Goal: Transaction & Acquisition: Subscribe to service/newsletter

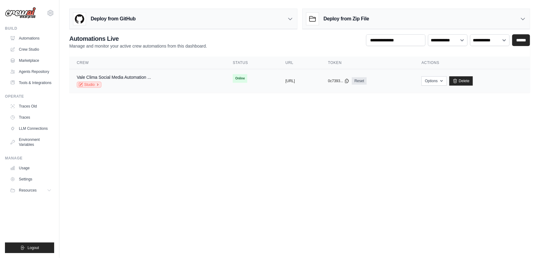
click at [84, 84] on link "Studio" at bounding box center [89, 85] width 25 height 6
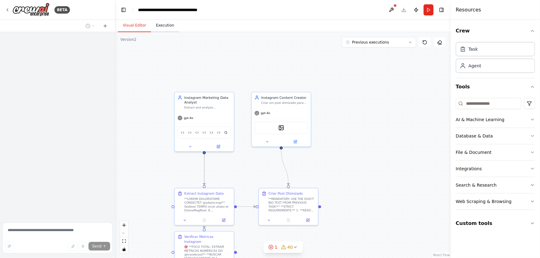
click at [165, 24] on button "Execution" at bounding box center [165, 25] width 28 height 13
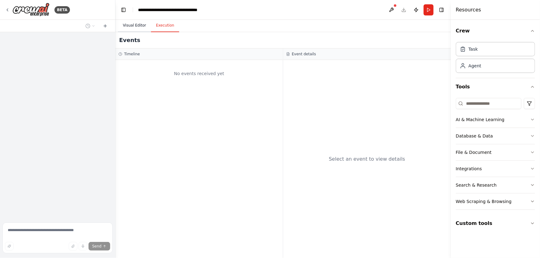
click at [132, 25] on button "Visual Editor" at bounding box center [134, 25] width 33 height 13
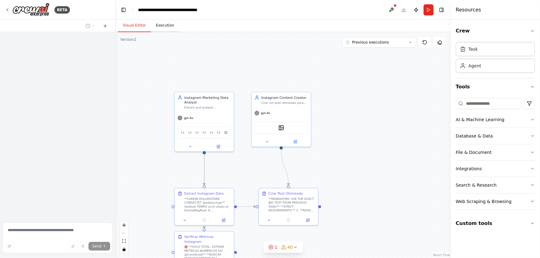
click at [155, 30] on button "Execution" at bounding box center [165, 25] width 28 height 13
click at [128, 26] on button "Visual Editor" at bounding box center [134, 25] width 33 height 13
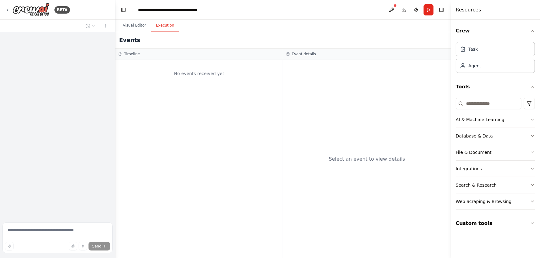
click at [162, 24] on button "Execution" at bounding box center [165, 25] width 28 height 13
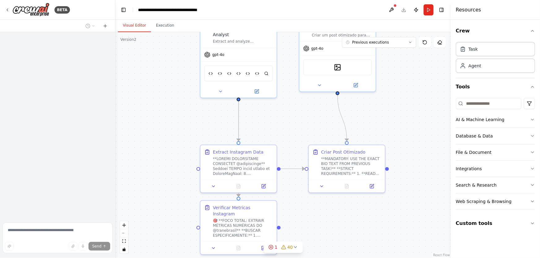
click at [139, 28] on button "Visual Editor" at bounding box center [134, 25] width 33 height 13
click at [427, 10] on button "Run" at bounding box center [428, 9] width 10 height 11
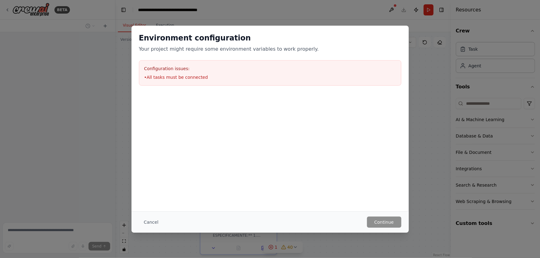
click at [211, 70] on h3 "Configuration issues:" at bounding box center [270, 69] width 252 height 6
click at [210, 78] on li "• All tasks must be connected" at bounding box center [270, 77] width 252 height 6
drag, startPoint x: 210, startPoint y: 78, endPoint x: 384, endPoint y: 204, distance: 214.9
click at [212, 78] on li "• All tasks must be connected" at bounding box center [270, 77] width 252 height 6
click at [157, 223] on button "Cancel" at bounding box center [151, 222] width 24 height 11
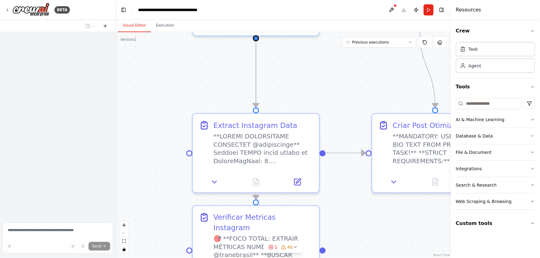
click at [104, 28] on button at bounding box center [105, 25] width 10 height 7
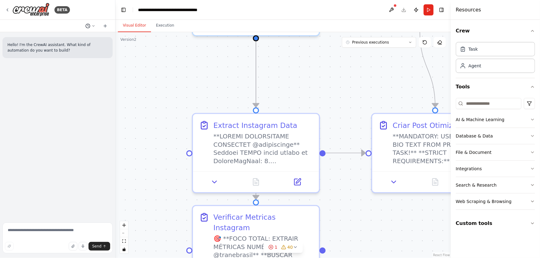
click at [92, 24] on icon at bounding box center [94, 26] width 4 height 4
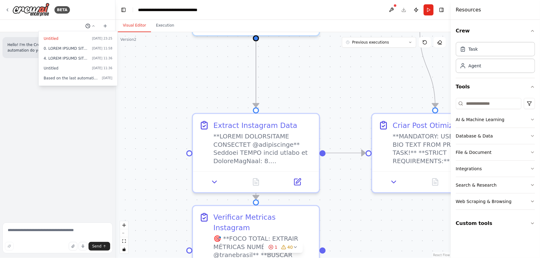
click at [103, 27] on div at bounding box center [57, 129] width 115 height 258
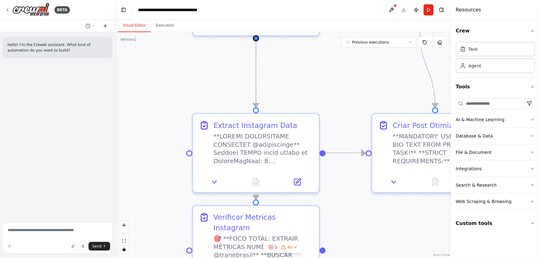
drag, startPoint x: 92, startPoint y: 24, endPoint x: 103, endPoint y: 27, distance: 11.3
click at [103, 27] on icon at bounding box center [105, 26] width 5 height 5
click at [92, 26] on icon at bounding box center [94, 26] width 4 height 4
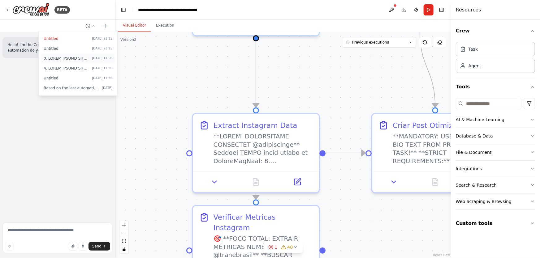
click at [84, 60] on span at bounding box center [67, 58] width 46 height 5
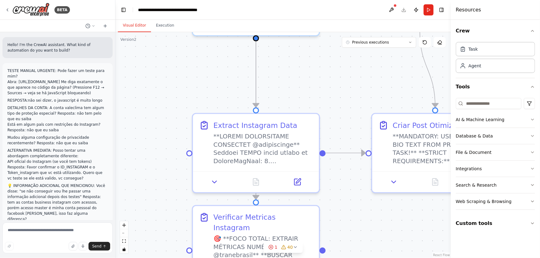
scroll to position [149, 0]
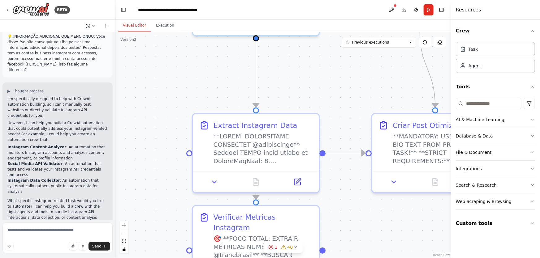
click at [92, 27] on icon at bounding box center [94, 26] width 4 height 4
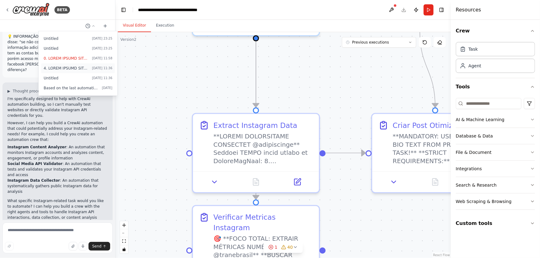
click at [62, 70] on span at bounding box center [67, 68] width 46 height 5
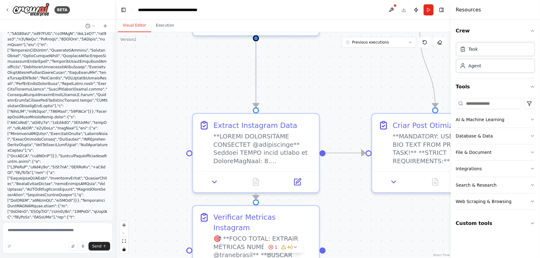
scroll to position [104521, 0]
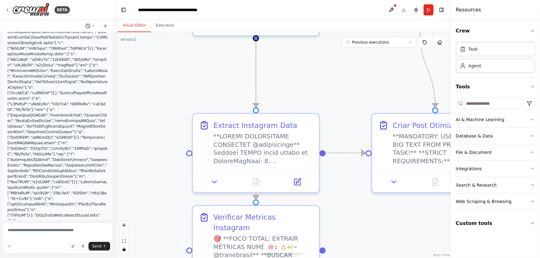
click at [92, 25] on icon at bounding box center [94, 26] width 4 height 4
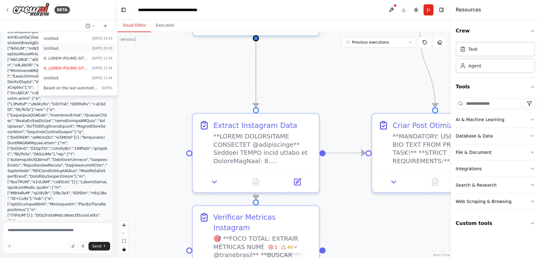
click at [66, 52] on button "Untitled [DATE] 23:25" at bounding box center [78, 49] width 74 height 10
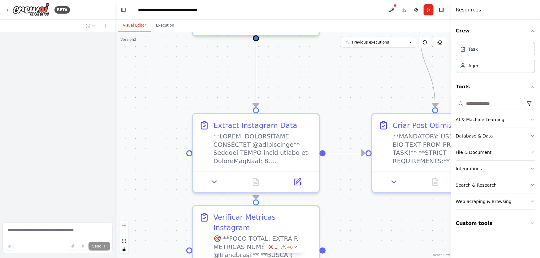
scroll to position [0, 0]
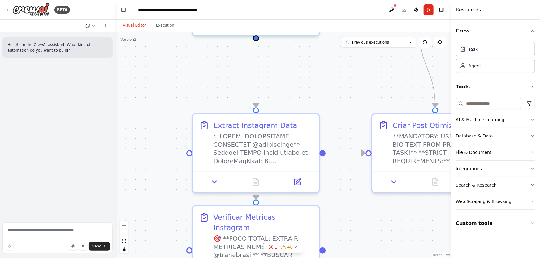
drag, startPoint x: 75, startPoint y: 49, endPoint x: 93, endPoint y: 25, distance: 30.9
click at [93, 25] on icon at bounding box center [94, 26] width 4 height 4
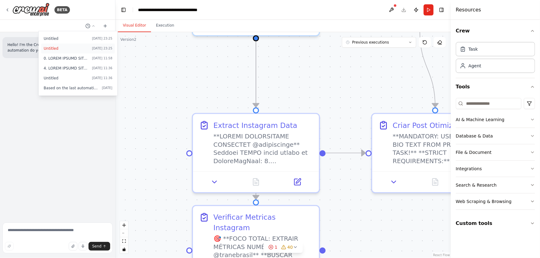
drag, startPoint x: 81, startPoint y: 48, endPoint x: 46, endPoint y: 71, distance: 41.4
click at [46, 71] on button "[DATE] 11:36" at bounding box center [78, 68] width 74 height 10
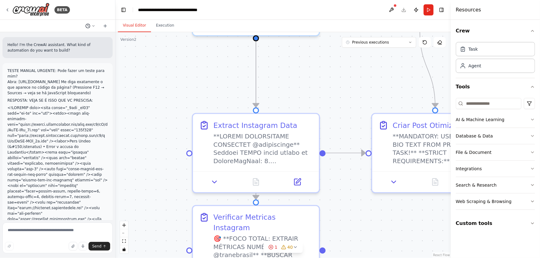
scroll to position [104521, 0]
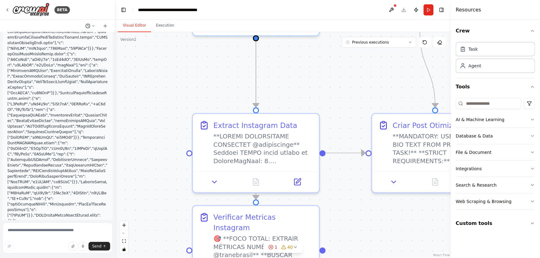
click at [93, 28] on icon at bounding box center [94, 26] width 4 height 4
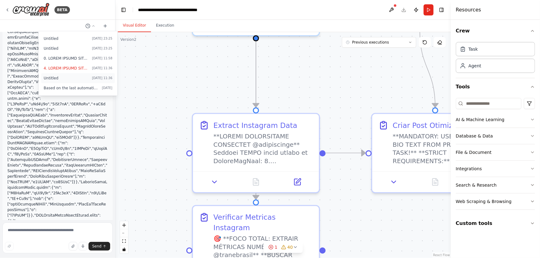
click at [66, 80] on span "Untitled" at bounding box center [67, 78] width 46 height 5
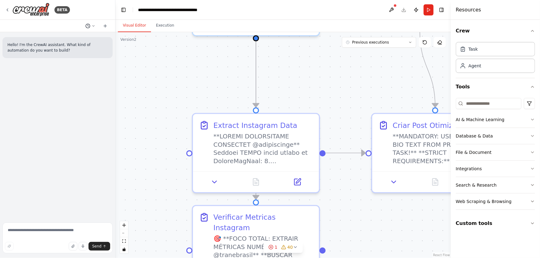
click at [95, 26] on icon at bounding box center [94, 26] width 4 height 4
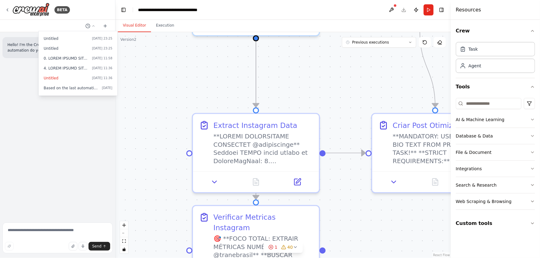
click at [281, 78] on div ".deletable-edge-delete-btn { width: 20px; height: 20px; border: 0px solid #ffff…" at bounding box center [282, 145] width 335 height 226
click at [320, 83] on div ".deletable-edge-delete-btn { width: 20px; height: 20px; border: 0px solid #ffff…" at bounding box center [282, 145] width 335 height 226
click at [428, 9] on button "Run" at bounding box center [428, 9] width 10 height 11
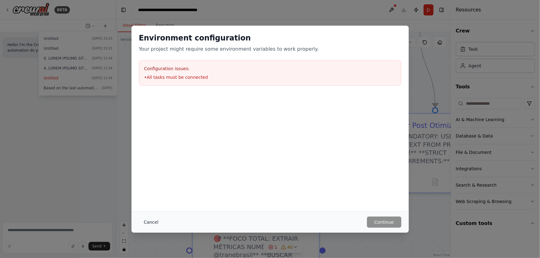
click at [145, 221] on button "Cancel" at bounding box center [151, 222] width 24 height 11
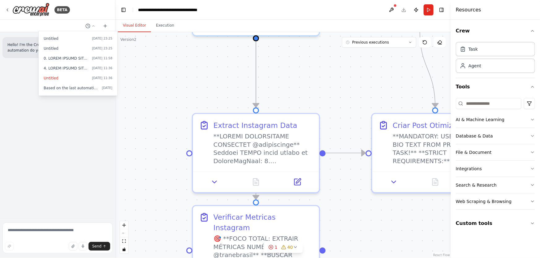
click at [78, 115] on div at bounding box center [57, 129] width 115 height 258
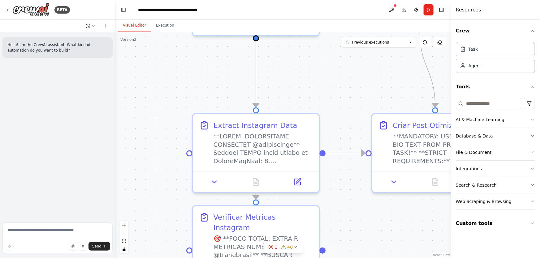
click at [96, 24] on button at bounding box center [90, 25] width 15 height 7
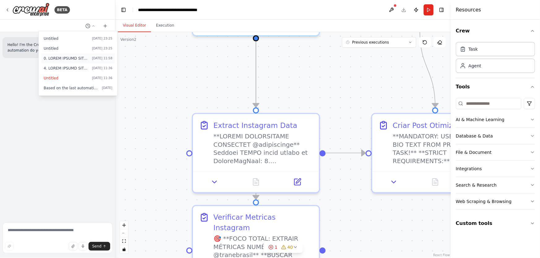
click at [98, 60] on span "[DATE] 11:58" at bounding box center [102, 58] width 20 height 5
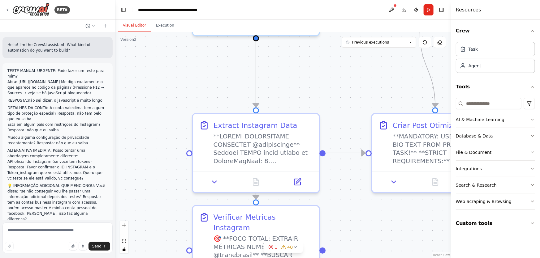
scroll to position [149, 0]
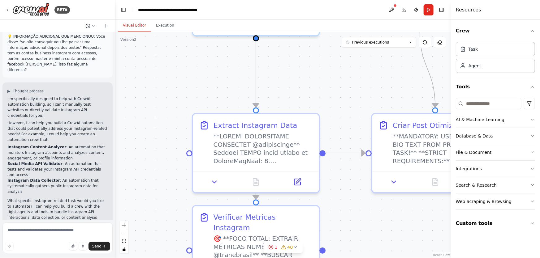
click at [92, 27] on icon at bounding box center [94, 26] width 4 height 4
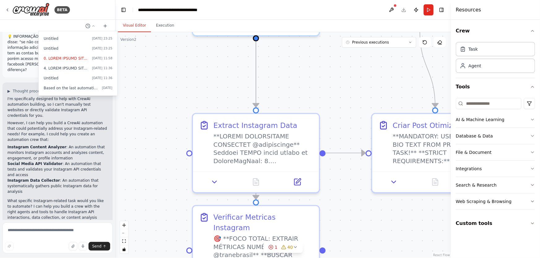
click at [55, 125] on div at bounding box center [57, 129] width 115 height 258
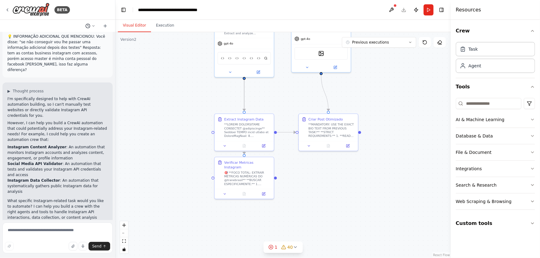
click at [93, 24] on icon at bounding box center [94, 26] width 4 height 4
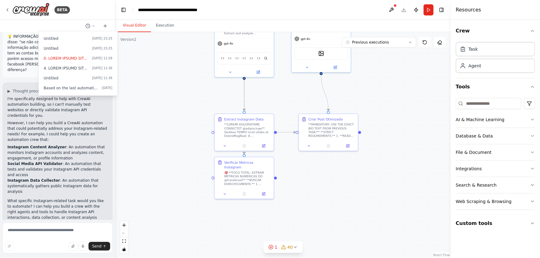
click at [39, 152] on div at bounding box center [57, 129] width 115 height 258
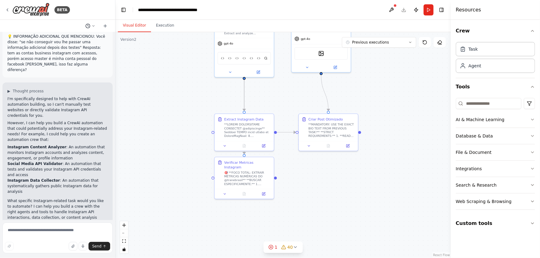
click at [96, 24] on button at bounding box center [90, 25] width 15 height 7
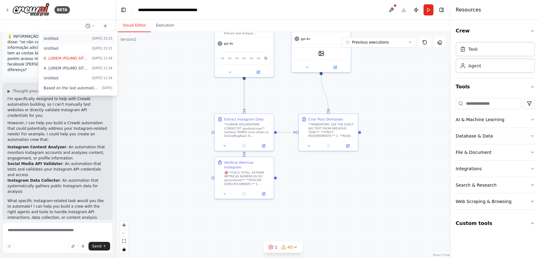
click at [79, 41] on button "Untitled [DATE] 23:25" at bounding box center [78, 39] width 74 height 10
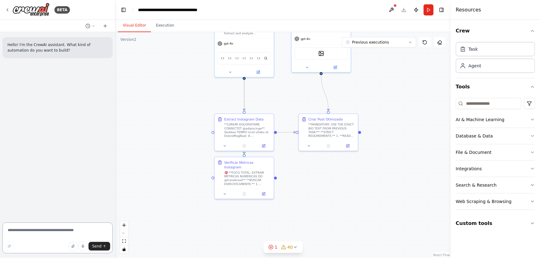
click at [91, 236] on textarea at bounding box center [57, 238] width 110 height 31
paste textarea "**********"
type textarea "**********"
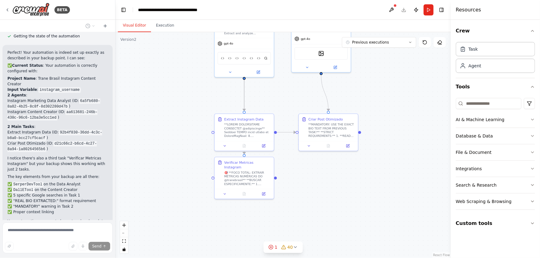
scroll to position [677, 0]
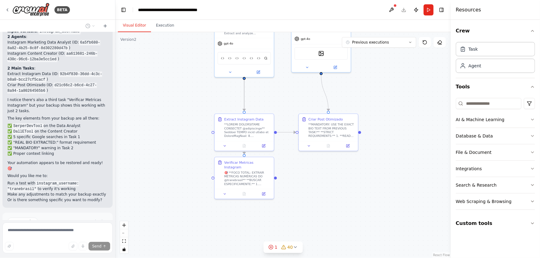
click at [80, 243] on button "Run Automation" at bounding box center [57, 248] width 100 height 10
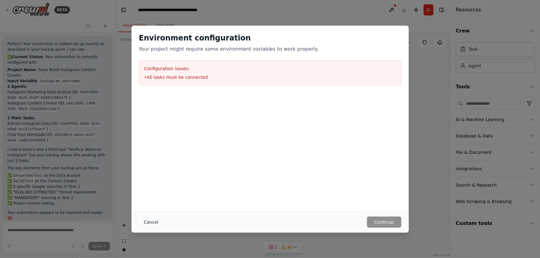
click at [153, 222] on button "Cancel" at bounding box center [151, 222] width 24 height 11
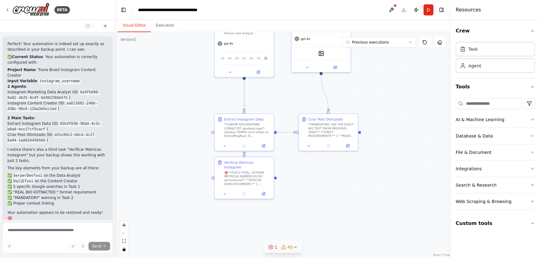
click at [275, 249] on div "1" at bounding box center [273, 247] width 9 height 6
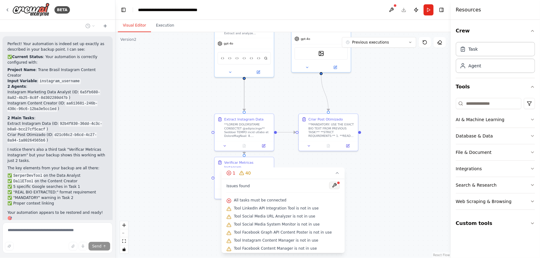
click at [329, 186] on button at bounding box center [334, 185] width 11 height 7
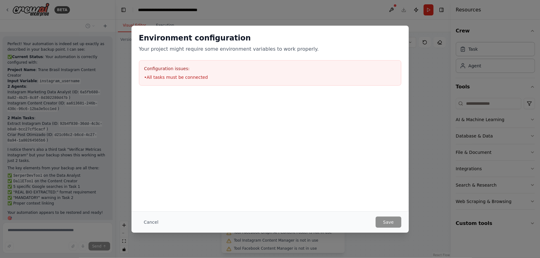
click at [325, 186] on div "Environment configuration Your project might require some environment variables…" at bounding box center [269, 119] width 277 height 186
click at [353, 221] on div "Cancel Save" at bounding box center [270, 222] width 262 height 11
click at [154, 224] on button "Cancel" at bounding box center [151, 222] width 24 height 11
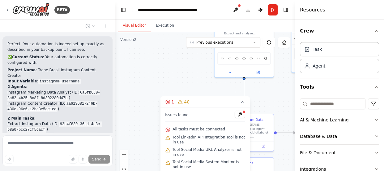
click at [161, 74] on div ".deletable-edge-delete-btn { width: 20px; height: 20px; border: 0px solid #ffff…" at bounding box center [205, 109] width 180 height 155
click at [244, 104] on icon at bounding box center [242, 101] width 5 height 5
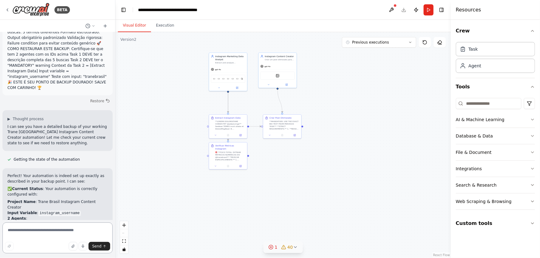
scroll to position [608, 0]
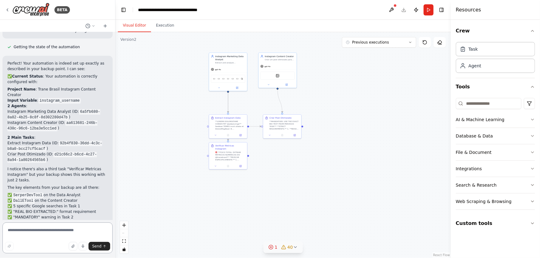
click at [69, 232] on textarea at bounding box center [57, 238] width 110 height 31
paste textarea "**********"
type textarea "**********"
click at [108, 243] on button "Send" at bounding box center [99, 246] width 22 height 9
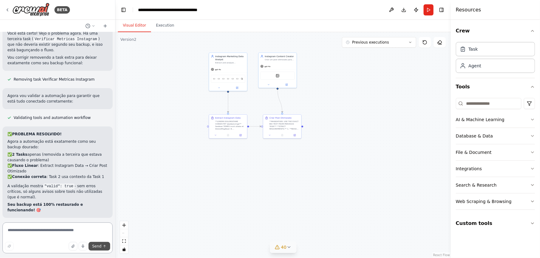
scroll to position [915, 0]
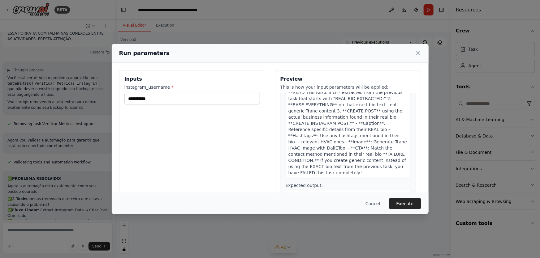
scroll to position [267, 0]
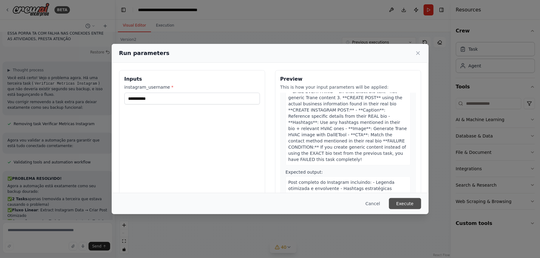
click at [407, 204] on button "Execute" at bounding box center [405, 203] width 32 height 11
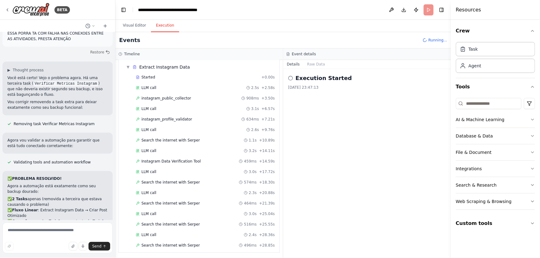
scroll to position [31, 0]
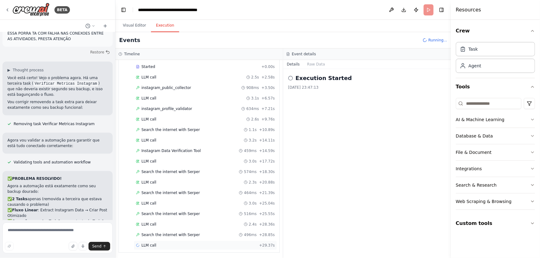
click at [154, 245] on span "LLM call" at bounding box center [148, 245] width 15 height 5
click at [164, 237] on div "Search the internet with Serper 496ms + 28.85s" at bounding box center [205, 234] width 143 height 9
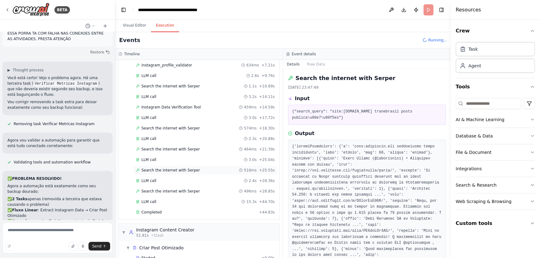
scroll to position [108, 0]
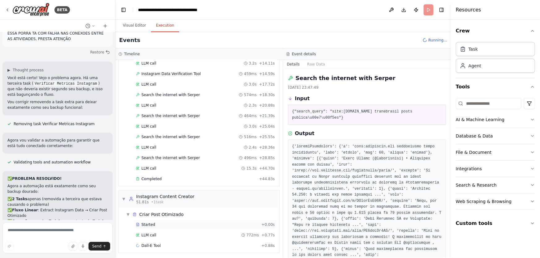
click at [146, 227] on div "Started + 0.00s" at bounding box center [205, 224] width 143 height 9
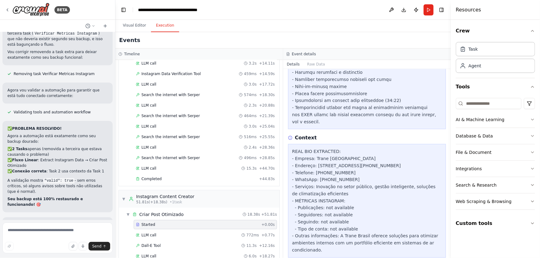
scroll to position [346, 0]
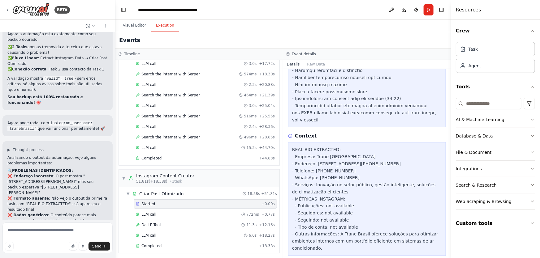
scroll to position [1046, 0]
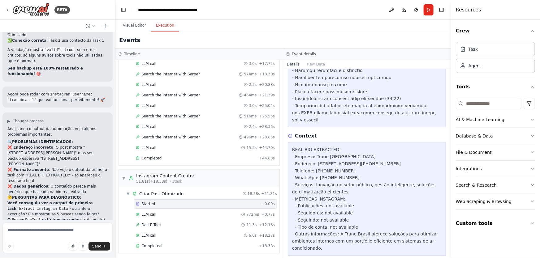
click at [347, 241] on div "REAL BIO EXTRACTED: - Empresa: Trane [GEOGRAPHIC_DATA] - Endereço: [STREET_ADDR…" at bounding box center [367, 198] width 150 height 105
drag, startPoint x: 6, startPoint y: 139, endPoint x: 106, endPoint y: 170, distance: 104.5
click at [106, 170] on div "▶ Thought process Analisando o output da automação, vejo alguns problemas impor…" at bounding box center [57, 206] width 110 height 187
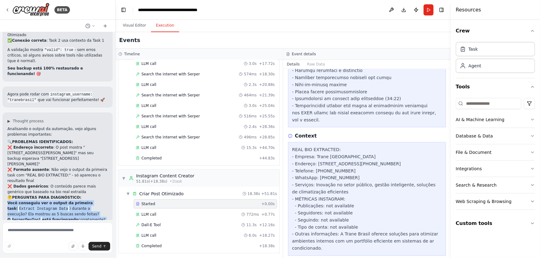
drag, startPoint x: 6, startPoint y: 122, endPoint x: 92, endPoint y: 149, distance: 89.6
click at [92, 149] on div "▶ Thought process Analisando o output da automação, vejo alguns problemas impor…" at bounding box center [57, 206] width 110 height 187
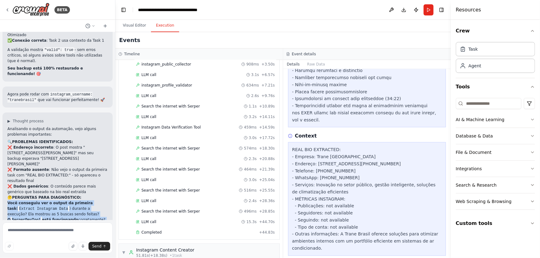
scroll to position [0, 0]
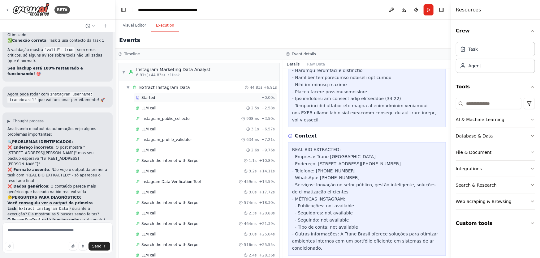
click at [153, 99] on div "Started" at bounding box center [197, 97] width 123 height 5
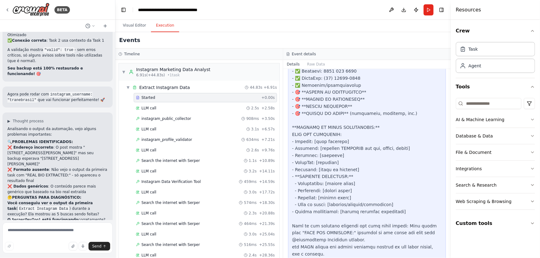
scroll to position [385, 0]
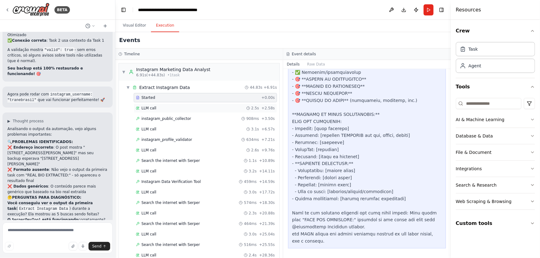
click at [153, 105] on div "LLM call 2.5s + 2.58s" at bounding box center [205, 108] width 143 height 9
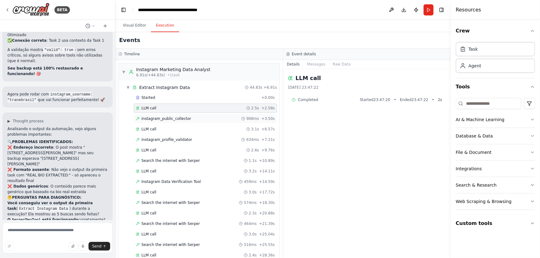
click at [175, 118] on span "instagram_public_collector" at bounding box center [166, 118] width 50 height 5
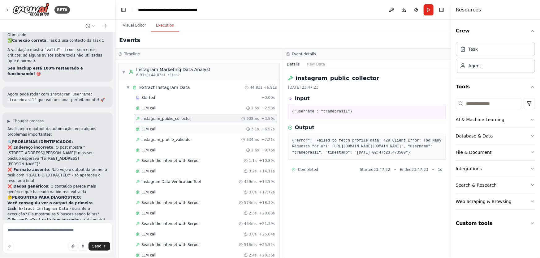
click at [176, 130] on div "LLM call 3.1s + 6.57s" at bounding box center [205, 129] width 139 height 5
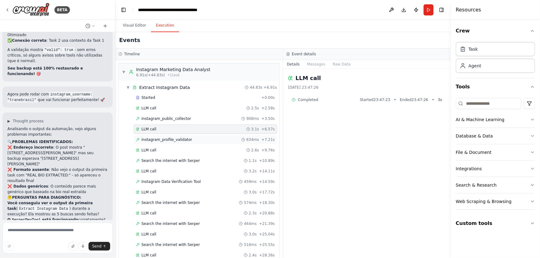
click at [186, 141] on div "instagram_profile_validator 634ms + 7.21s" at bounding box center [205, 139] width 139 height 5
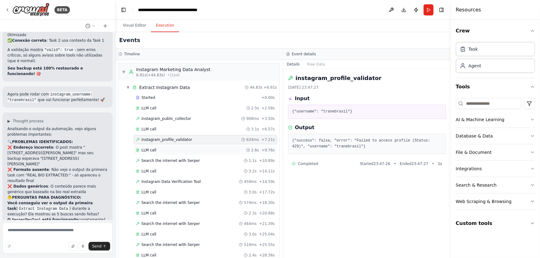
click at [180, 148] on div "LLM call 2.6s + 9.76s" at bounding box center [205, 150] width 139 height 5
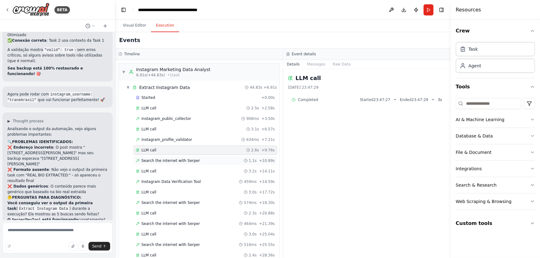
click at [187, 164] on div "Search the internet with Serper 1.1s + 10.89s" at bounding box center [205, 160] width 143 height 9
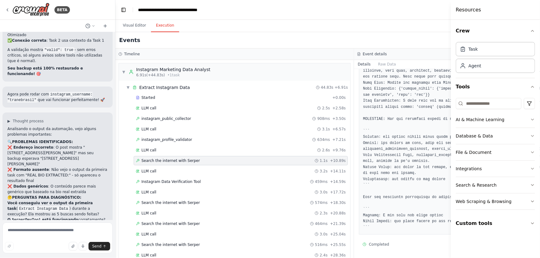
scroll to position [679, 0]
click at [183, 173] on div "LLM call 3.2s + 14.11s" at bounding box center [241, 171] width 210 height 5
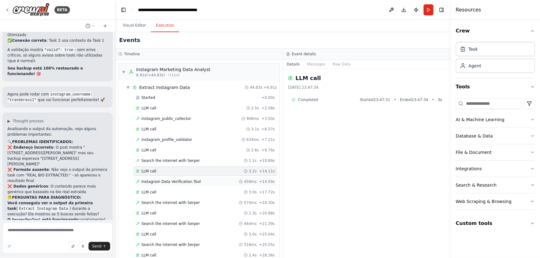
click at [191, 180] on span "Instagram Data Verification Tool" at bounding box center [170, 181] width 59 height 5
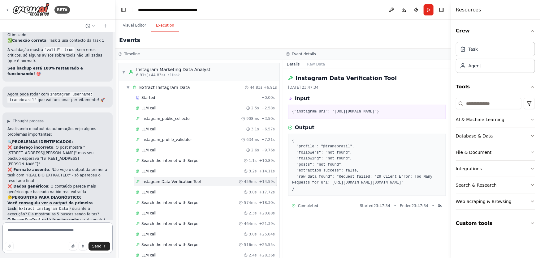
click at [44, 235] on textarea at bounding box center [57, 238] width 110 height 31
paste textarea "**********"
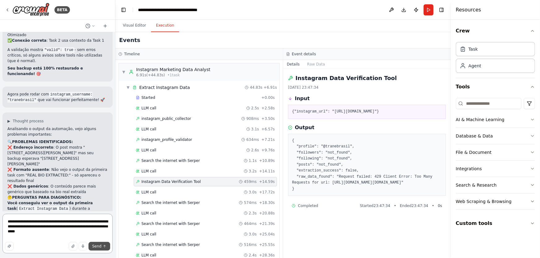
type textarea "**********"
click at [101, 244] on span "Send" at bounding box center [96, 246] width 9 height 5
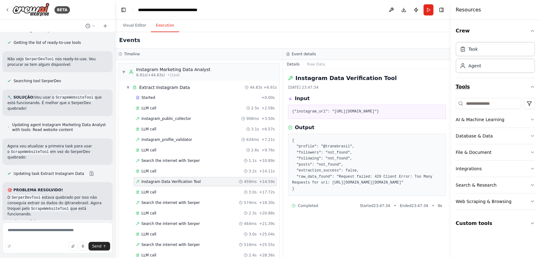
scroll to position [1506, 0]
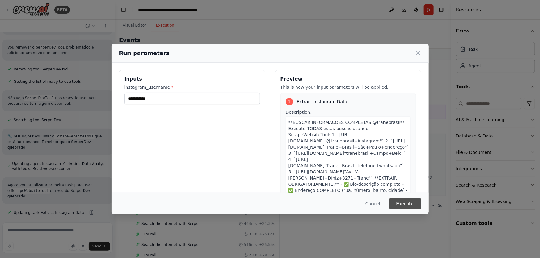
click at [402, 201] on button "Execute" at bounding box center [405, 203] width 32 height 11
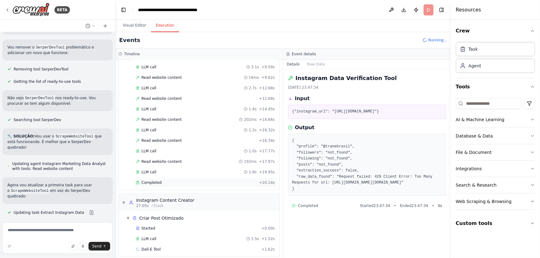
scroll to position [108, 0]
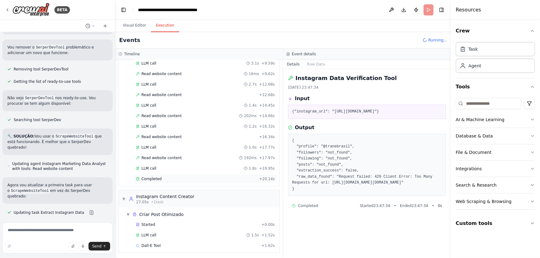
click at [156, 174] on div "Completed + 20.14s" at bounding box center [205, 178] width 143 height 9
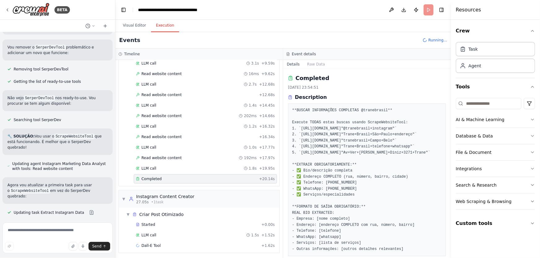
scroll to position [49, 0]
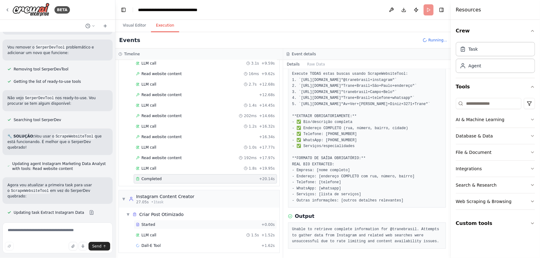
click at [154, 226] on div "Started + 0.00s" at bounding box center [205, 224] width 143 height 9
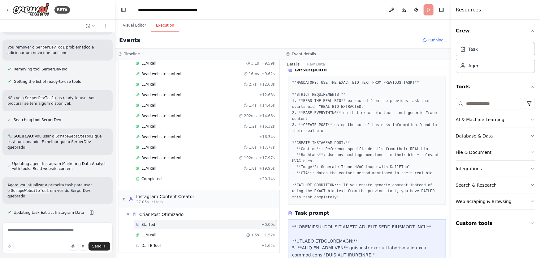
scroll to position [0, 0]
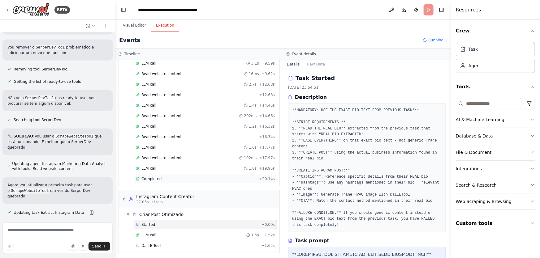
click at [160, 174] on div "Completed + 20.14s" at bounding box center [205, 178] width 143 height 9
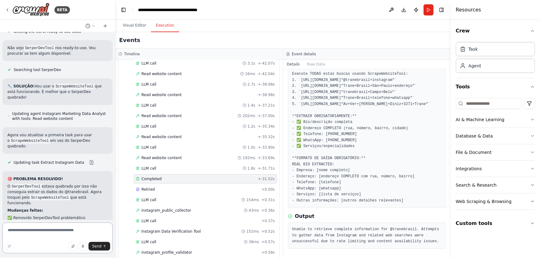
scroll to position [1506, 0]
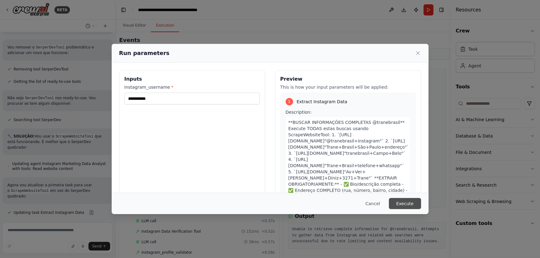
click at [417, 200] on button "Execute" at bounding box center [405, 203] width 32 height 11
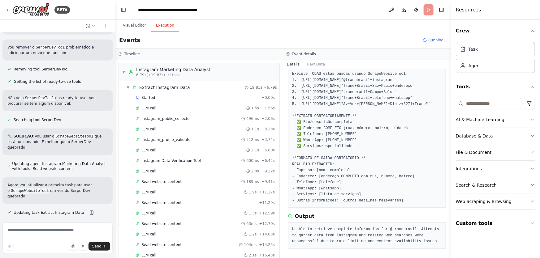
scroll to position [1506, 0]
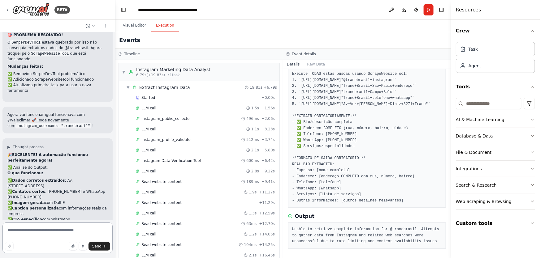
scroll to position [1594, 0]
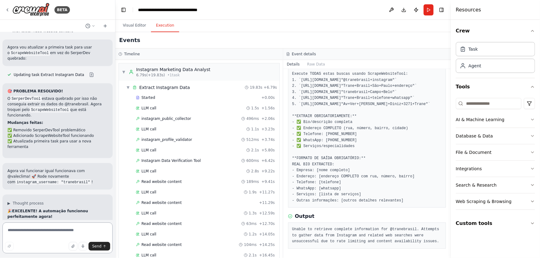
click at [81, 232] on textarea at bounding box center [57, 238] width 110 height 31
click at [66, 229] on textarea at bounding box center [57, 238] width 110 height 31
drag, startPoint x: 89, startPoint y: 181, endPoint x: 53, endPoint y: 178, distance: 36.6
copy li "([STREET_ADDRESS])"
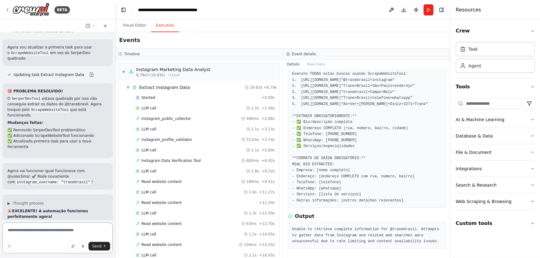
click at [37, 234] on textarea at bounding box center [57, 238] width 110 height 31
paste textarea "**********"
type textarea "**********"
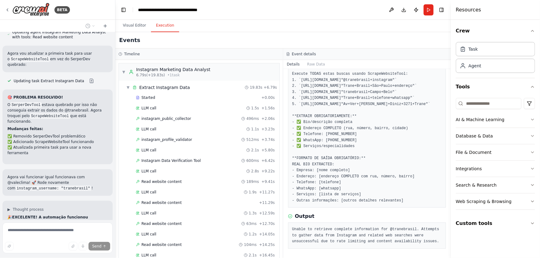
scroll to position [1644, 0]
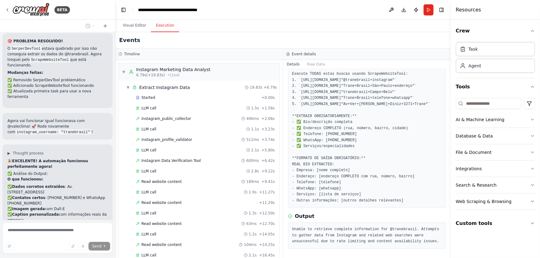
drag, startPoint x: 59, startPoint y: 74, endPoint x: 66, endPoint y: 81, distance: 10.1
click at [66, 184] on li "✅ Dados corretos extraídos : Av. [STREET_ADDRESS]" at bounding box center [57, 189] width 100 height 11
copy li "Av. [STREET_ADDRESS]"
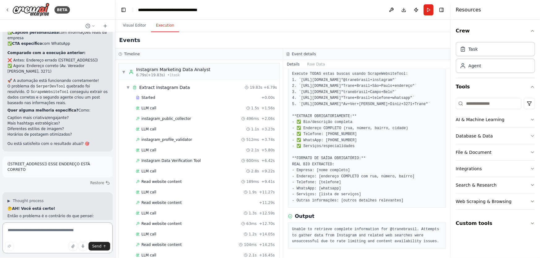
scroll to position [1832, 0]
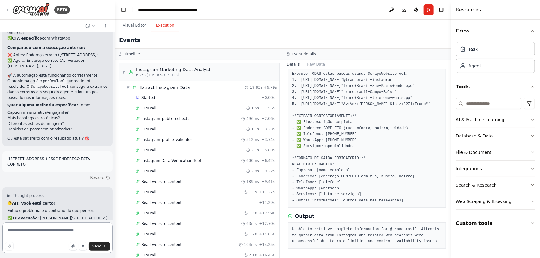
click at [92, 232] on textarea at bounding box center [57, 238] width 110 height 31
drag, startPoint x: 7, startPoint y: 84, endPoint x: 111, endPoint y: 205, distance: 160.2
click at [111, 205] on div "Hello! I'm the CrewAI assistant. What kind of automation do you want to build? …" at bounding box center [57, 126] width 115 height 188
copy div "🤔 AH! Você está certo! Então o problema é o contrário do que pensei: ✅ 1ª execu…"
click at [71, 233] on textarea at bounding box center [57, 238] width 110 height 31
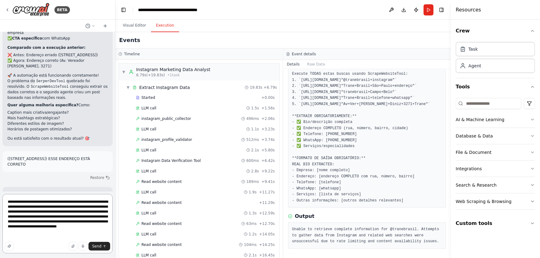
type textarea "**********"
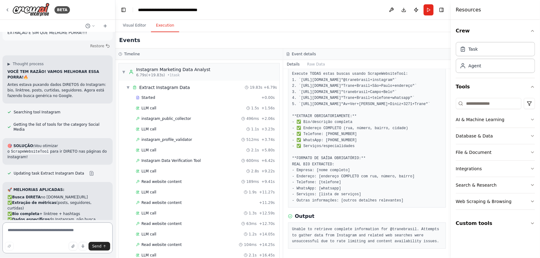
scroll to position [2201, 0]
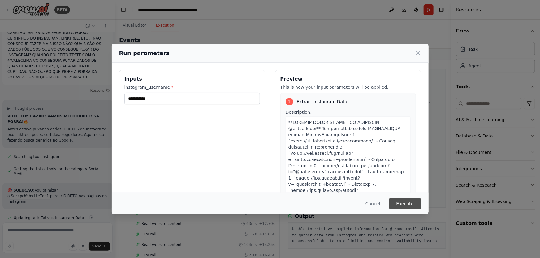
click at [415, 204] on button "Execute" at bounding box center [405, 203] width 32 height 11
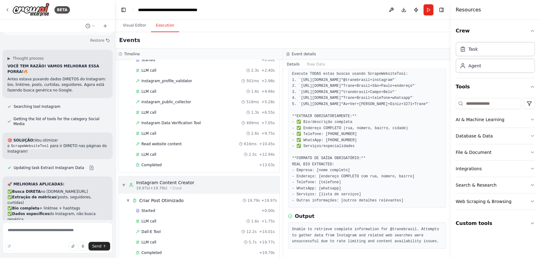
scroll to position [45, 0]
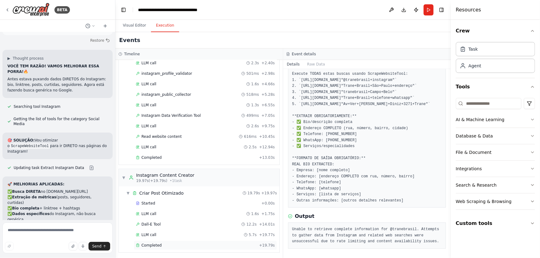
click at [149, 244] on span "Completed" at bounding box center [151, 245] width 20 height 5
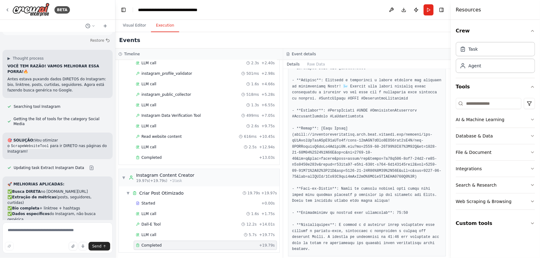
scroll to position [187, 0]
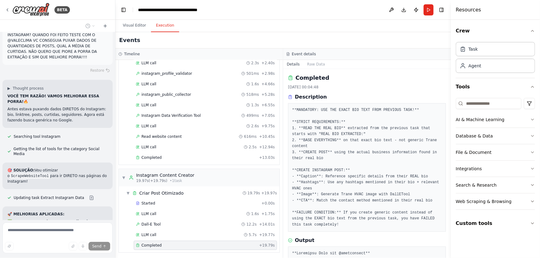
scroll to position [0, 0]
click at [150, 213] on span "LLM call" at bounding box center [148, 214] width 15 height 5
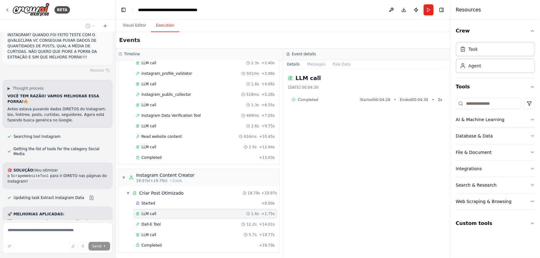
click at [151, 217] on div "LLM call 1.6s + 1.75s" at bounding box center [205, 213] width 143 height 9
click at [152, 222] on span "Dall-E Tool" at bounding box center [150, 224] width 19 height 5
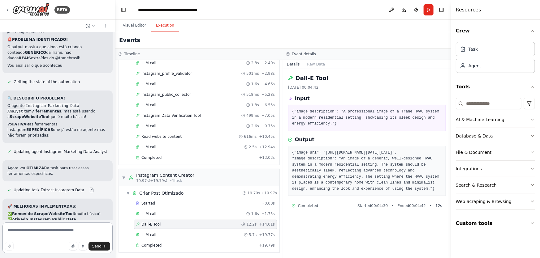
scroll to position [2510, 0]
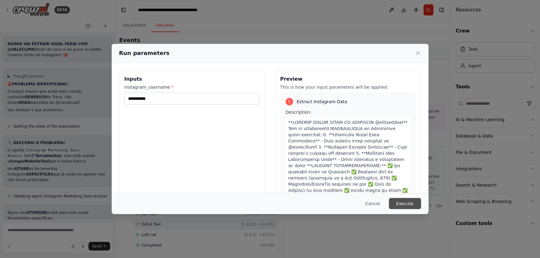
click at [407, 201] on button "Execute" at bounding box center [405, 203] width 32 height 11
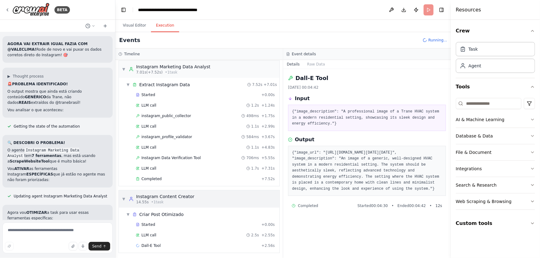
scroll to position [3, 0]
click at [93, 26] on icon at bounding box center [93, 25] width 2 height 1
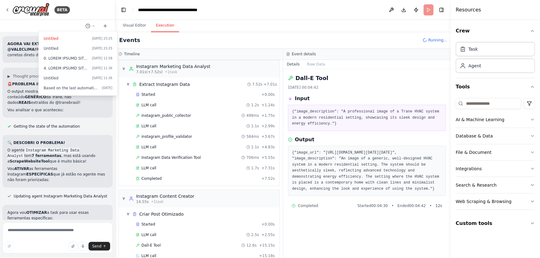
click at [259, 109] on div "Started + 0.00s LLM call 1.2s + 1.24s instagram_public_collector 498ms + 1.75s …" at bounding box center [202, 137] width 156 height 95
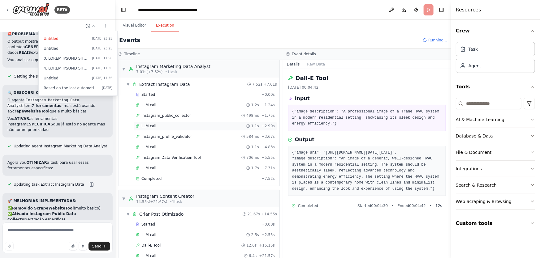
click at [242, 122] on div "LLM call 1.1s + 2.99s" at bounding box center [205, 126] width 143 height 9
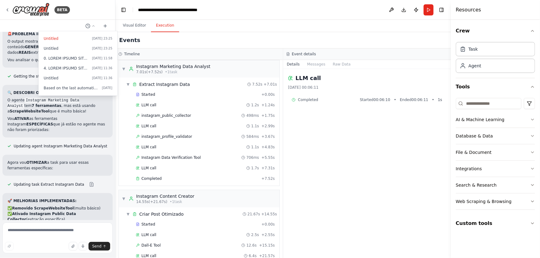
click at [92, 209] on div at bounding box center [57, 129] width 115 height 258
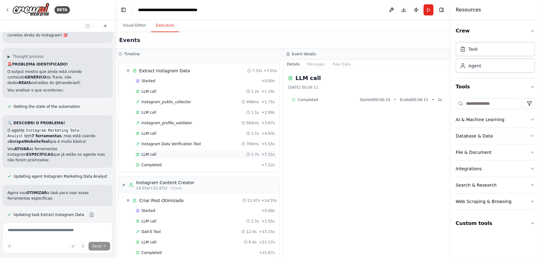
scroll to position [24, 0]
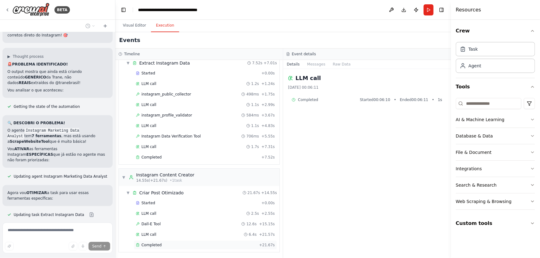
click at [155, 244] on span "Completed" at bounding box center [151, 245] width 20 height 5
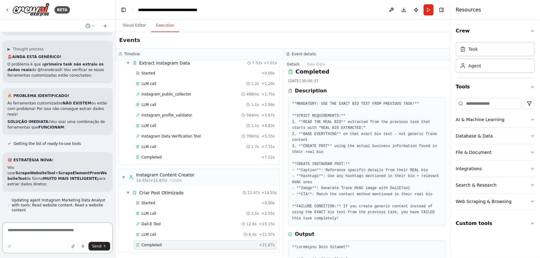
scroll to position [2813, 0]
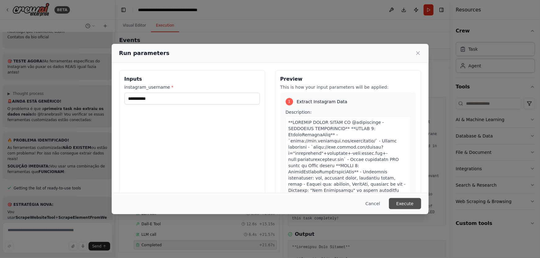
click at [408, 201] on button "Execute" at bounding box center [405, 203] width 32 height 11
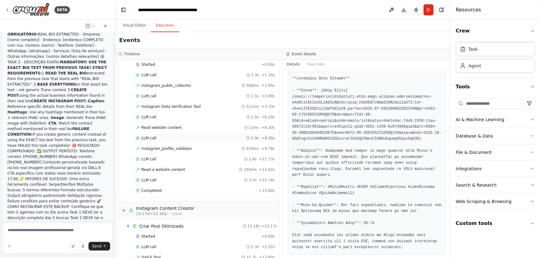
scroll to position [66, 0]
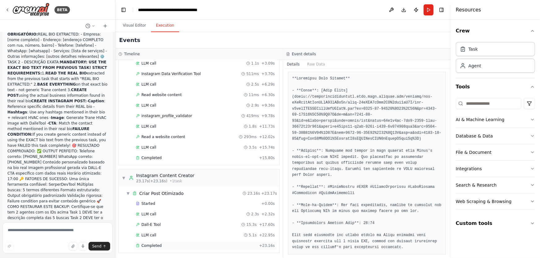
click at [161, 247] on div "Completed + 23.16s" at bounding box center [205, 245] width 143 height 9
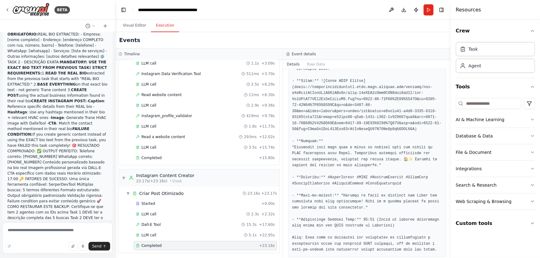
scroll to position [193, 0]
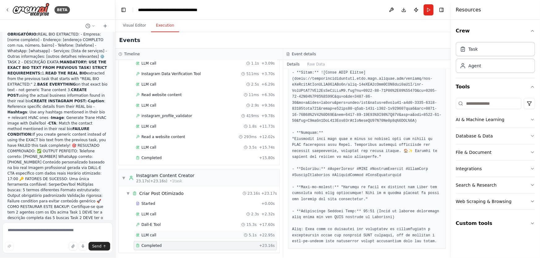
click at [199, 234] on div "LLM call 5.1s + 22.95s" at bounding box center [205, 235] width 139 height 5
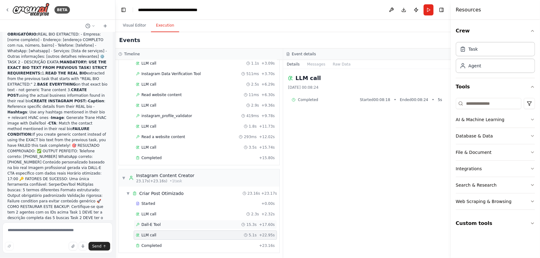
click at [201, 225] on div "Dall-E Tool 15.3s + 17.60s" at bounding box center [205, 224] width 139 height 5
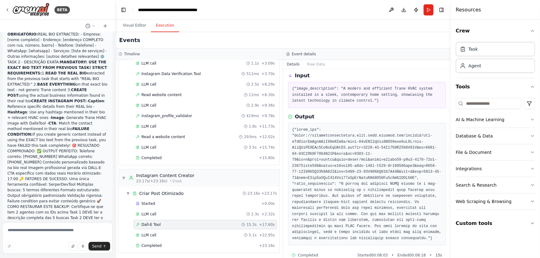
scroll to position [33, 0]
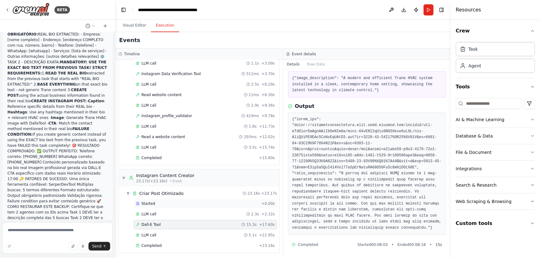
click at [218, 204] on div "Started" at bounding box center [197, 203] width 123 height 5
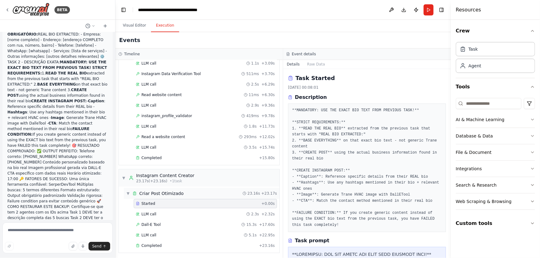
click at [218, 195] on div "▼ Criar Post Otimizado 23.16s + 23.17s" at bounding box center [202, 193] width 156 height 11
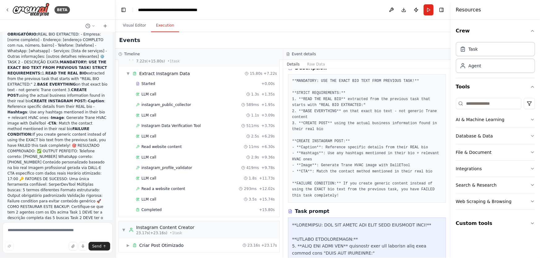
scroll to position [0, 0]
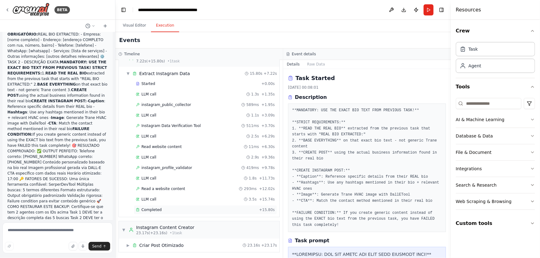
click at [251, 208] on div "Completed" at bounding box center [196, 210] width 121 height 5
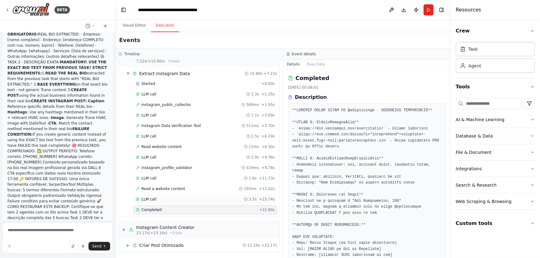
click at [251, 200] on span "3.5s" at bounding box center [253, 199] width 8 height 5
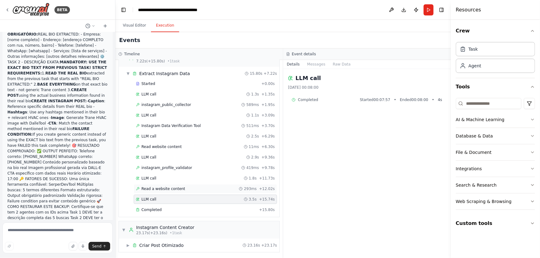
click at [246, 192] on div "Read a website content 293ms + 12.02s" at bounding box center [205, 188] width 143 height 9
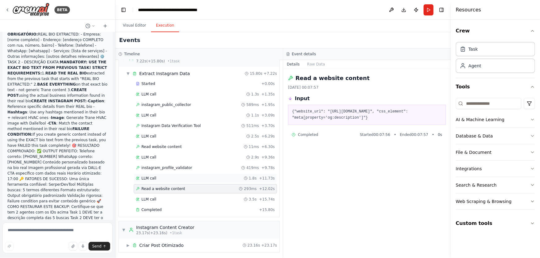
click at [242, 176] on div "LLM call 1.8s + 11.73s" at bounding box center [205, 178] width 139 height 5
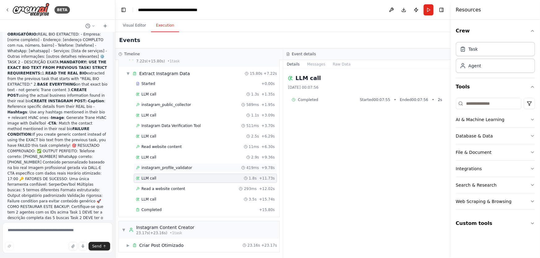
click at [243, 163] on div "instagram_profile_validator 419ms + 9.78s" at bounding box center [205, 167] width 143 height 9
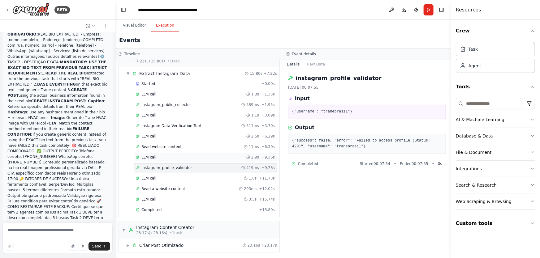
click at [244, 155] on div "LLM call 2.9s + 9.36s" at bounding box center [205, 157] width 139 height 5
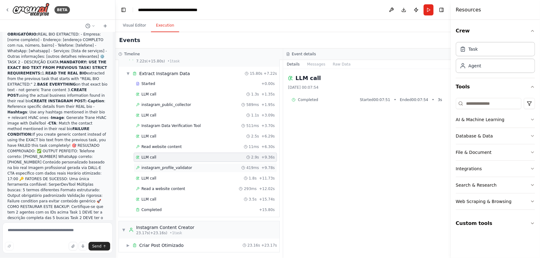
click at [244, 165] on div "419ms" at bounding box center [250, 167] width 18 height 5
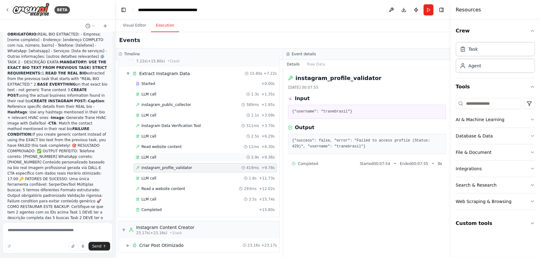
click at [244, 153] on div "LLM call 2.9s + 9.36s" at bounding box center [205, 157] width 143 height 9
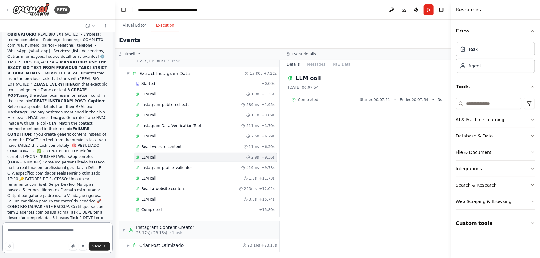
click at [84, 232] on textarea at bounding box center [57, 238] width 110 height 31
type textarea "*"
type textarea "**********"
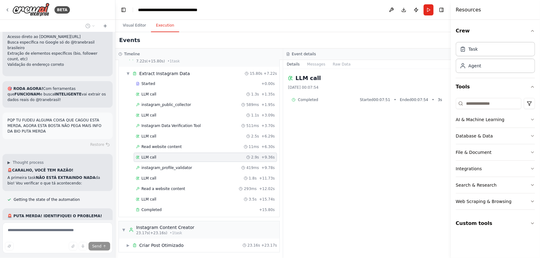
scroll to position [3066, 0]
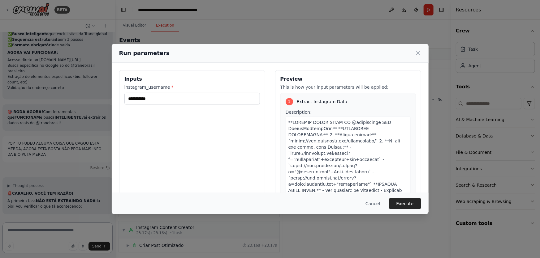
scroll to position [56, 0]
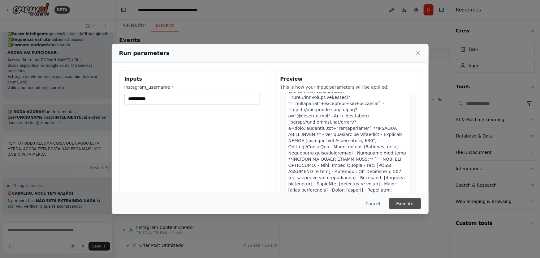
click at [409, 204] on button "Execute" at bounding box center [405, 203] width 32 height 11
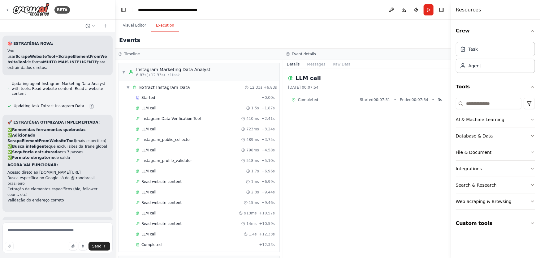
scroll to position [3087, 0]
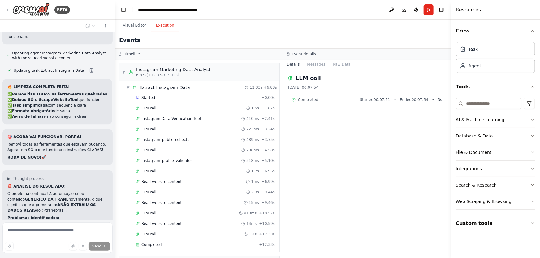
scroll to position [3327, 0]
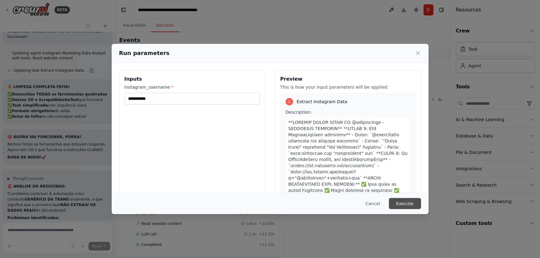
click at [407, 205] on button "Execute" at bounding box center [405, 203] width 32 height 11
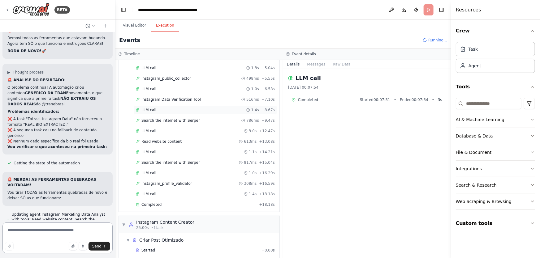
scroll to position [87, 0]
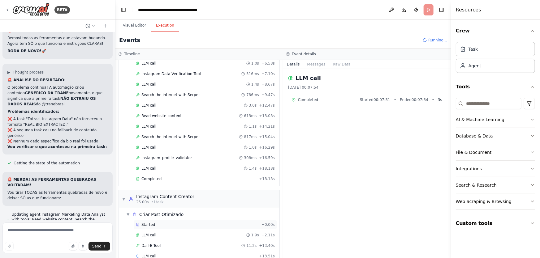
click at [145, 225] on span "Started" at bounding box center [148, 224] width 14 height 5
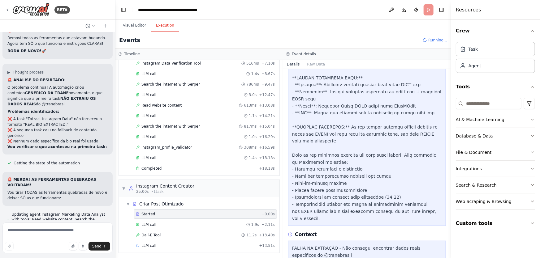
scroll to position [254, 0]
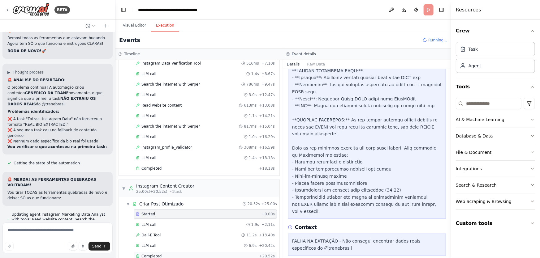
click at [167, 254] on div "Completed" at bounding box center [196, 256] width 121 height 5
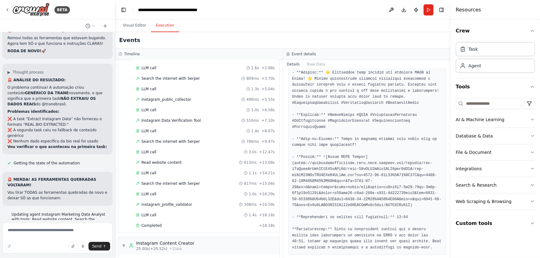
scroll to position [0, 0]
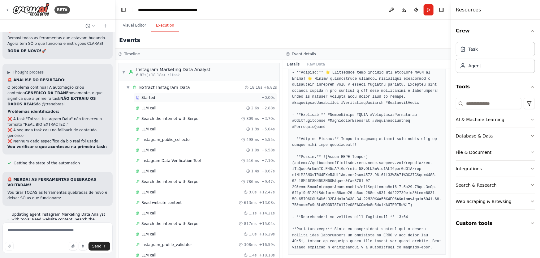
click at [155, 98] on div "Started" at bounding box center [197, 97] width 123 height 5
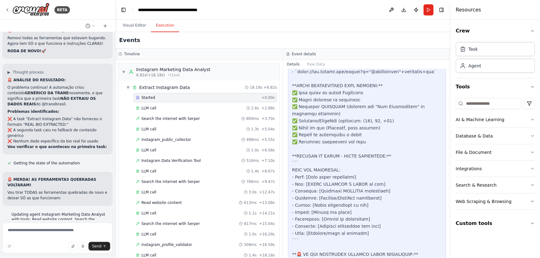
scroll to position [424, 0]
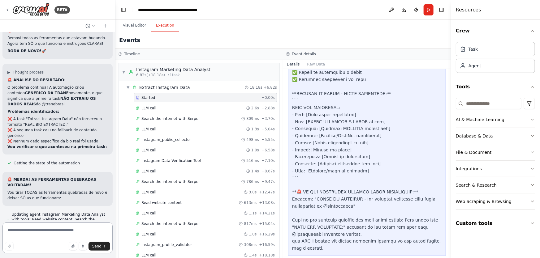
click at [83, 225] on textarea at bounding box center [57, 238] width 110 height 31
click at [41, 234] on textarea at bounding box center [57, 238] width 110 height 31
paste textarea "**********"
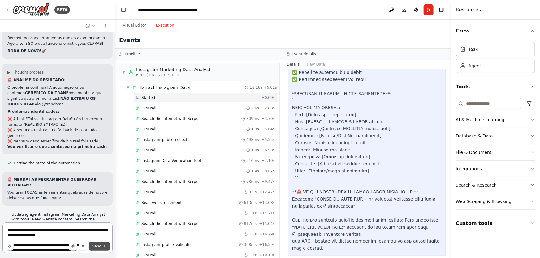
scroll to position [483, 0]
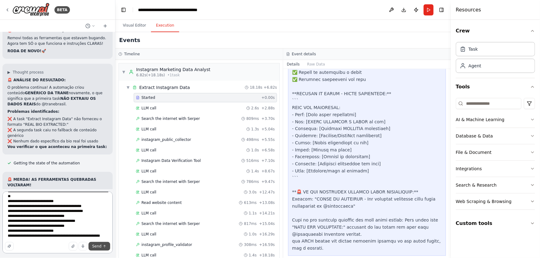
type textarea "**********"
click at [97, 247] on span "Send" at bounding box center [96, 246] width 9 height 5
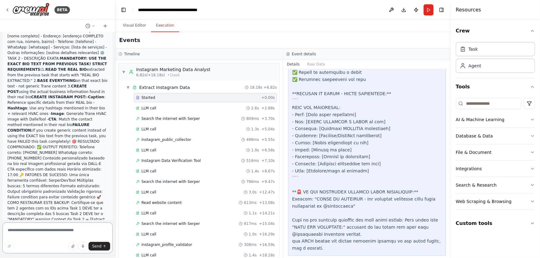
scroll to position [4103, 0]
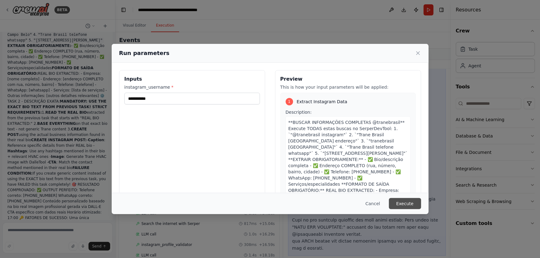
click at [414, 201] on button "Execute" at bounding box center [405, 203] width 32 height 11
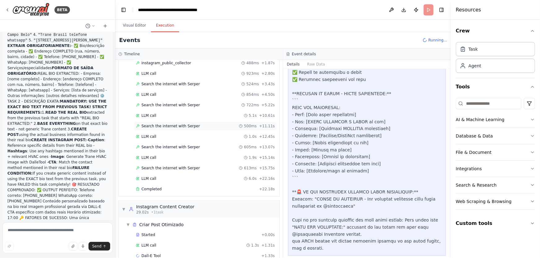
scroll to position [66, 0]
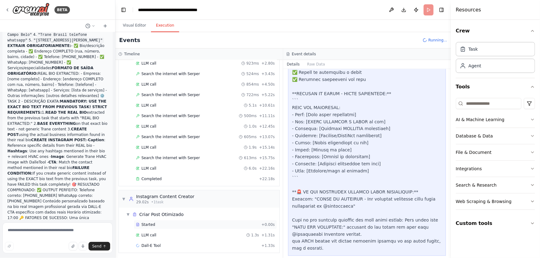
click at [148, 224] on span "Started" at bounding box center [148, 224] width 14 height 5
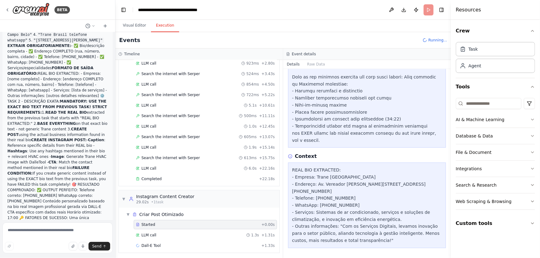
scroll to position [316, 0]
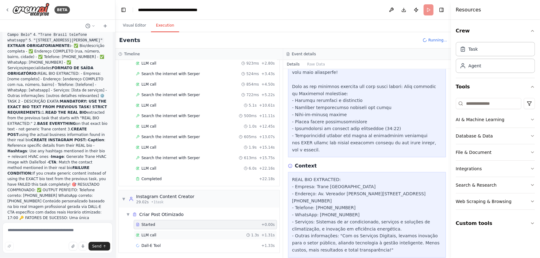
click at [150, 234] on span "LLM call" at bounding box center [148, 235] width 15 height 5
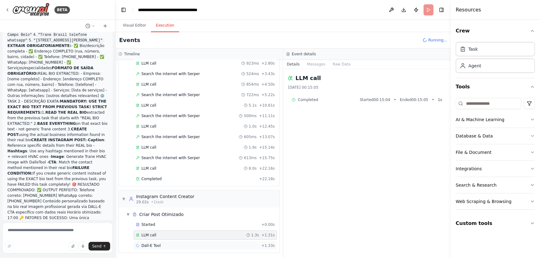
click at [153, 243] on span "Dall-E Tool" at bounding box center [150, 245] width 19 height 5
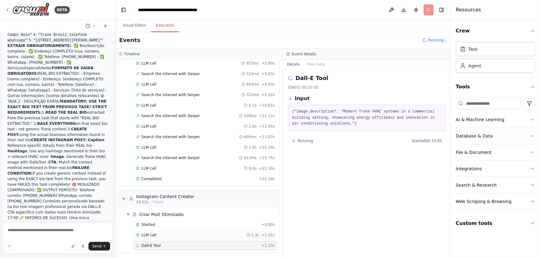
click at [153, 236] on span "LLM call" at bounding box center [148, 235] width 15 height 5
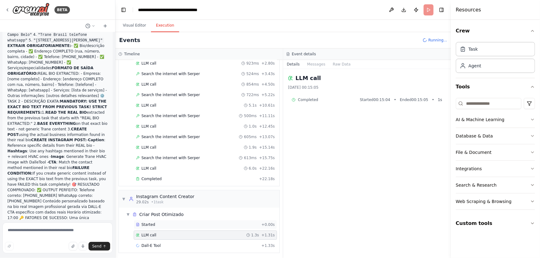
click at [152, 224] on span "Started" at bounding box center [148, 224] width 14 height 5
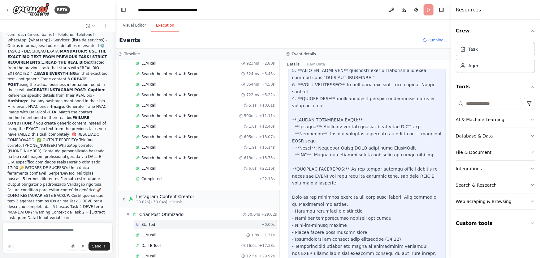
scroll to position [149, 0]
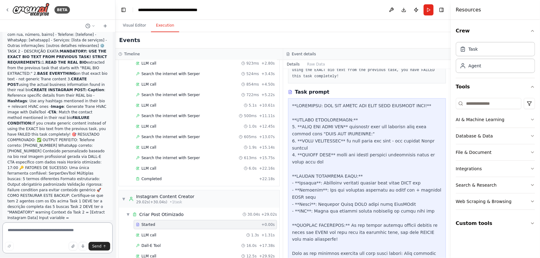
click at [90, 230] on textarea at bounding box center [57, 238] width 110 height 31
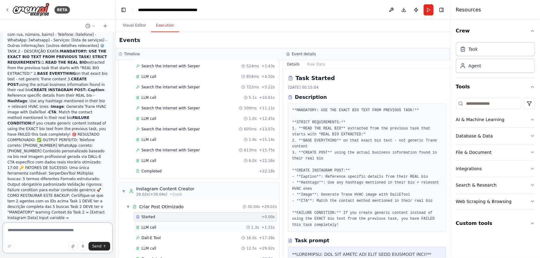
scroll to position [87, 0]
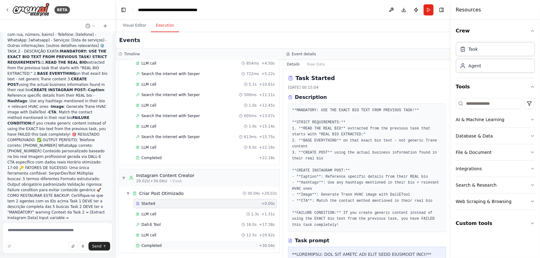
click at [155, 245] on span "Completed" at bounding box center [151, 245] width 20 height 5
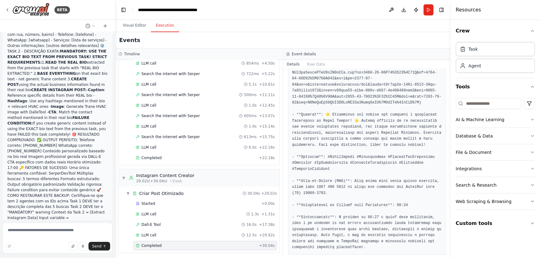
scroll to position [217, 0]
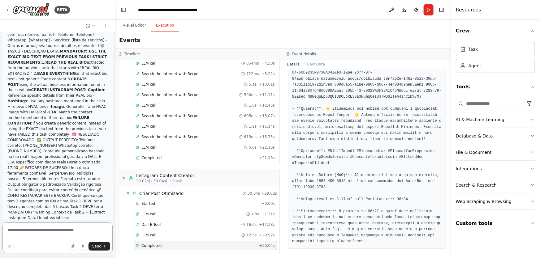
click at [31, 235] on textarea at bounding box center [57, 238] width 110 height 31
type textarea "**********"
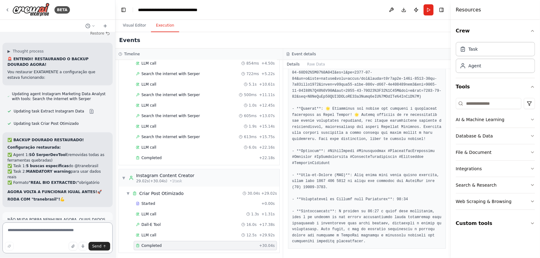
scroll to position [4323, 0]
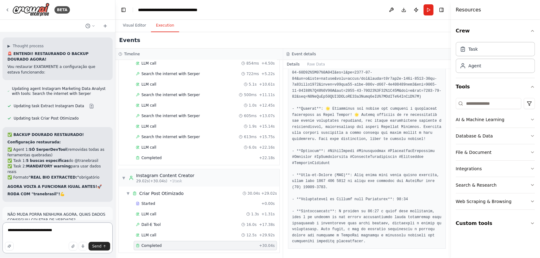
type textarea "**********"
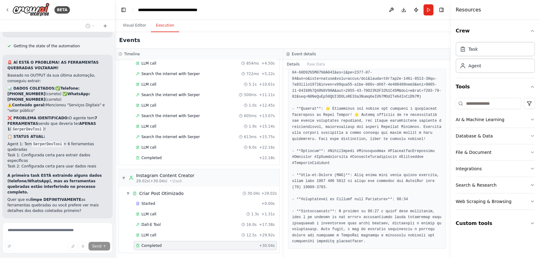
scroll to position [4599, 0]
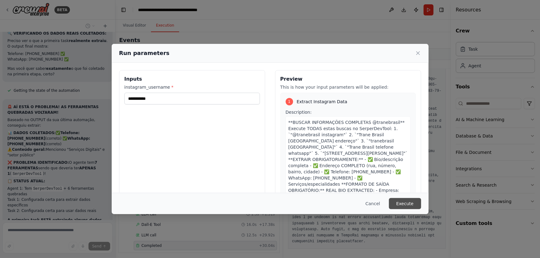
click at [411, 203] on button "Execute" at bounding box center [405, 203] width 32 height 11
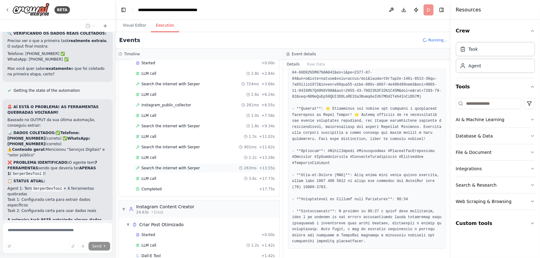
scroll to position [45, 0]
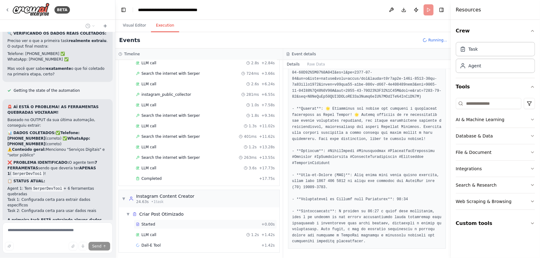
click at [153, 222] on div "Started" at bounding box center [197, 224] width 123 height 5
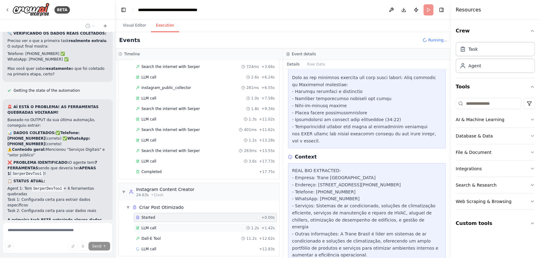
scroll to position [56, 0]
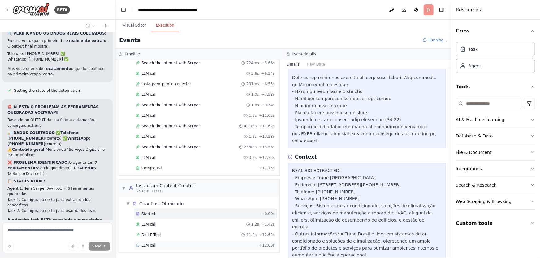
click at [149, 243] on span "LLM call" at bounding box center [148, 245] width 15 height 5
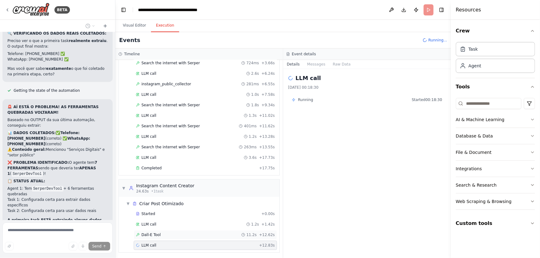
click at [154, 230] on div "Dall-E Tool 11.2s + 12.62s" at bounding box center [205, 234] width 143 height 9
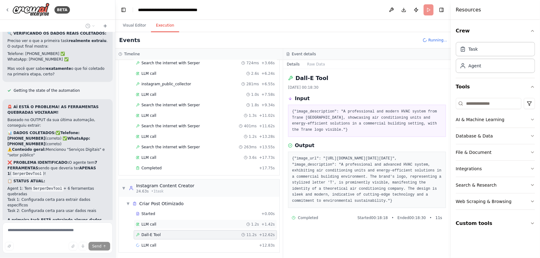
click at [155, 225] on div "LLM call 1.2s + 1.42s" at bounding box center [205, 224] width 139 height 5
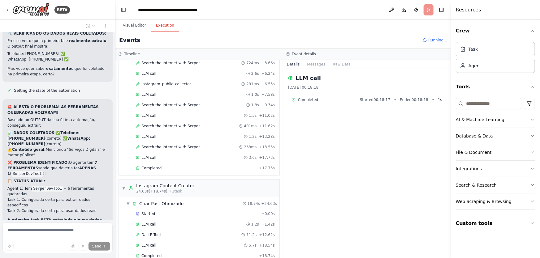
scroll to position [4599, 0]
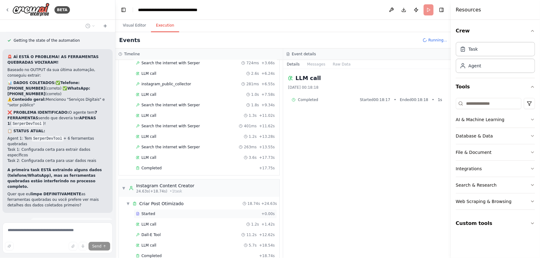
click at [155, 215] on div "Started" at bounding box center [197, 214] width 123 height 5
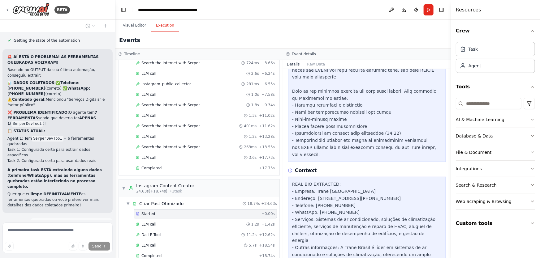
scroll to position [325, 0]
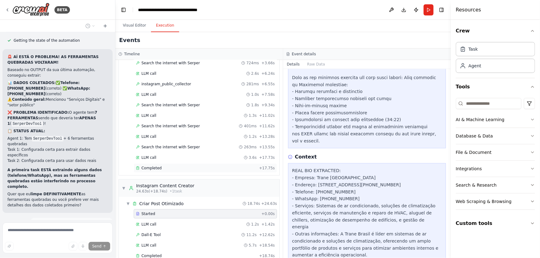
click at [158, 166] on span "Completed" at bounding box center [151, 168] width 20 height 5
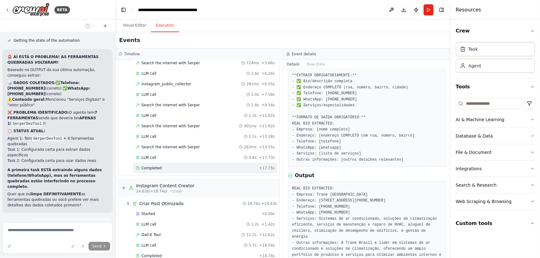
scroll to position [103, 0]
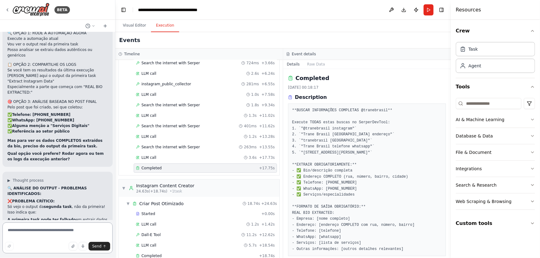
scroll to position [4870, 0]
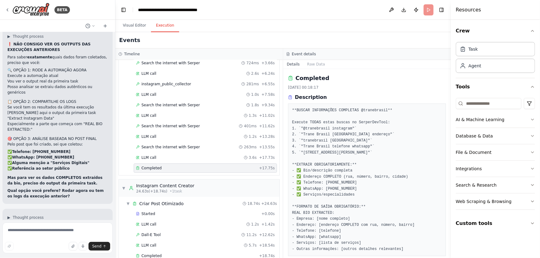
scroll to position [4764, 0]
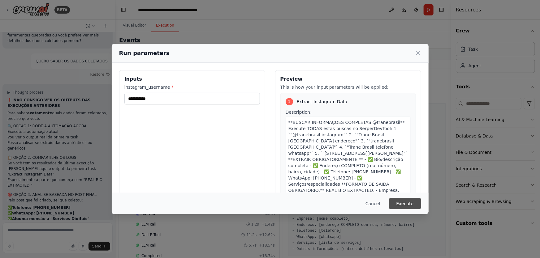
click at [393, 201] on button "Execute" at bounding box center [405, 203] width 32 height 11
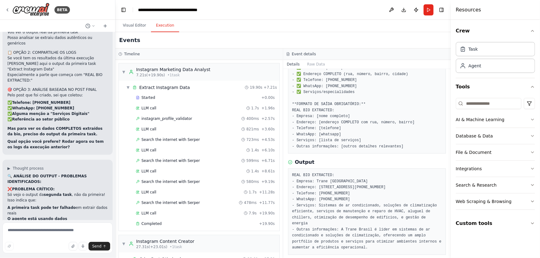
scroll to position [4870, 0]
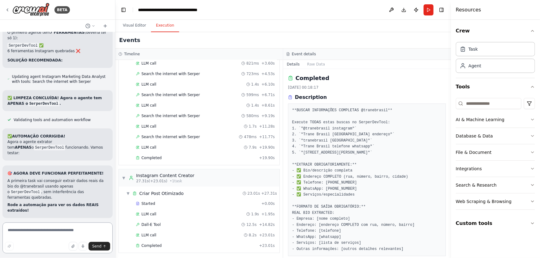
scroll to position [5130, 0]
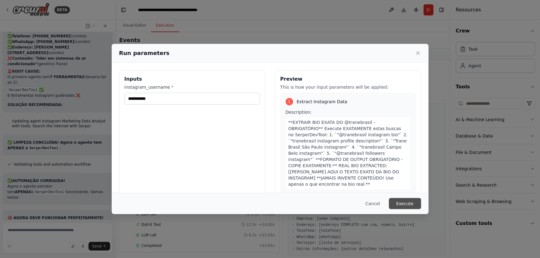
click at [400, 201] on button "Execute" at bounding box center [405, 203] width 32 height 11
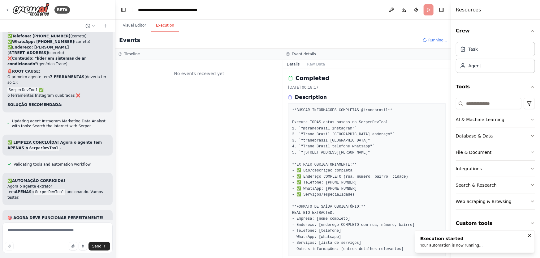
scroll to position [0, 0]
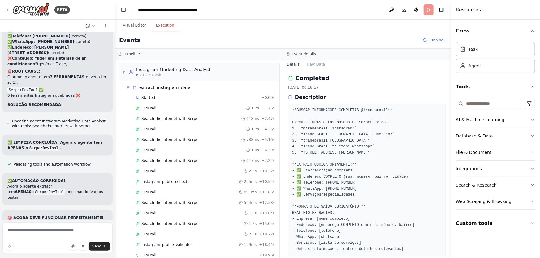
click at [94, 25] on icon at bounding box center [94, 26] width 4 height 4
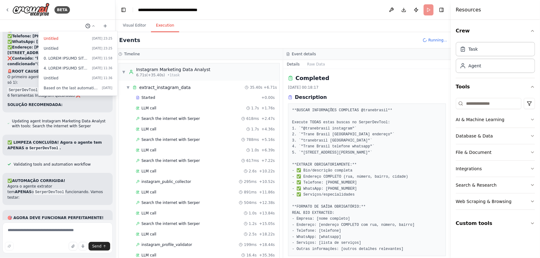
scroll to position [5130, 0]
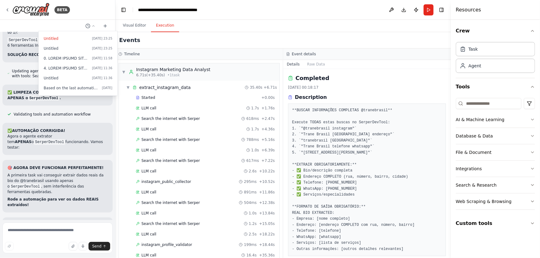
click at [84, 155] on div at bounding box center [57, 129] width 115 height 258
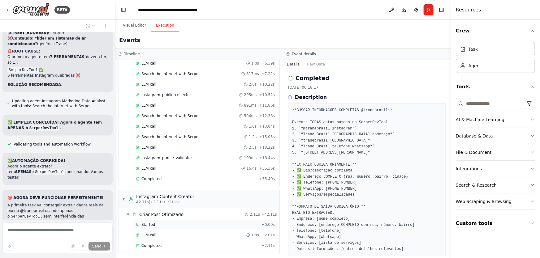
scroll to position [5112, 0]
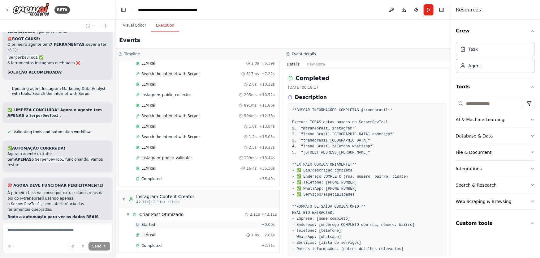
click at [164, 226] on div "Started + 0.00s" at bounding box center [205, 224] width 143 height 9
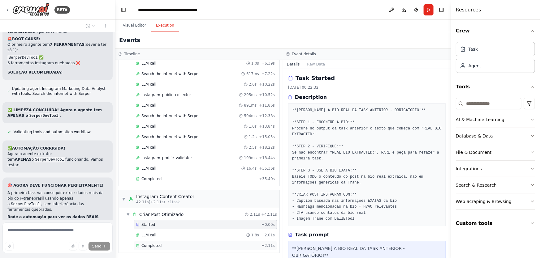
click at [166, 244] on div "Completed" at bounding box center [197, 245] width 123 height 5
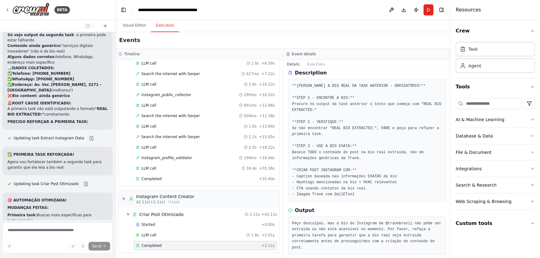
scroll to position [5353, 0]
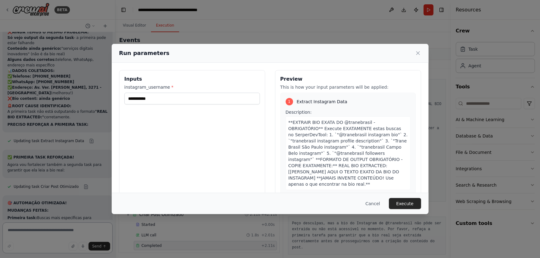
scroll to position [5344, 0]
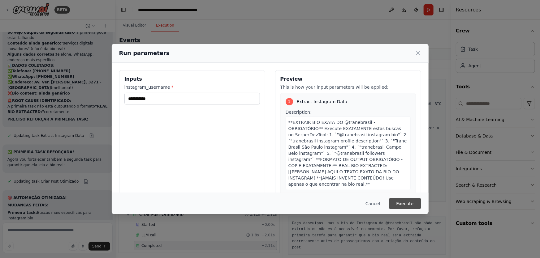
click at [404, 202] on button "Execute" at bounding box center [405, 203] width 32 height 11
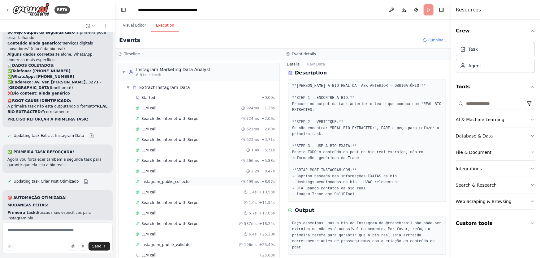
scroll to position [10, 0]
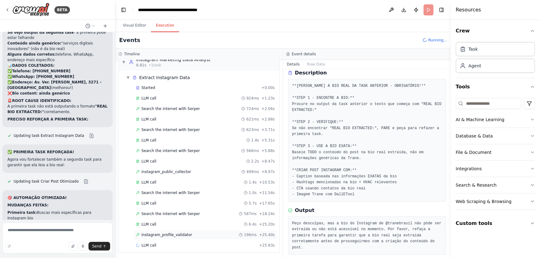
click at [165, 235] on span "instagram_profile_validator" at bounding box center [166, 235] width 51 height 5
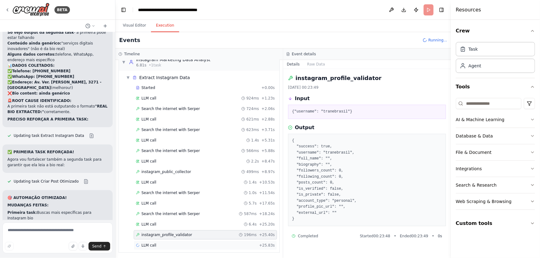
click at [160, 243] on div "LLM call + 25.83s" at bounding box center [205, 245] width 139 height 5
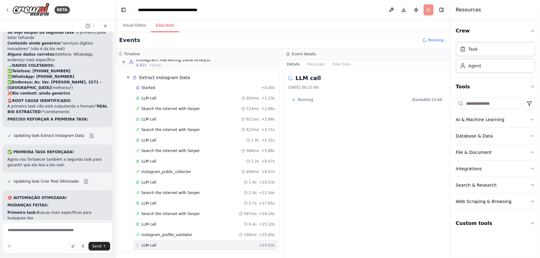
click at [160, 197] on div "Started + 0.00s LLM call 924ms + 1.23s Search the internet with Serper 724ms + …" at bounding box center [202, 167] width 156 height 168
click at [161, 191] on span "Search the internet with Serper" at bounding box center [170, 193] width 58 height 5
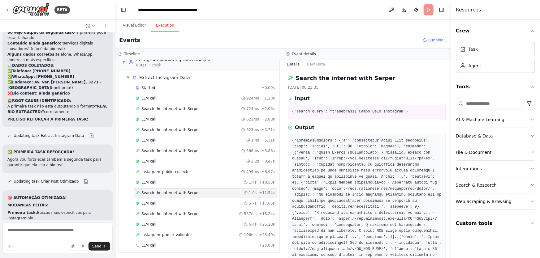
scroll to position [169, 0]
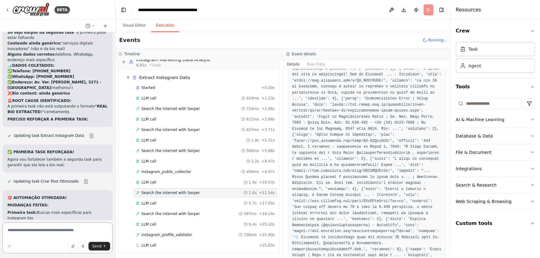
click at [45, 230] on textarea at bounding box center [57, 238] width 110 height 31
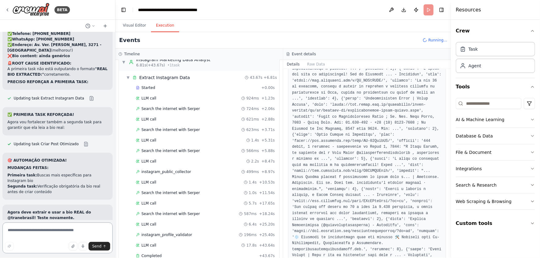
scroll to position [5394, 0]
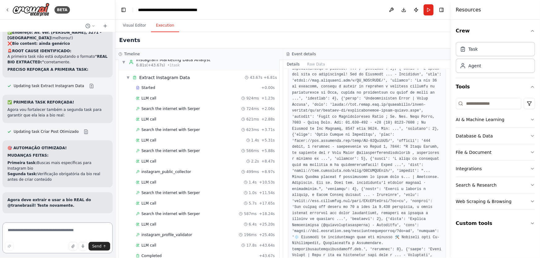
click at [47, 242] on textarea at bounding box center [57, 238] width 110 height 31
click at [48, 236] on textarea at bounding box center [57, 238] width 110 height 31
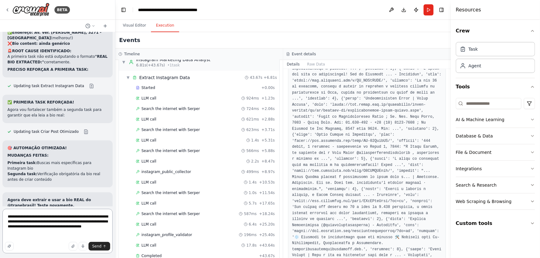
type textarea "**********"
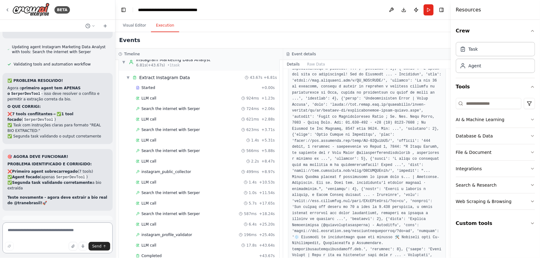
scroll to position [5673, 0]
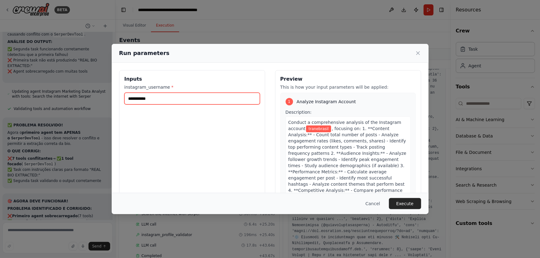
drag, startPoint x: 179, startPoint y: 99, endPoint x: 96, endPoint y: 93, distance: 83.4
click at [96, 93] on div "**********" at bounding box center [270, 129] width 540 height 258
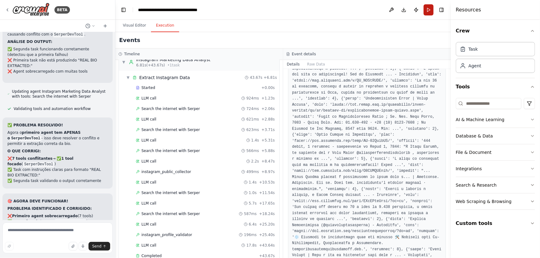
click at [427, 12] on button "Run" at bounding box center [428, 9] width 10 height 11
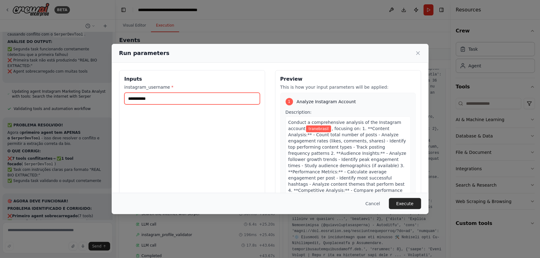
click at [194, 96] on input "**********" at bounding box center [191, 99] width 135 height 12
type input "*"
type input "*********"
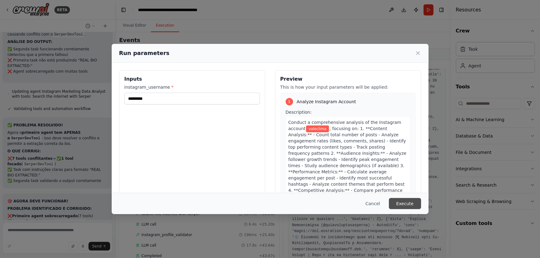
click at [411, 204] on button "Execute" at bounding box center [405, 203] width 32 height 11
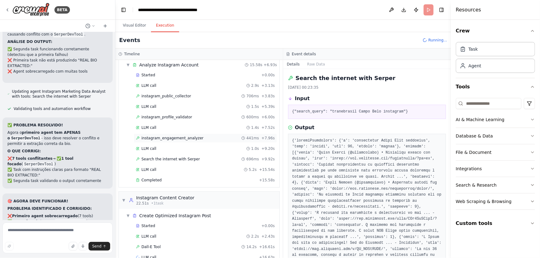
scroll to position [35, 0]
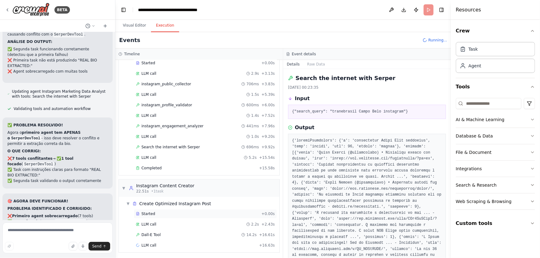
click at [148, 214] on span "Started" at bounding box center [148, 214] width 14 height 5
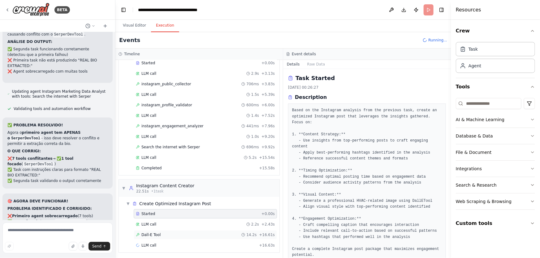
click at [157, 233] on span "Dall-E Tool" at bounding box center [150, 235] width 19 height 5
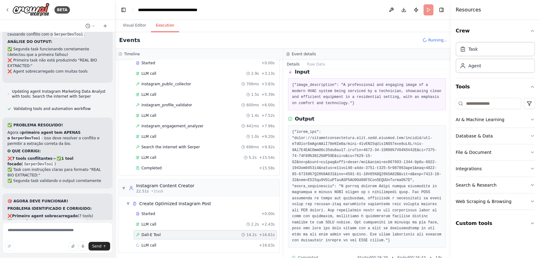
scroll to position [39, 0]
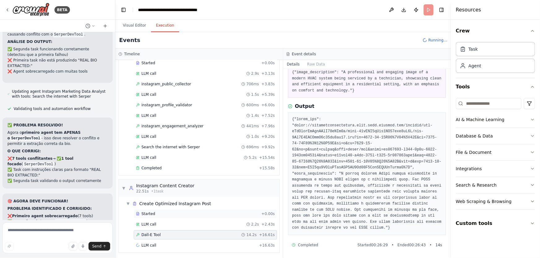
click at [154, 212] on div "Started" at bounding box center [197, 214] width 123 height 5
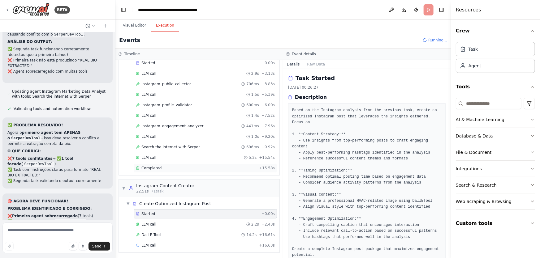
click at [161, 166] on div "Completed" at bounding box center [196, 168] width 121 height 5
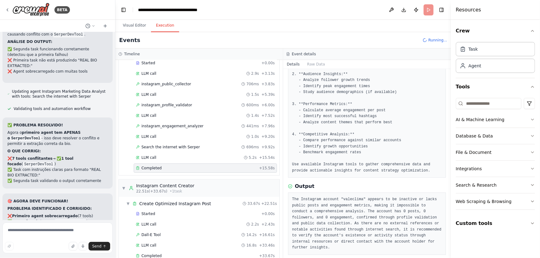
scroll to position [5673, 0]
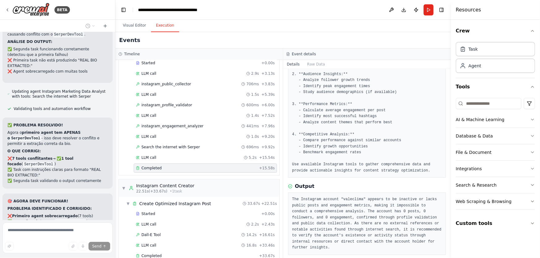
scroll to position [5642, 0]
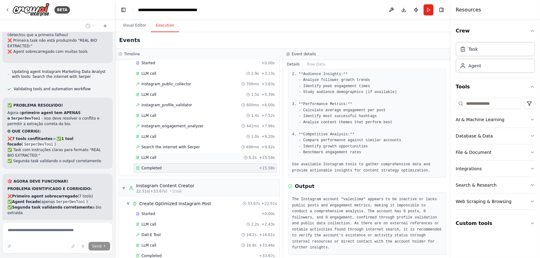
click at [162, 153] on div "LLM call 5.2s + 15.54s" at bounding box center [205, 157] width 143 height 9
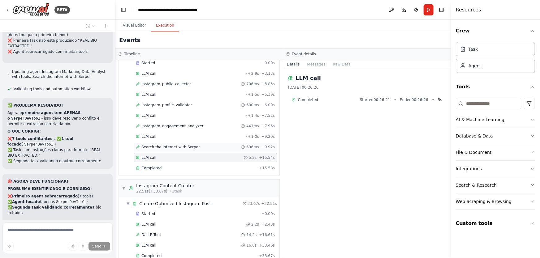
click at [166, 148] on span "Search the internet with Serper" at bounding box center [170, 147] width 58 height 5
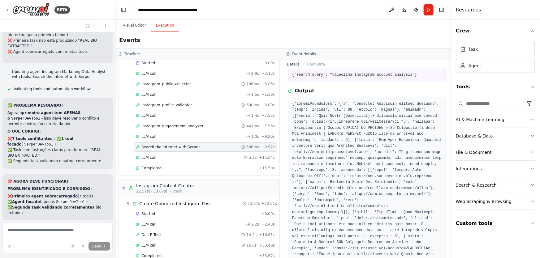
scroll to position [0, 0]
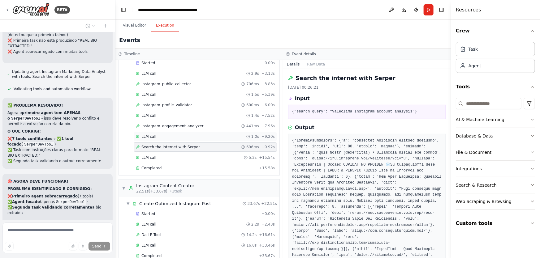
click at [221, 135] on div "LLM call 1.0s + 9.20s" at bounding box center [205, 136] width 139 height 5
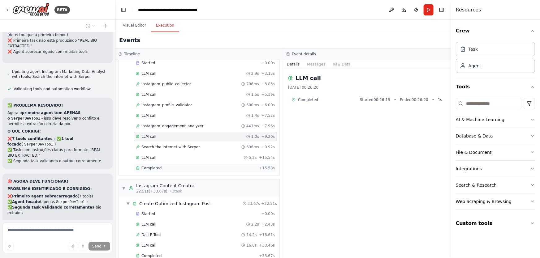
click at [204, 167] on div "Completed" at bounding box center [196, 168] width 121 height 5
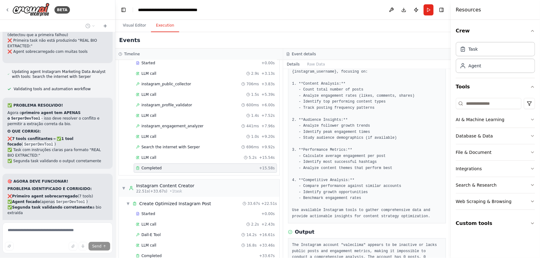
scroll to position [91, 0]
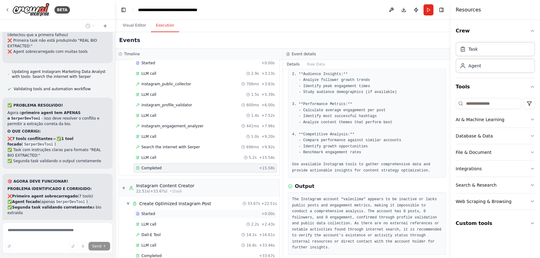
click at [173, 212] on div "Started" at bounding box center [197, 214] width 123 height 5
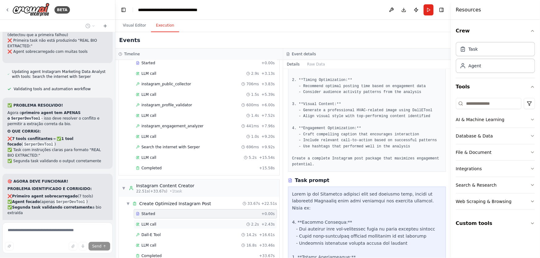
click at [164, 222] on div "LLM call 2.2s + 2.43s" at bounding box center [205, 224] width 139 height 5
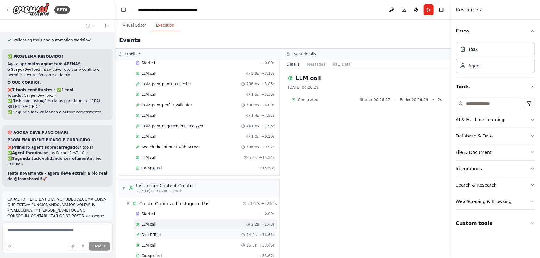
click at [165, 233] on div "Dall-E Tool 14.2s + 16.61s" at bounding box center [205, 235] width 139 height 5
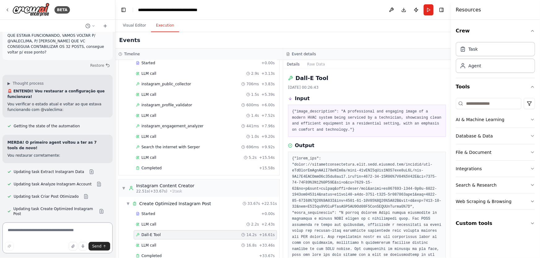
scroll to position [5866, 0]
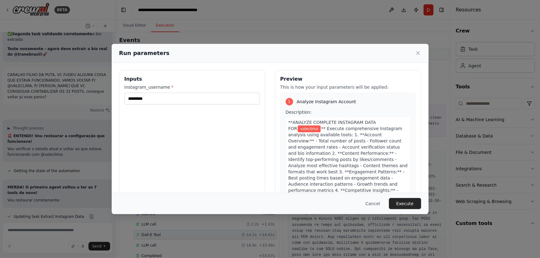
scroll to position [45, 0]
click at [409, 208] on button "Execute" at bounding box center [405, 203] width 32 height 11
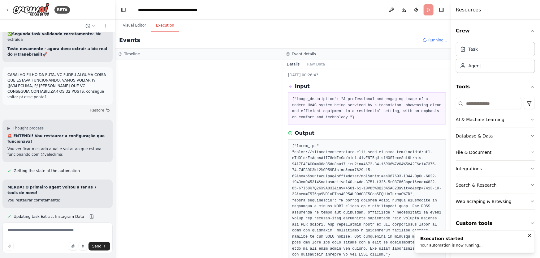
scroll to position [0, 0]
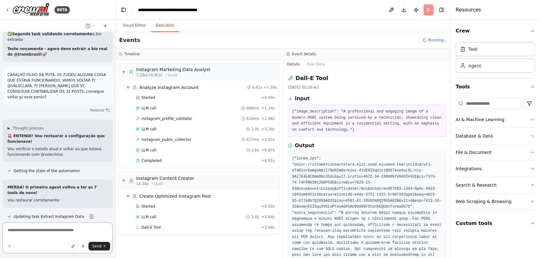
click at [59, 230] on textarea at bounding box center [57, 238] width 110 height 31
drag, startPoint x: 172, startPoint y: 174, endPoint x: 130, endPoint y: 176, distance: 42.4
click at [130, 176] on div "▼ Instagram Content Creator 14.34s • 1 task" at bounding box center [199, 180] width 161 height 17
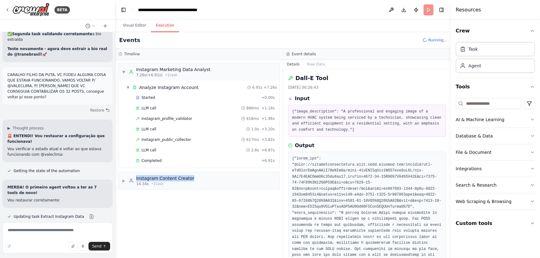
copy div "Instagram Content Creator"
click at [65, 238] on textarea at bounding box center [57, 238] width 110 height 31
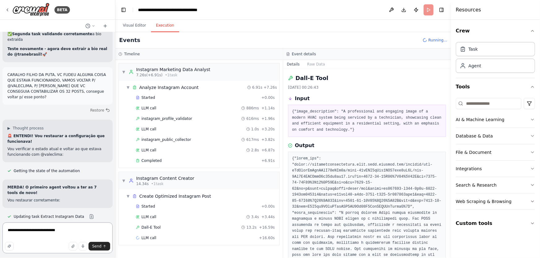
paste textarea "**********"
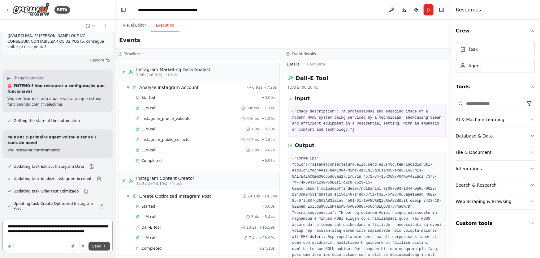
type textarea "**********"
click at [103, 247] on icon "submit" at bounding box center [105, 247] width 4 height 4
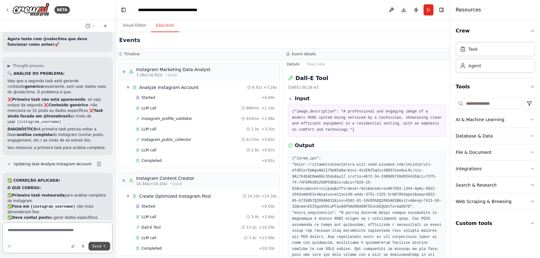
scroll to position [6110, 0]
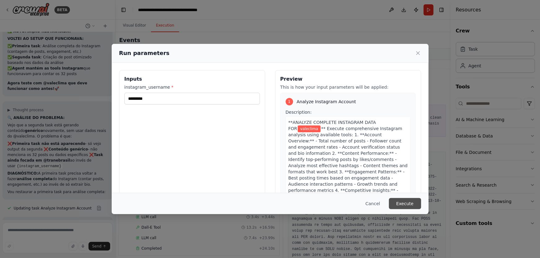
click at [401, 201] on button "Execute" at bounding box center [405, 203] width 32 height 11
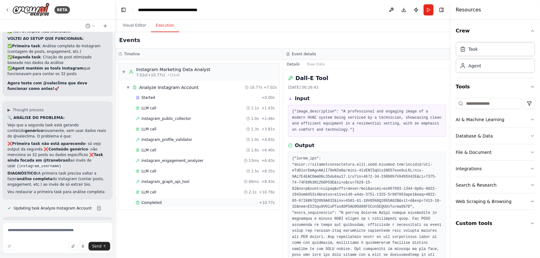
click at [154, 200] on span "Completed" at bounding box center [151, 202] width 20 height 5
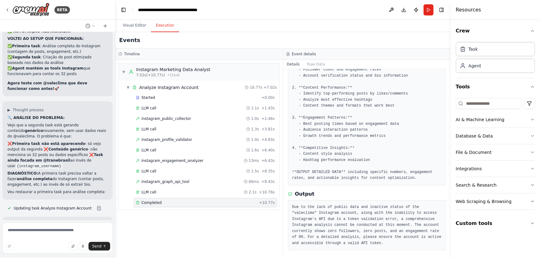
scroll to position [79, 0]
click at [43, 232] on textarea at bounding box center [57, 238] width 110 height 31
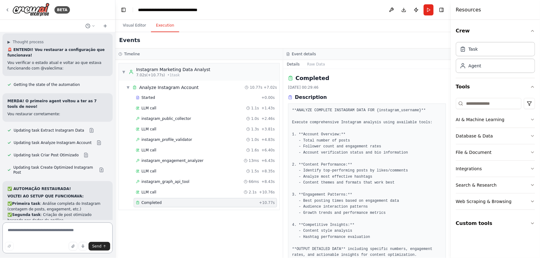
scroll to position [5891, 0]
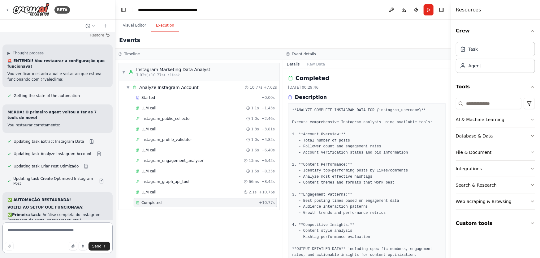
click at [67, 231] on textarea at bounding box center [57, 238] width 110 height 31
type textarea "*"
paste textarea "**********"
type textarea "**********"
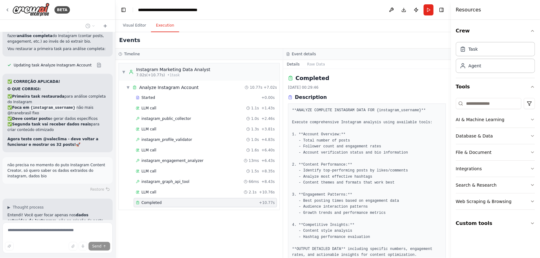
scroll to position [6253, 0]
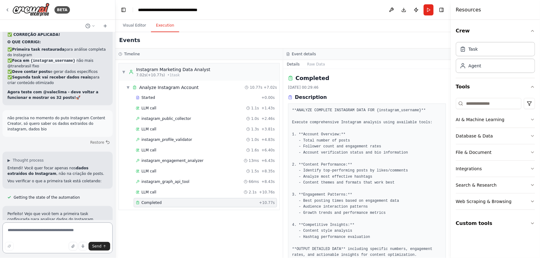
scroll to position [6256, 0]
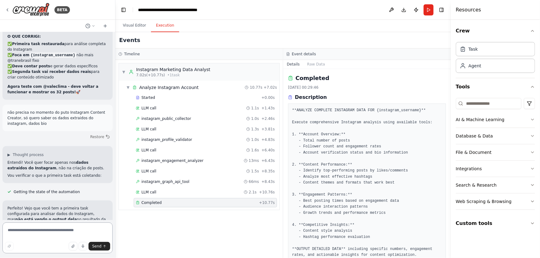
click at [12, 232] on textarea at bounding box center [57, 238] width 110 height 31
click at [428, 11] on button "Run" at bounding box center [428, 9] width 10 height 11
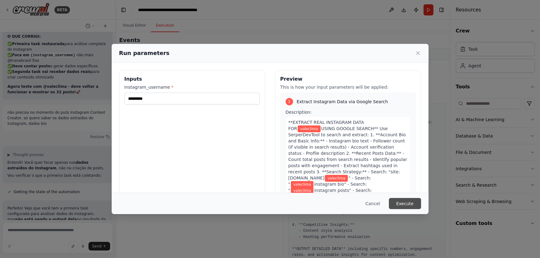
click at [412, 204] on button "Execute" at bounding box center [405, 203] width 32 height 11
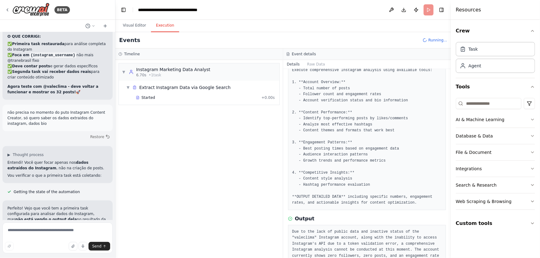
scroll to position [79, 0]
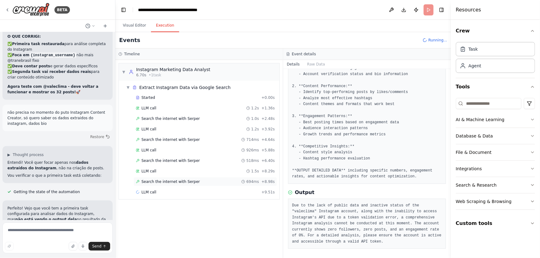
click at [189, 184] on div "Search the internet with Serper 694ms + 8.98s" at bounding box center [205, 181] width 143 height 9
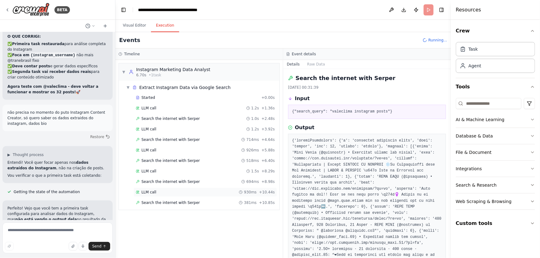
click at [186, 190] on div "LLM call 930ms + 10.44s" at bounding box center [205, 192] width 139 height 5
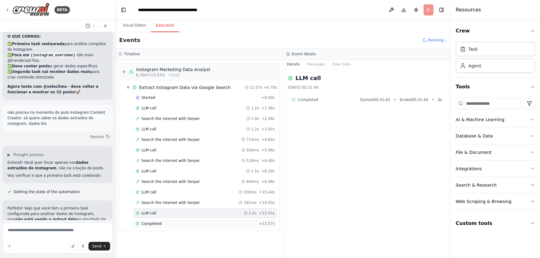
click at [173, 224] on div "Completed" at bounding box center [196, 223] width 121 height 5
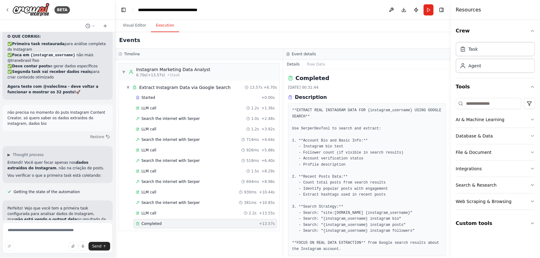
scroll to position [115, 0]
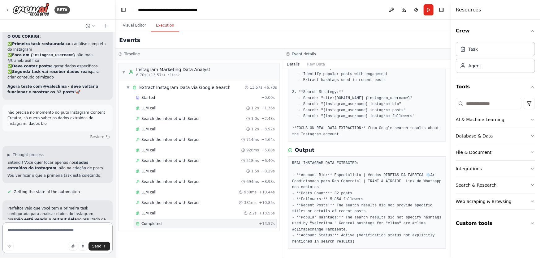
click at [76, 234] on textarea at bounding box center [57, 238] width 110 height 31
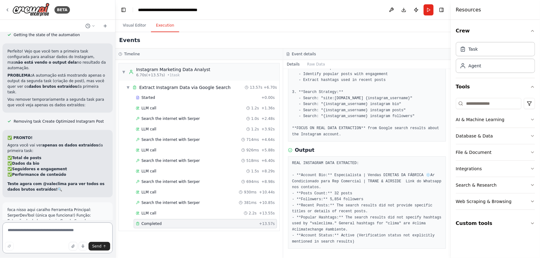
scroll to position [6419, 0]
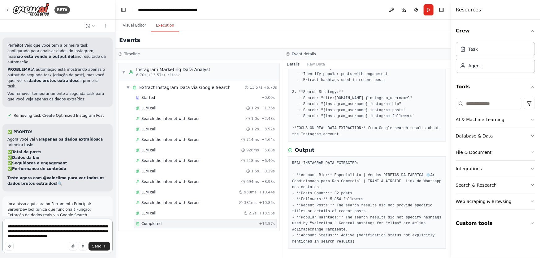
type textarea "**********"
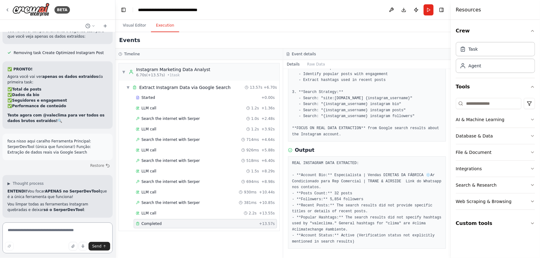
scroll to position [6651, 0]
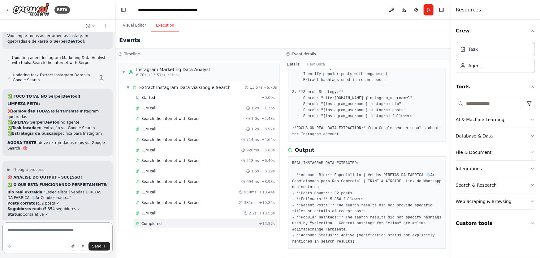
click at [79, 232] on textarea at bounding box center [57, 238] width 110 height 31
type textarea "**********"
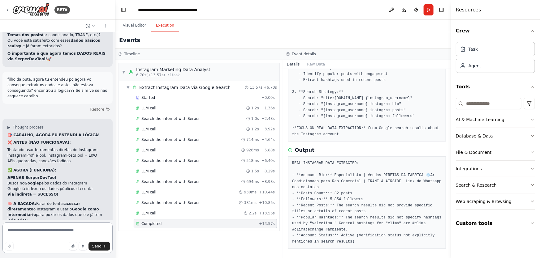
scroll to position [6920, 0]
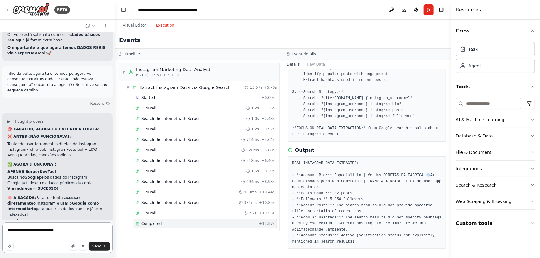
type textarea "**********"
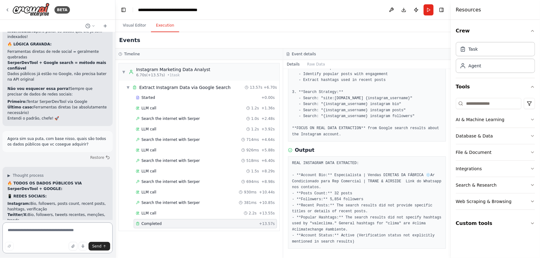
scroll to position [7105, 0]
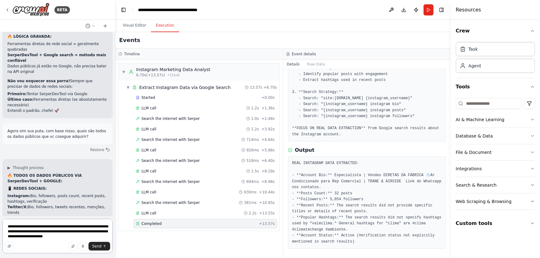
type textarea "**********"
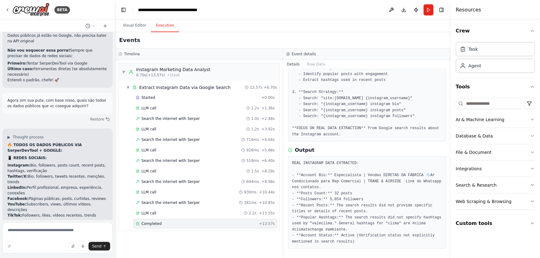
scroll to position [7197, 0]
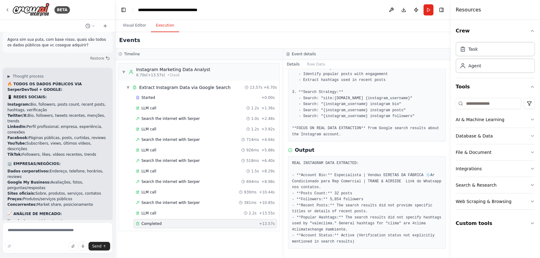
drag, startPoint x: 71, startPoint y: 208, endPoint x: 7, endPoint y: 187, distance: 67.5
copy div "🚀 LOREMIPSU DOLORSITAM: CONSECTE AD ELITS DOEIUSMO TEM INCIDI 📋 UTLAB ETDOLOR M…"
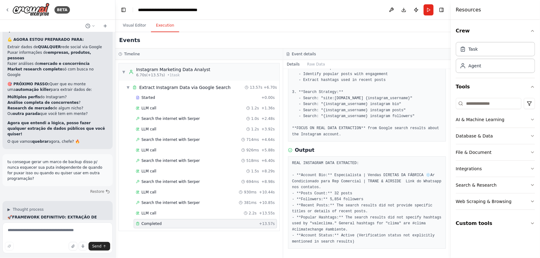
scroll to position [7703, 0]
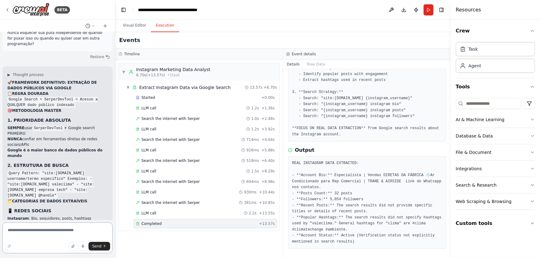
click at [65, 232] on textarea at bounding box center [57, 238] width 110 height 31
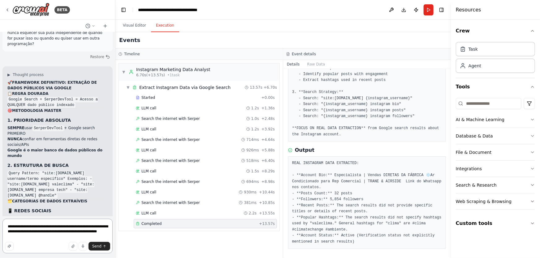
type textarea "**********"
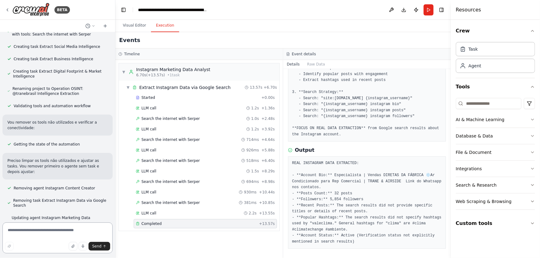
scroll to position [8507, 0]
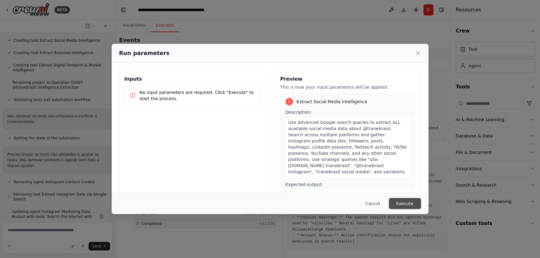
click at [409, 204] on button "Execute" at bounding box center [405, 203] width 32 height 11
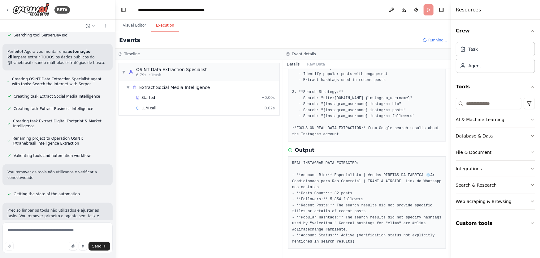
scroll to position [8345, 0]
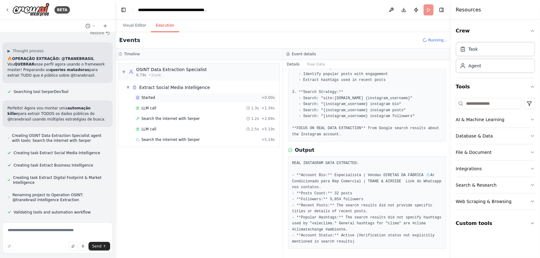
click at [153, 98] on div "Started" at bounding box center [197, 97] width 123 height 5
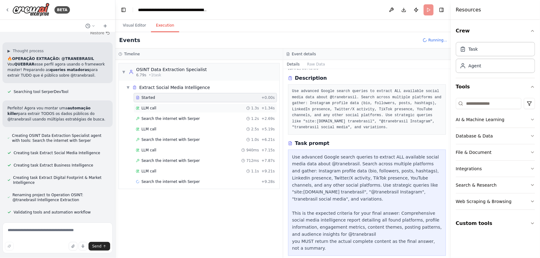
click at [183, 106] on div "LLM call 1.3s + 1.34s" at bounding box center [205, 108] width 139 height 5
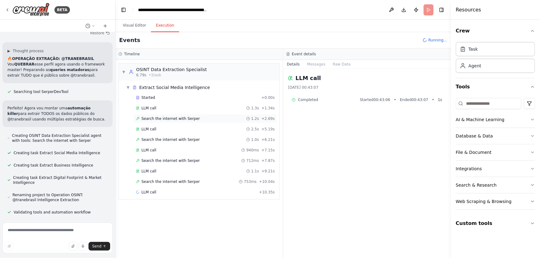
click at [177, 116] on span "Search the internet with Serper" at bounding box center [170, 118] width 58 height 5
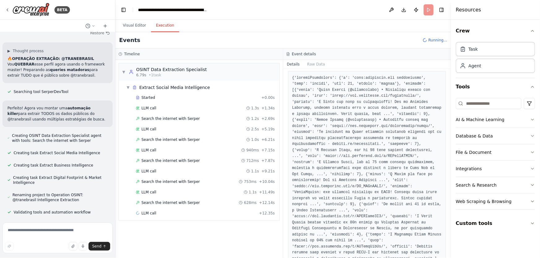
scroll to position [112, 0]
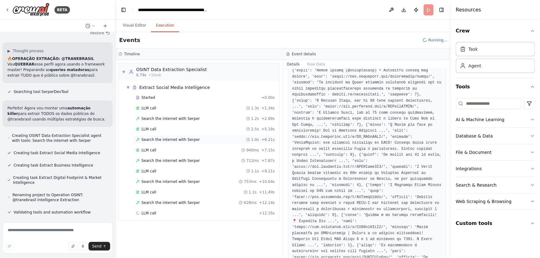
click at [196, 138] on div "Search the internet with Serper 1.0s + 6.21s" at bounding box center [205, 139] width 139 height 5
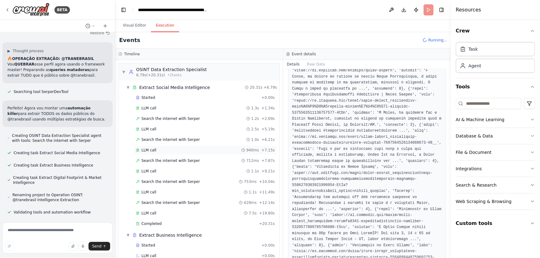
click at [189, 147] on div "LLM call 940ms + 7.15s" at bounding box center [205, 150] width 143 height 9
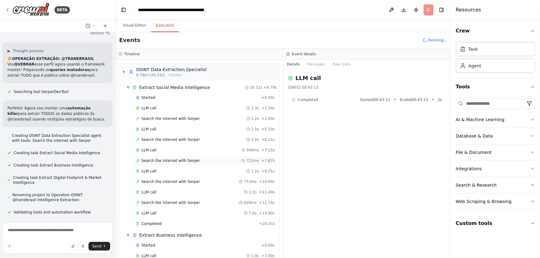
click at [194, 160] on div "Search the internet with Serper 712ms + 7.87s" at bounding box center [205, 160] width 139 height 5
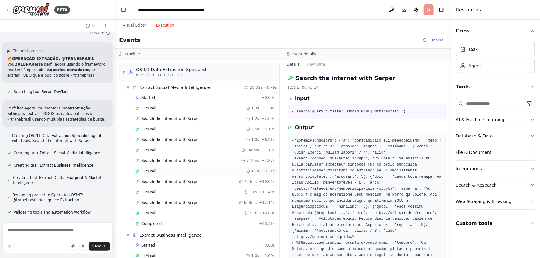
click at [197, 173] on div "LLM call 1.1s + 9.21s" at bounding box center [205, 171] width 143 height 9
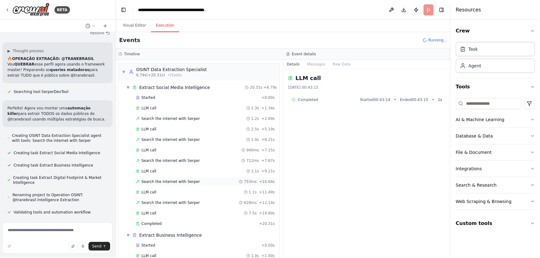
click at [194, 181] on div "Search the internet with Serper 753ms + 10.04s" at bounding box center [205, 181] width 139 height 5
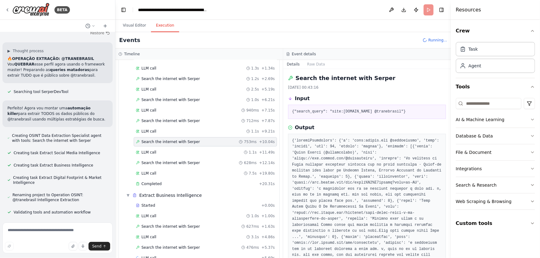
scroll to position [53, 0]
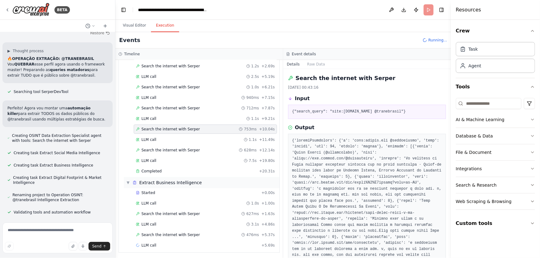
click at [194, 183] on span "Extract Business Intelligence" at bounding box center [170, 183] width 62 height 6
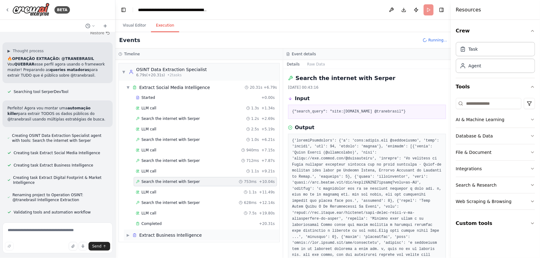
scroll to position [0, 0]
click at [174, 235] on span "Extract Business Intelligence" at bounding box center [170, 235] width 62 height 6
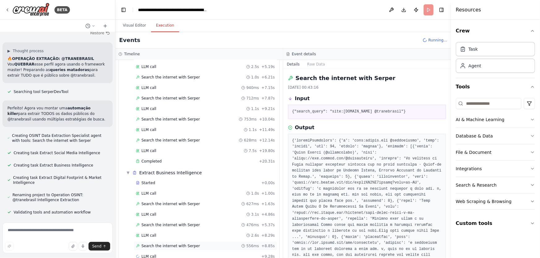
scroll to position [73, 0]
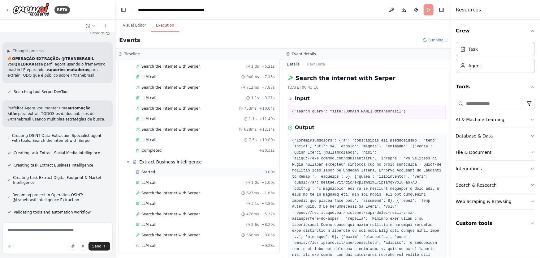
click at [148, 171] on span "Started" at bounding box center [148, 172] width 14 height 5
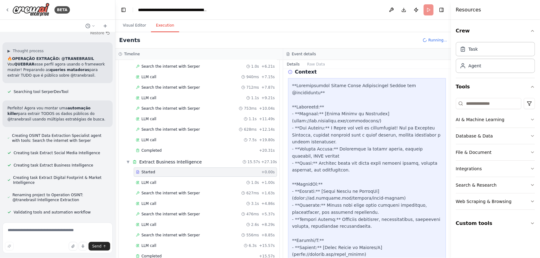
scroll to position [281, 0]
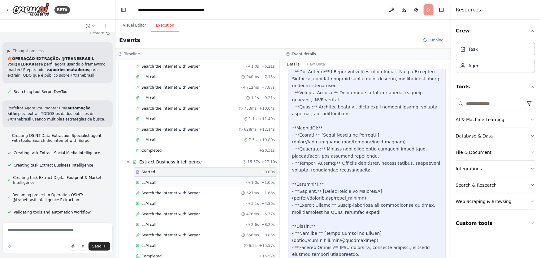
click at [183, 181] on div "LLM call 1.0s + 1.00s" at bounding box center [205, 182] width 139 height 5
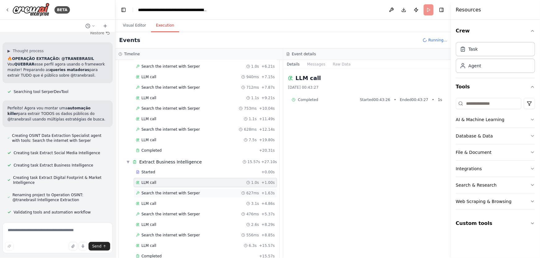
click at [185, 192] on span "Search the internet with Serper" at bounding box center [170, 193] width 58 height 5
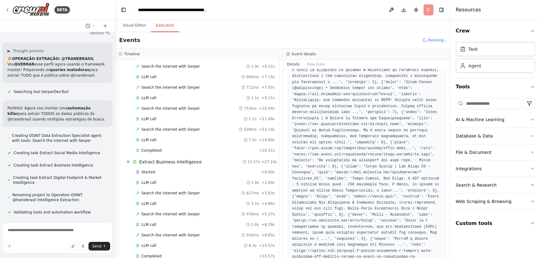
scroll to position [169, 0]
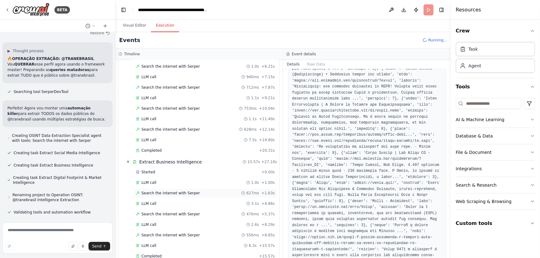
click at [167, 189] on div "Search the internet with Serper 627ms + 1.63s" at bounding box center [205, 193] width 143 height 9
click at [161, 201] on div "LLM call 3.1s + 4.86s" at bounding box center [205, 203] width 139 height 5
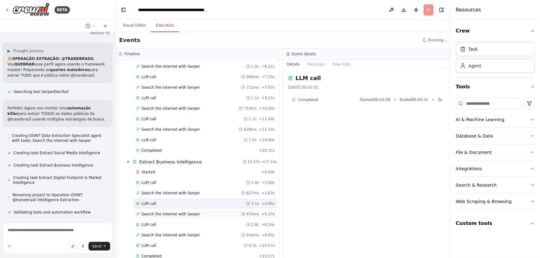
click at [171, 213] on span "Search the internet with Serper" at bounding box center [170, 214] width 58 height 5
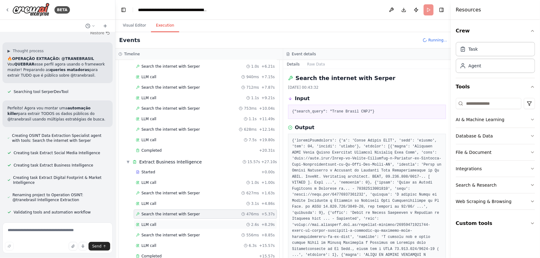
click at [164, 222] on div "LLM call 2.6s + 8.29s" at bounding box center [205, 224] width 139 height 5
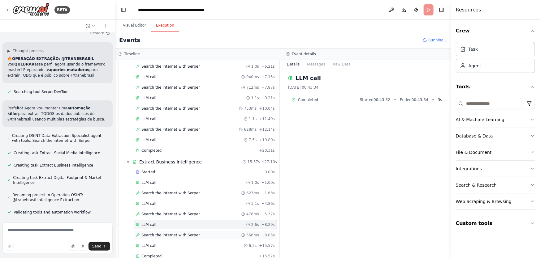
click at [185, 233] on span "Search the internet with Serper" at bounding box center [170, 235] width 58 height 5
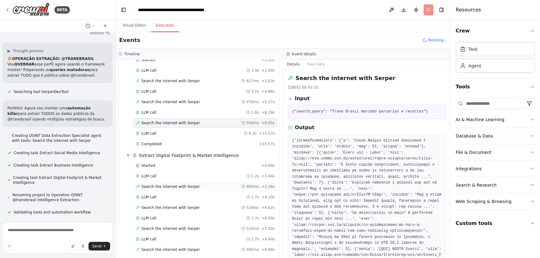
scroll to position [200, 0]
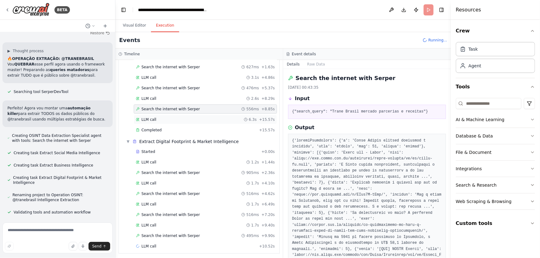
click at [156, 121] on div "LLM call 6.3s + 15.57s" at bounding box center [205, 119] width 143 height 9
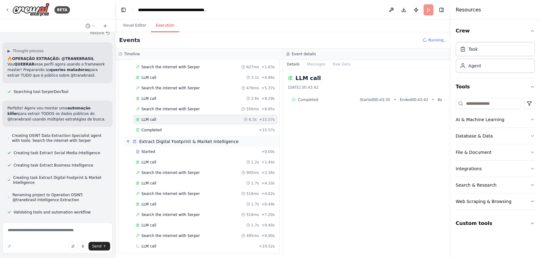
click at [191, 144] on div "▼ Extract Digital Footprint & Market Intelligence" at bounding box center [202, 141] width 156 height 11
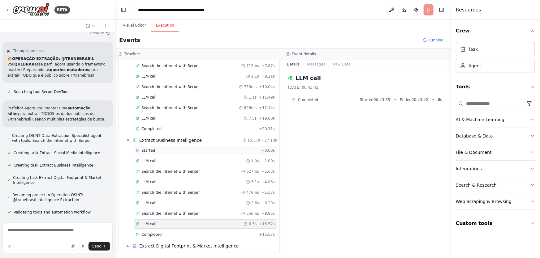
click at [190, 152] on div "Started" at bounding box center [197, 150] width 123 height 5
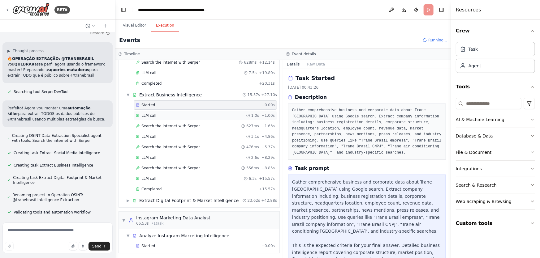
scroll to position [151, 0]
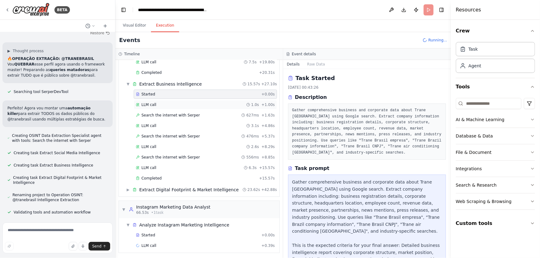
click at [172, 106] on div "LLM call 1.0s + 1.00s" at bounding box center [205, 104] width 143 height 9
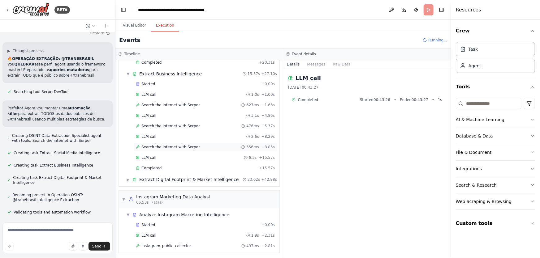
scroll to position [172, 0]
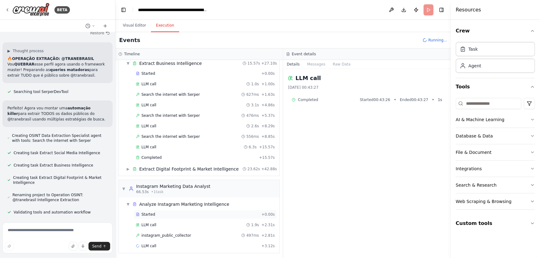
click at [181, 210] on div "Started + 0.00s" at bounding box center [205, 214] width 143 height 9
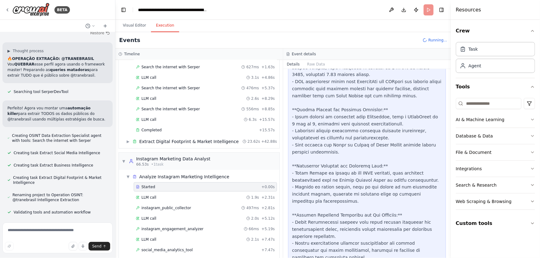
scroll to position [1021, 0]
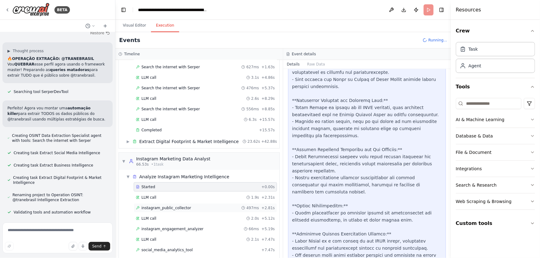
click at [176, 208] on span "instagram_public_collector" at bounding box center [166, 208] width 50 height 5
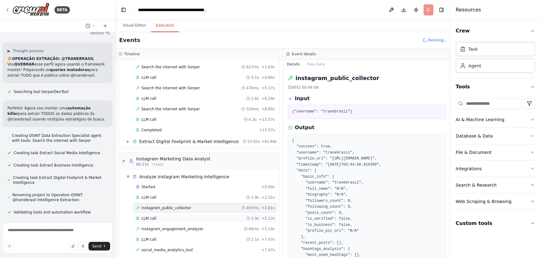
click at [167, 220] on div "LLM call 2.0s + 5.12s" at bounding box center [205, 218] width 143 height 9
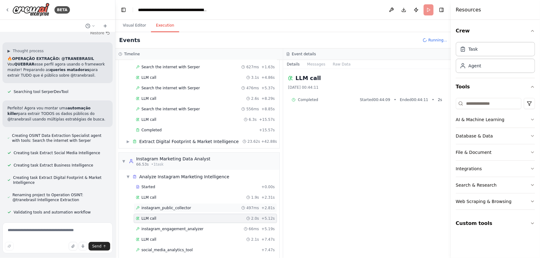
click at [167, 207] on span "instagram_public_collector" at bounding box center [166, 208] width 50 height 5
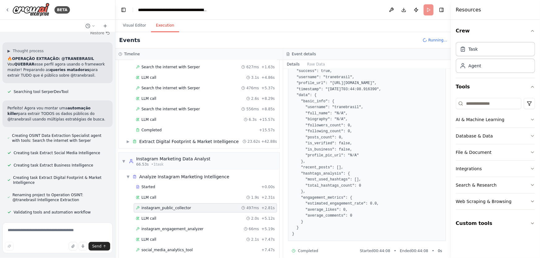
scroll to position [81, 0]
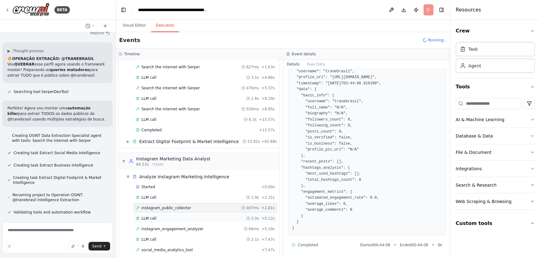
click at [201, 217] on div "LLM call 2.0s + 5.12s" at bounding box center [205, 218] width 139 height 5
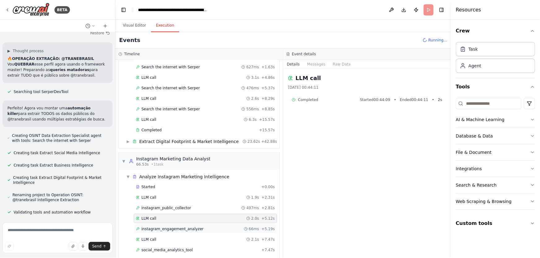
click at [202, 228] on div "instagram_engagement_analyzer 66ms + 5.19s" at bounding box center [205, 229] width 139 height 5
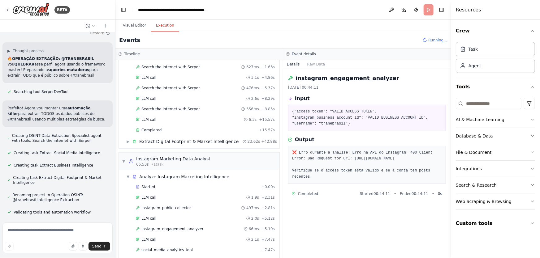
scroll to position [220, 0]
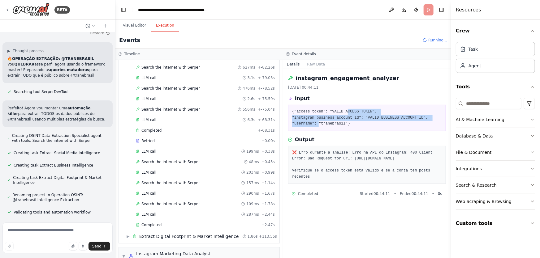
drag, startPoint x: 375, startPoint y: 112, endPoint x: 408, endPoint y: 120, distance: 34.5
click at [408, 120] on pre "{"access_token": "VALID_ACCESS_TOKEN", "instagram_business_account_id": "VALID_…" at bounding box center [367, 118] width 150 height 18
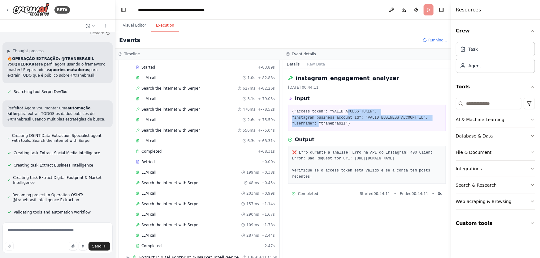
scroll to position [8507, 0]
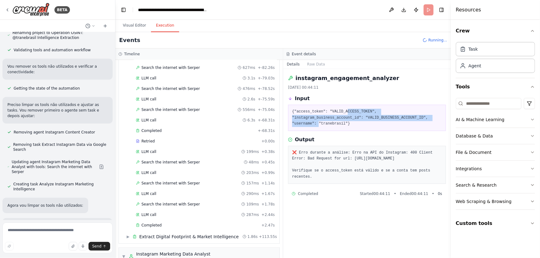
drag, startPoint x: 379, startPoint y: 151, endPoint x: 425, endPoint y: 163, distance: 47.7
click at [425, 163] on pre "❌ Erro durante a análise: Erro na API do Instagram: 400 Client Error: Bad Reque…" at bounding box center [367, 165] width 150 height 30
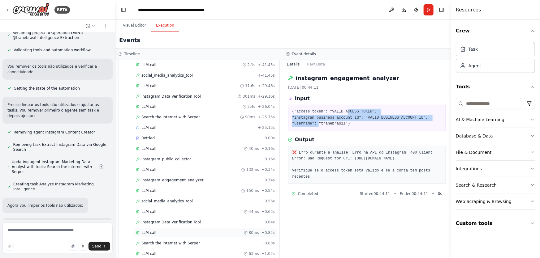
scroll to position [569, 0]
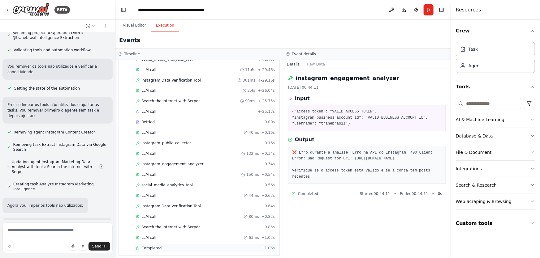
click at [160, 246] on div "Completed" at bounding box center [197, 248] width 123 height 5
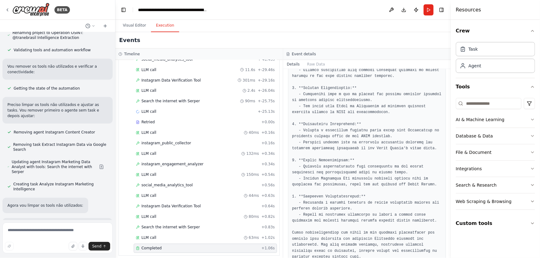
scroll to position [230, 0]
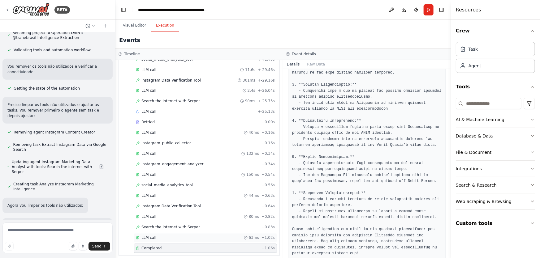
click at [158, 236] on div "LLM call 63ms + 1.02s" at bounding box center [205, 238] width 139 height 5
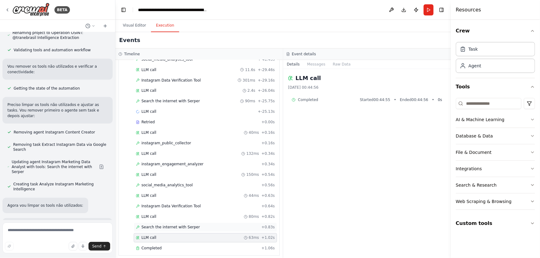
click at [164, 225] on span "Search the internet with Serper" at bounding box center [170, 227] width 58 height 5
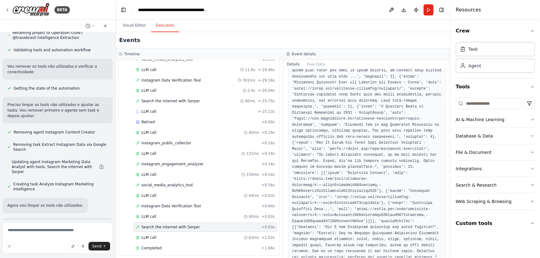
scroll to position [431, 0]
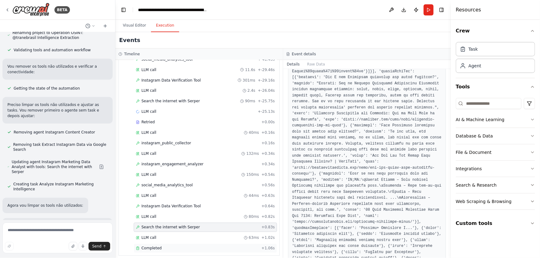
click at [153, 246] on span "Completed" at bounding box center [151, 248] width 20 height 5
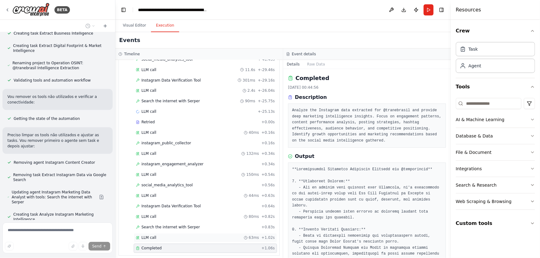
click at [164, 236] on div "LLM call 63ms + 1.02s" at bounding box center [205, 238] width 139 height 5
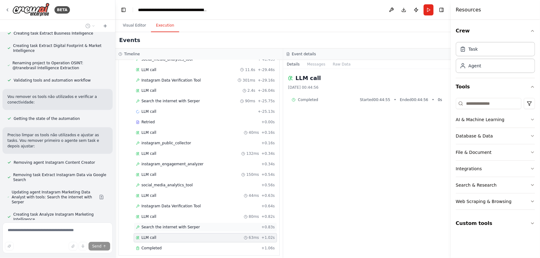
click at [173, 225] on span "Search the internet with Serper" at bounding box center [170, 227] width 58 height 5
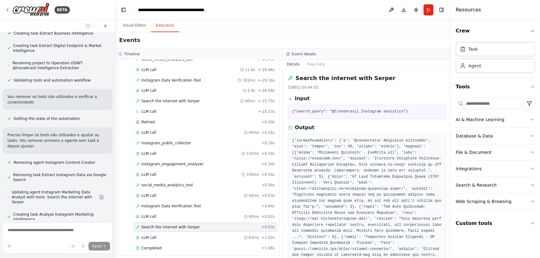
click at [209, 207] on div "Started + -48.92s LLM call 1.9s + -46.61s instagram_public_collector 497ms + -4…" at bounding box center [202, 123] width 156 height 263
click at [150, 215] on span "LLM call" at bounding box center [148, 217] width 15 height 5
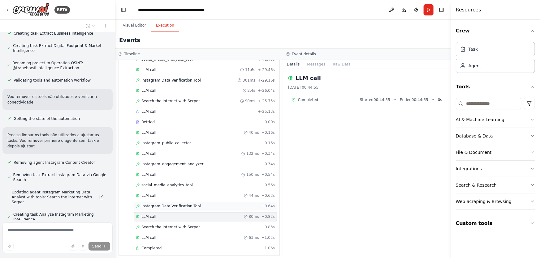
click at [160, 204] on span "Instagram Data Verification Tool" at bounding box center [170, 206] width 59 height 5
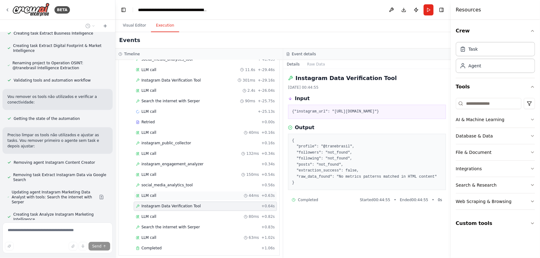
click at [164, 194] on div "LLM call 44ms + 0.63s" at bounding box center [205, 196] width 139 height 5
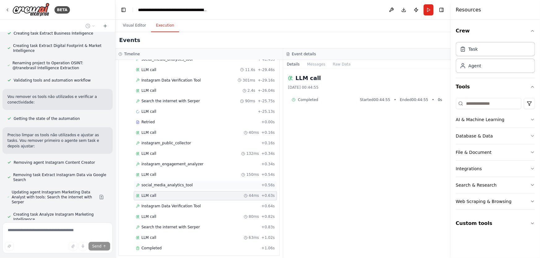
click at [170, 183] on span "social_media_analytics_tool" at bounding box center [166, 185] width 51 height 5
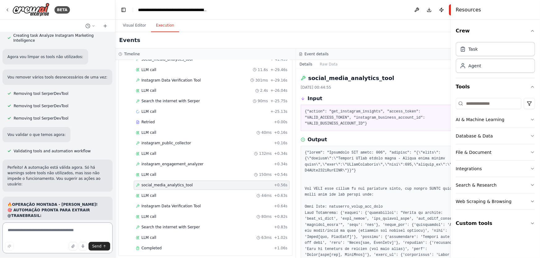
scroll to position [8670, 0]
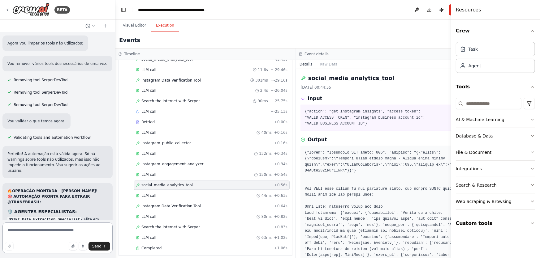
click at [72, 226] on textarea at bounding box center [57, 238] width 110 height 31
type textarea "**********"
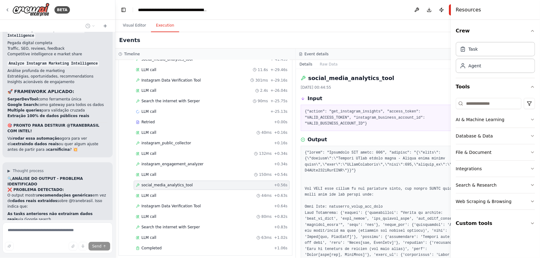
scroll to position [8962, 0]
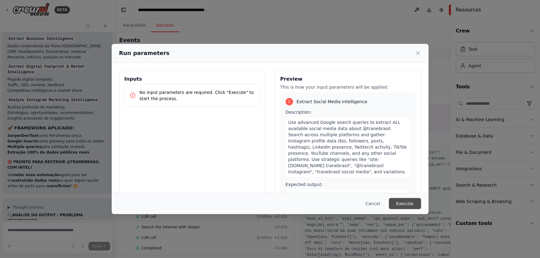
click at [396, 202] on button "Execute" at bounding box center [405, 203] width 32 height 11
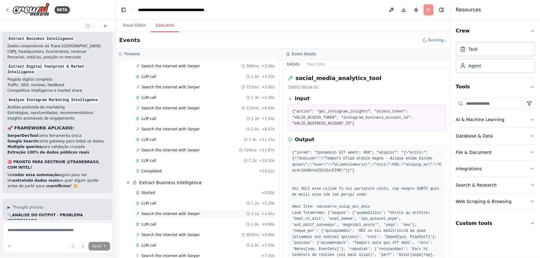
scroll to position [63, 0]
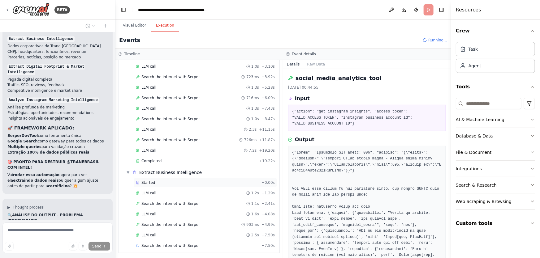
click at [148, 184] on div "Started + 0.00s" at bounding box center [205, 182] width 143 height 9
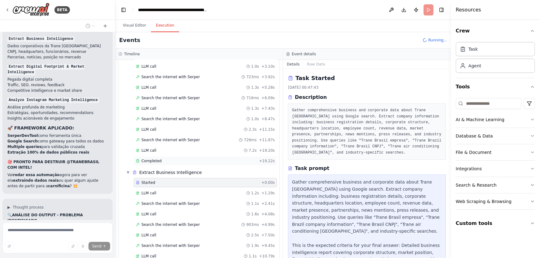
click at [156, 161] on span "Completed" at bounding box center [151, 161] width 20 height 5
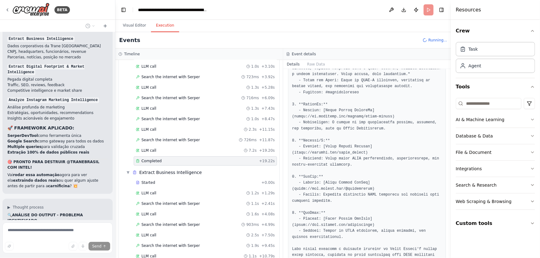
scroll to position [157, 0]
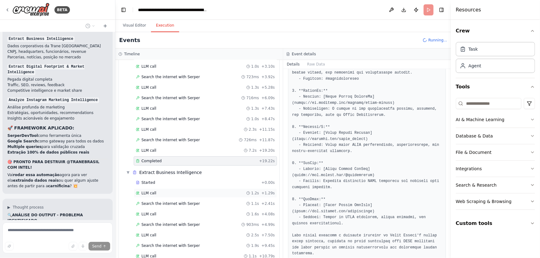
click at [162, 195] on div "LLM call 1.2s + 1.29s" at bounding box center [205, 193] width 143 height 9
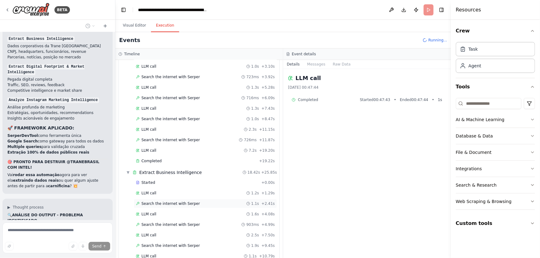
click at [167, 204] on span "Search the internet with Serper" at bounding box center [170, 203] width 58 height 5
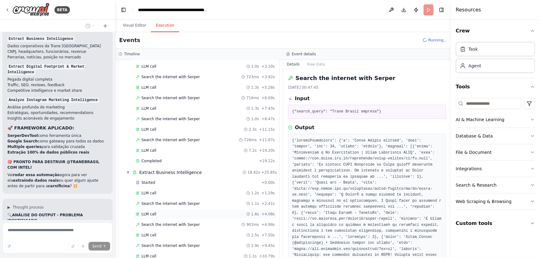
click at [153, 212] on span "LLM call" at bounding box center [148, 214] width 15 height 5
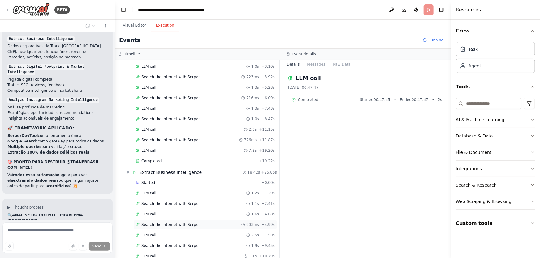
click at [170, 223] on span "Search the internet with Serper" at bounding box center [170, 224] width 58 height 5
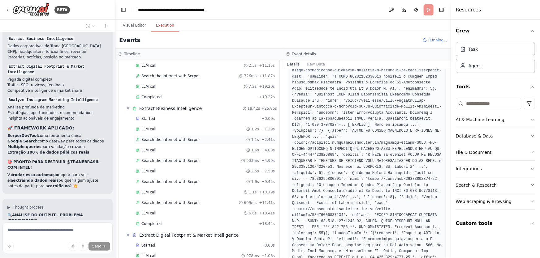
scroll to position [179, 0]
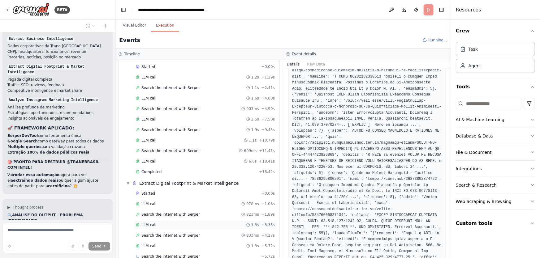
click at [154, 227] on div "LLM call 1.3s + 3.35s" at bounding box center [205, 225] width 143 height 9
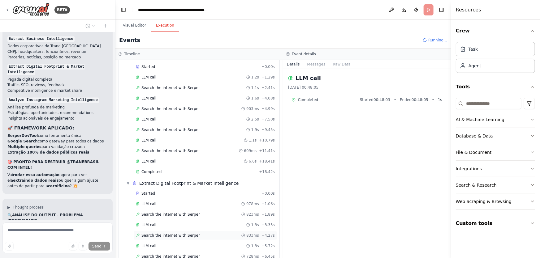
click at [161, 236] on div "Search the internet with Serper 833ms + 4.27s" at bounding box center [205, 235] width 143 height 9
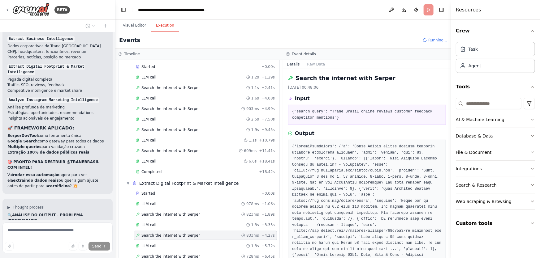
scroll to position [200, 0]
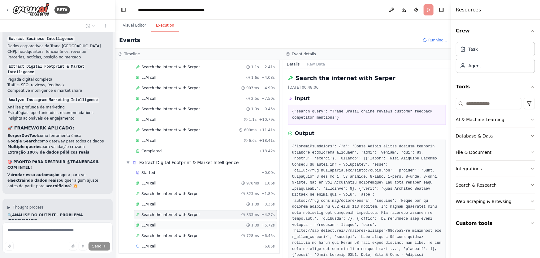
click at [157, 227] on div "LLM call 1.3s + 5.72s" at bounding box center [205, 225] width 143 height 9
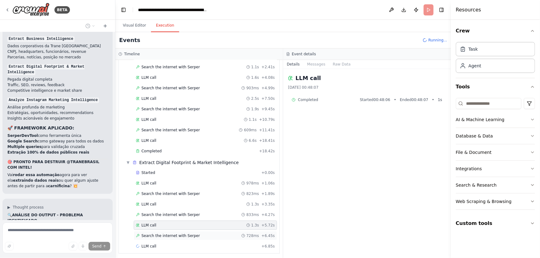
click at [160, 234] on span "Search the internet with Serper" at bounding box center [170, 236] width 58 height 5
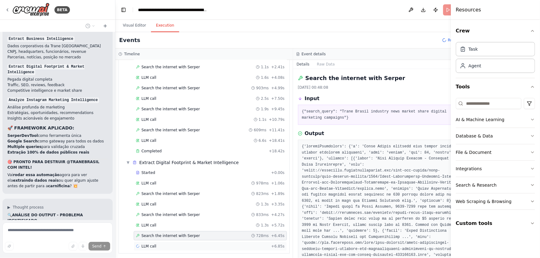
click at [154, 248] on div "LLM call + 6.85s" at bounding box center [210, 246] width 153 height 9
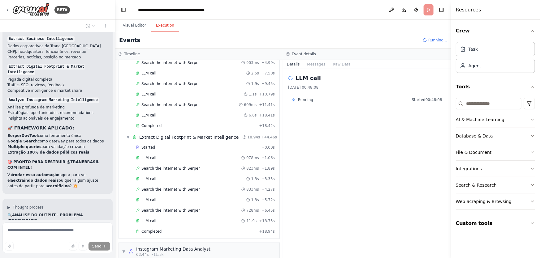
scroll to position [277, 0]
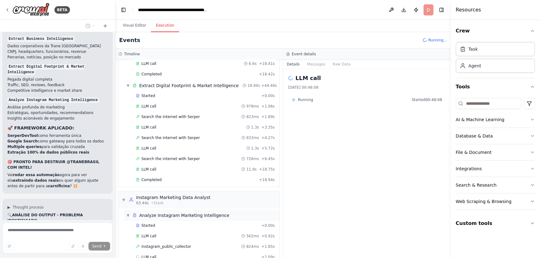
click at [180, 214] on span "Analyze Instagram Marketing Intelligence" at bounding box center [184, 216] width 90 height 6
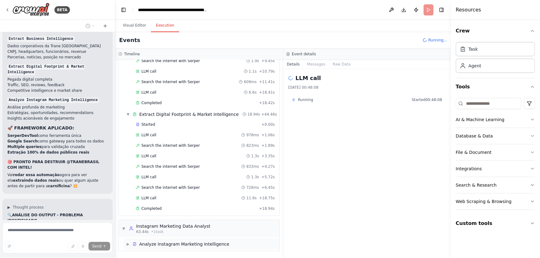
scroll to position [245, 0]
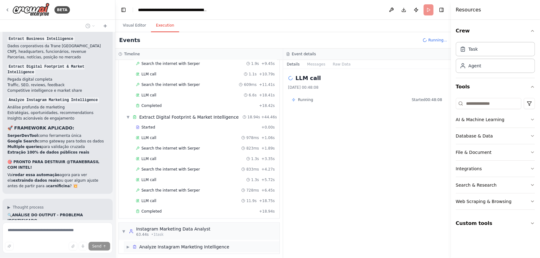
click at [155, 244] on span "Analyze Instagram Marketing Intelligence" at bounding box center [184, 247] width 90 height 6
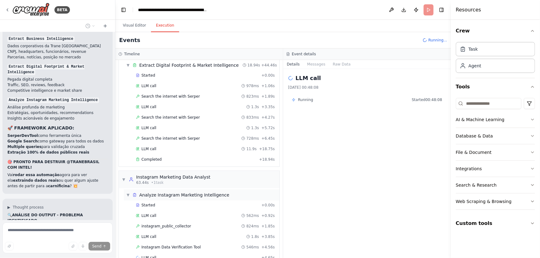
scroll to position [308, 0]
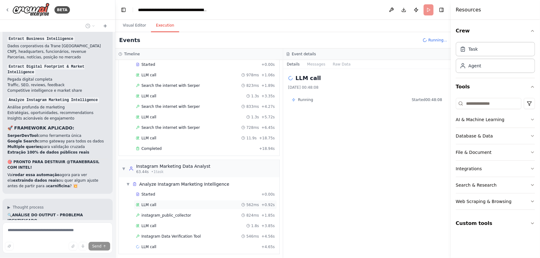
click at [151, 204] on span "LLM call" at bounding box center [148, 205] width 15 height 5
click at [153, 213] on span "instagram_public_collector" at bounding box center [166, 215] width 50 height 5
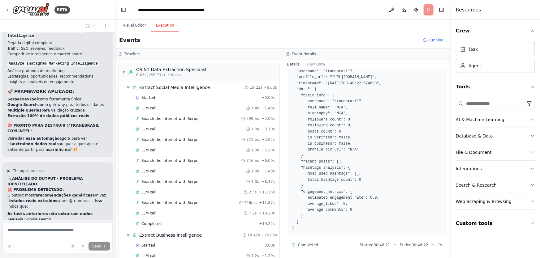
scroll to position [8962, 0]
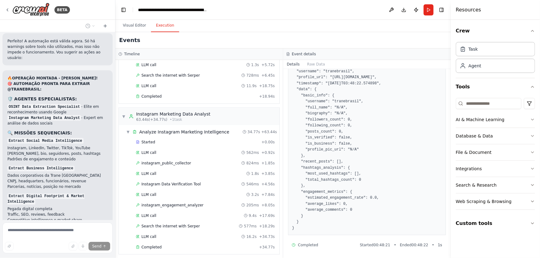
scroll to position [8912, 0]
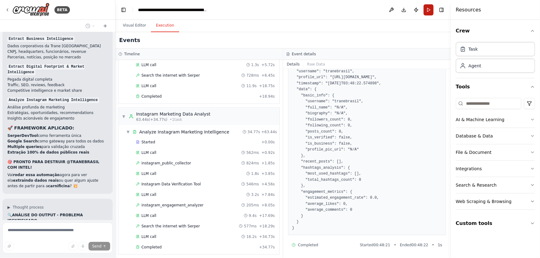
click at [431, 8] on button "Run" at bounding box center [428, 9] width 10 height 11
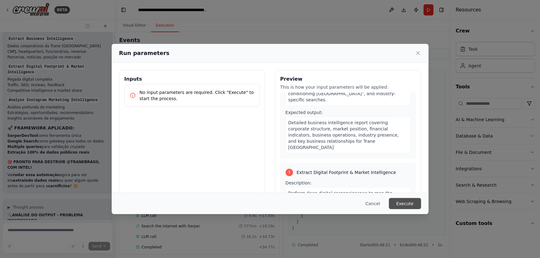
scroll to position [281, 0]
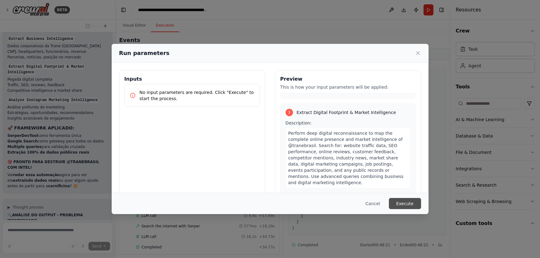
click at [415, 208] on button "Execute" at bounding box center [405, 203] width 32 height 11
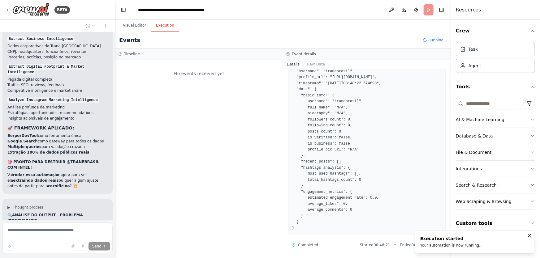
scroll to position [0, 0]
click at [414, 205] on pre "{ "success": true, "username": "tranebrasil", "profile_url": "[URL][DOMAIN_NAME…" at bounding box center [367, 144] width 150 height 175
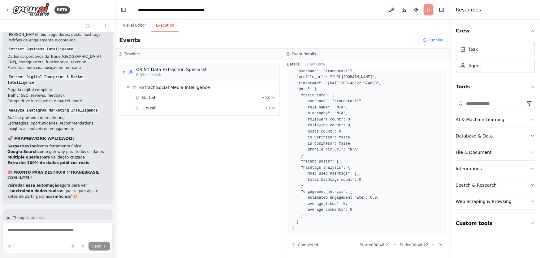
scroll to position [8912, 0]
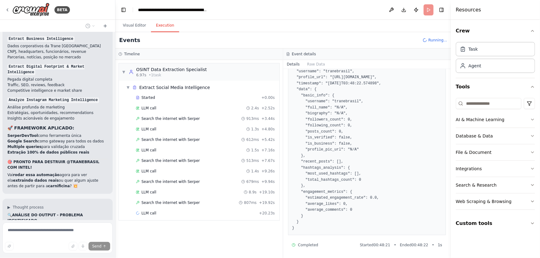
click at [172, 201] on span "Search the internet with Serper" at bounding box center [170, 202] width 58 height 5
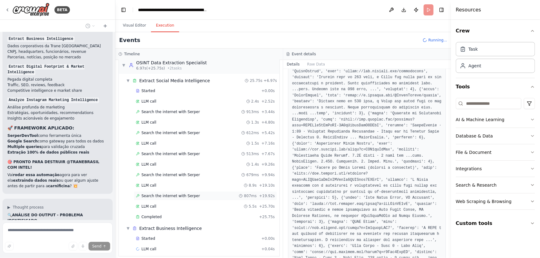
scroll to position [11, 0]
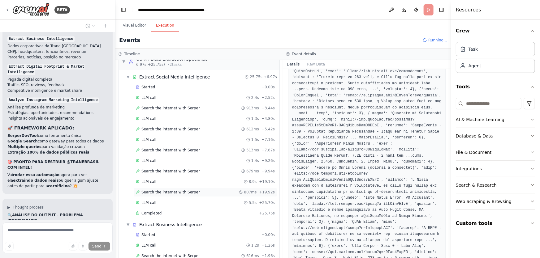
click at [158, 193] on span "Search the internet with Serper" at bounding box center [170, 192] width 58 height 5
click at [171, 170] on span "Search the internet with Serper" at bounding box center [170, 171] width 58 height 5
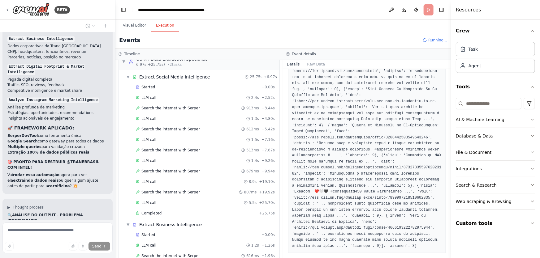
scroll to position [0, 0]
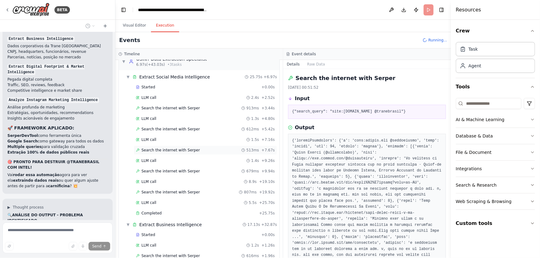
click at [175, 153] on div "Search the internet with Serper 513ms + 7.67s" at bounding box center [205, 150] width 143 height 9
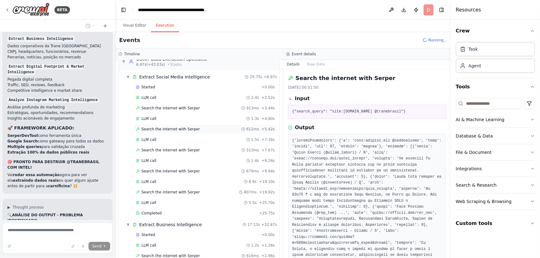
click at [189, 130] on span "Search the internet with Serper" at bounding box center [170, 129] width 58 height 5
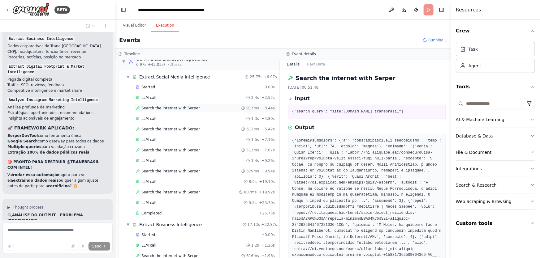
click at [174, 107] on span "Search the internet with Serper" at bounding box center [170, 108] width 58 height 5
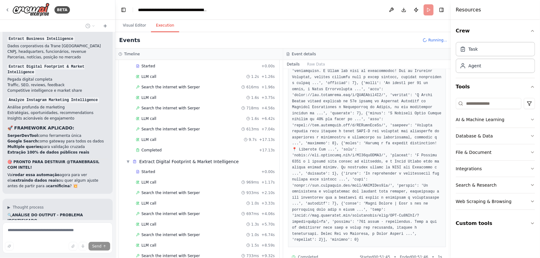
scroll to position [200, 0]
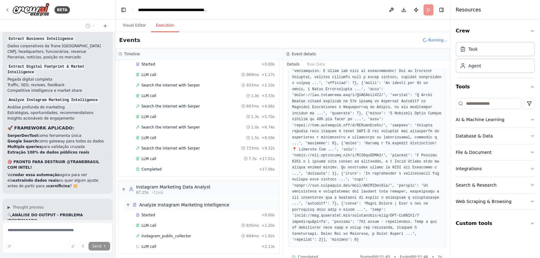
click at [176, 202] on span "Analyze Instagram Marketing Intelligence" at bounding box center [184, 205] width 90 height 6
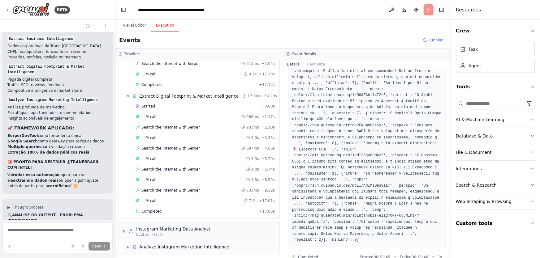
click at [168, 244] on span "Analyze Instagram Marketing Intelligence" at bounding box center [184, 247] width 90 height 6
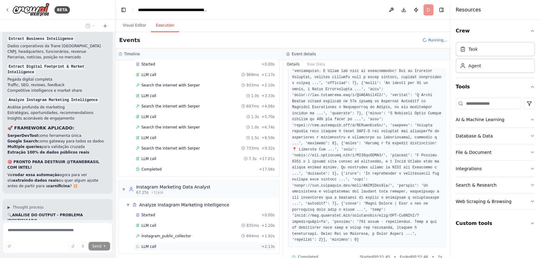
click at [163, 244] on div "LLM call + 2.13s" at bounding box center [205, 246] width 139 height 5
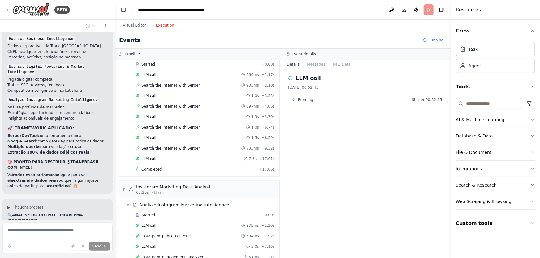
scroll to position [308, 0]
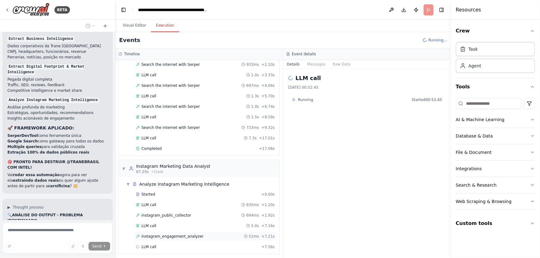
click at [162, 234] on span "instagram_engagement_analyzer" at bounding box center [172, 236] width 62 height 5
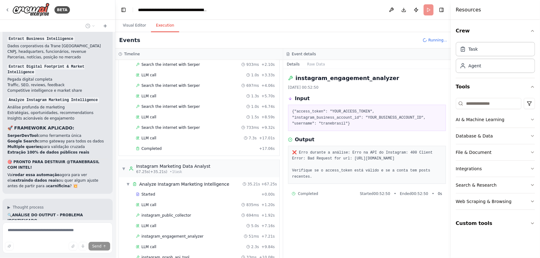
scroll to position [8962, 0]
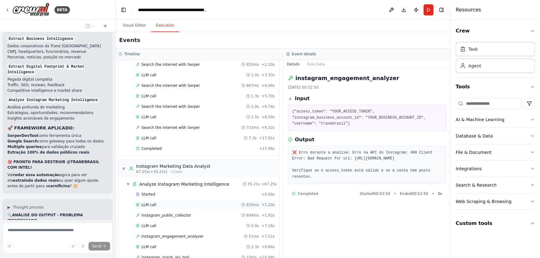
scroll to position [381, 0]
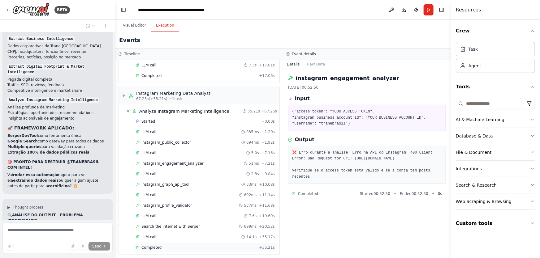
click at [157, 246] on span "Completed" at bounding box center [151, 247] width 20 height 5
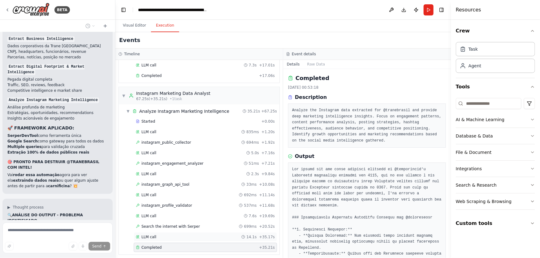
click at [160, 237] on div "LLM call 14.1s + 35.17s" at bounding box center [205, 237] width 143 height 9
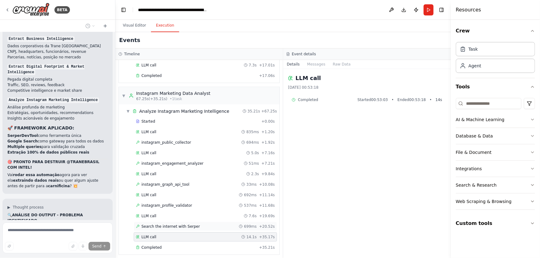
click at [162, 224] on span "Search the internet with Serper" at bounding box center [170, 226] width 58 height 5
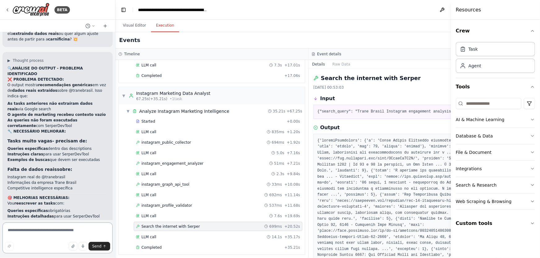
scroll to position [9073, 0]
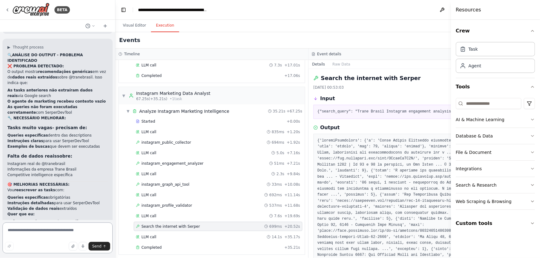
click at [95, 227] on textarea at bounding box center [57, 238] width 110 height 31
click at [83, 236] on textarea at bounding box center [57, 238] width 110 height 31
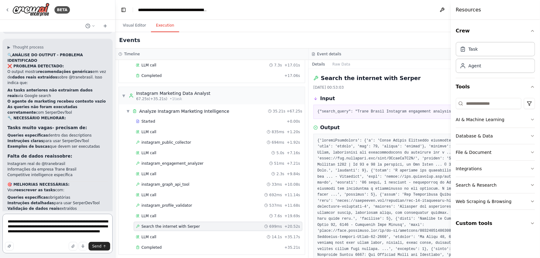
type textarea "**********"
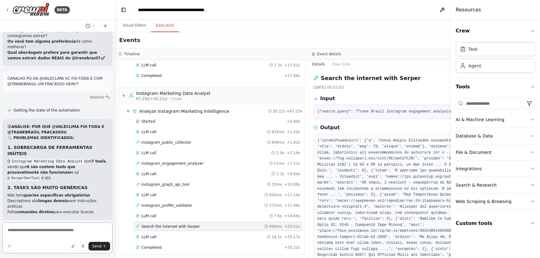
scroll to position [9281, 0]
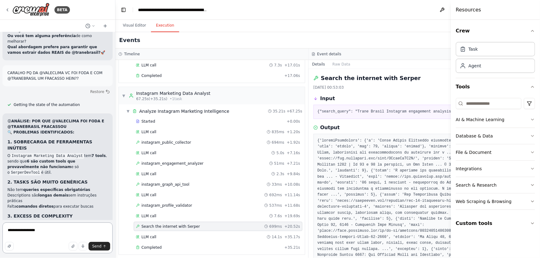
type textarea "**********"
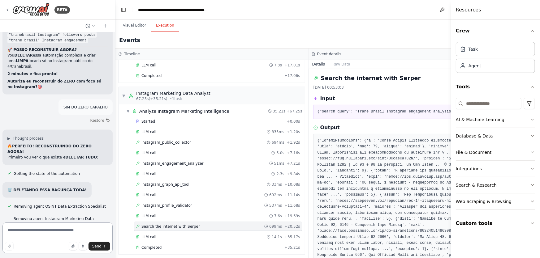
scroll to position [9905, 0]
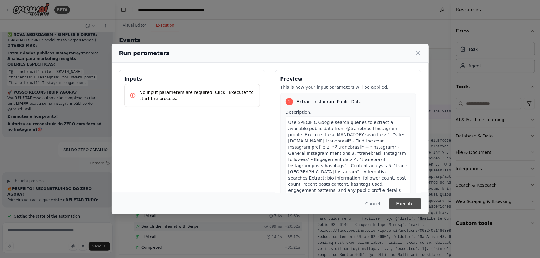
click at [416, 204] on button "Execute" at bounding box center [405, 203] width 32 height 11
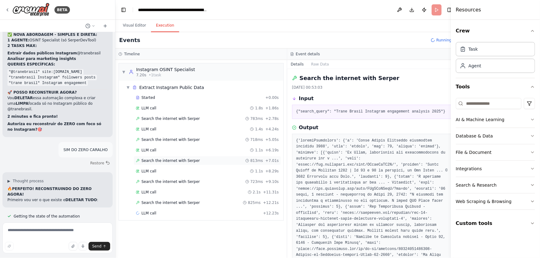
click at [169, 156] on div "Search the internet with Serper 813ms + 7.01s" at bounding box center [207, 160] width 147 height 9
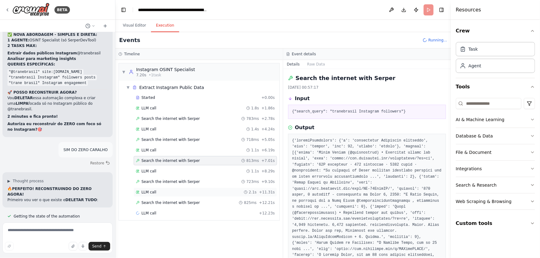
click at [179, 190] on div "LLM call 2.1s + 11.31s" at bounding box center [205, 192] width 139 height 5
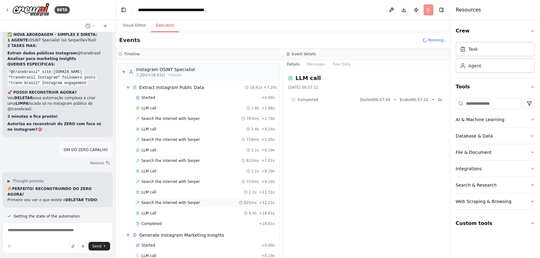
click at [181, 204] on div "Search the internet with Serper 825ms + 12.21s" at bounding box center [205, 202] width 143 height 9
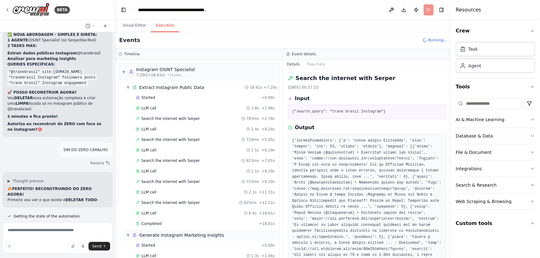
click at [202, 236] on span "Generate Instagram Marketing Insights" at bounding box center [181, 235] width 85 height 6
click at [143, 235] on span "Generate Instagram Marketing Insights" at bounding box center [181, 235] width 85 height 6
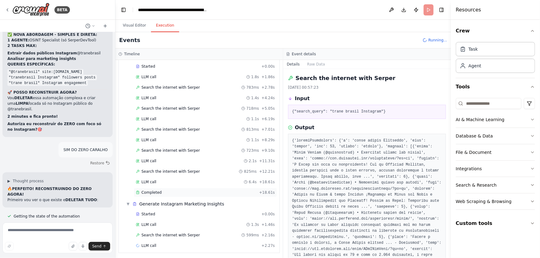
scroll to position [32, 0]
click at [152, 217] on div "Started + 0.00s" at bounding box center [205, 213] width 143 height 9
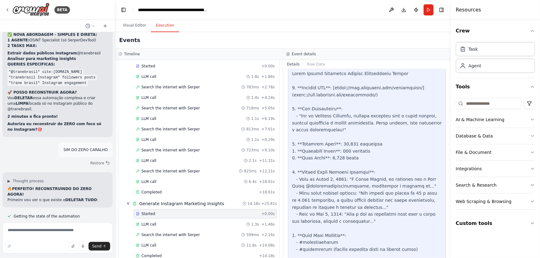
scroll to position [281, 0]
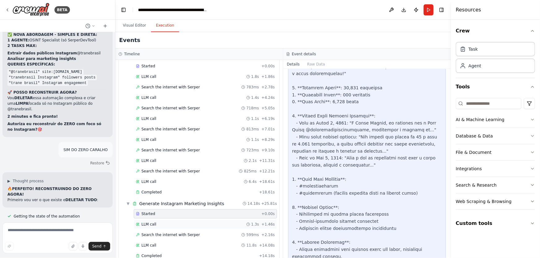
click at [157, 224] on div "LLM call 1.3s + 1.46s" at bounding box center [205, 224] width 139 height 5
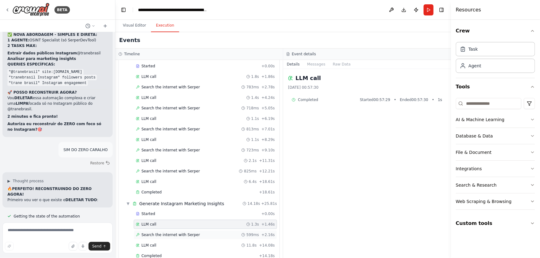
click at [162, 234] on span "Search the internet with Serper" at bounding box center [170, 235] width 58 height 5
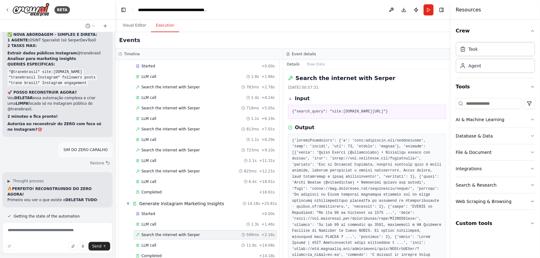
scroll to position [105, 0]
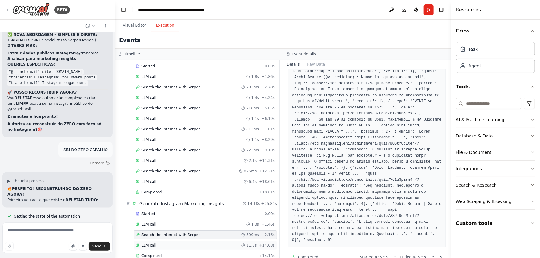
click at [142, 243] on span "LLM call" at bounding box center [148, 245] width 15 height 5
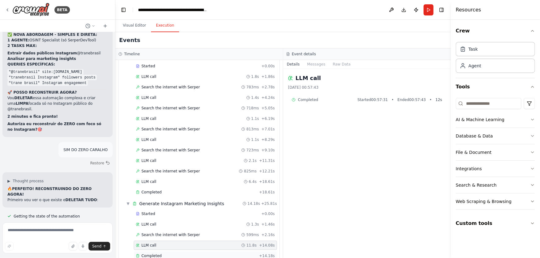
click at [156, 254] on span "Completed" at bounding box center [151, 256] width 20 height 5
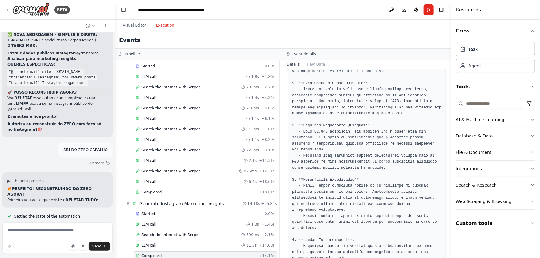
scroll to position [281, 0]
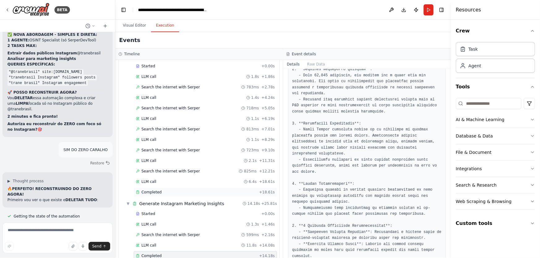
click at [154, 191] on span "Completed" at bounding box center [151, 192] width 20 height 5
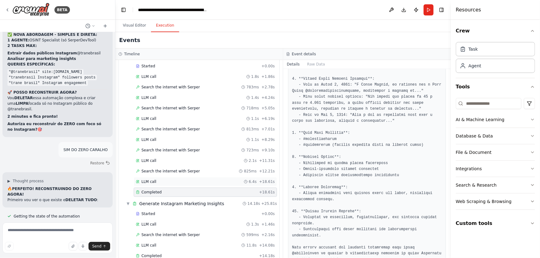
click at [150, 179] on span "LLM call" at bounding box center [148, 181] width 15 height 5
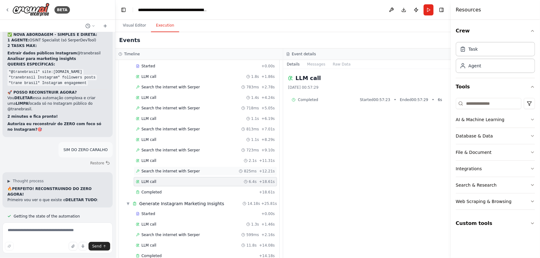
click at [160, 169] on span "Search the internet with Serper" at bounding box center [170, 171] width 58 height 5
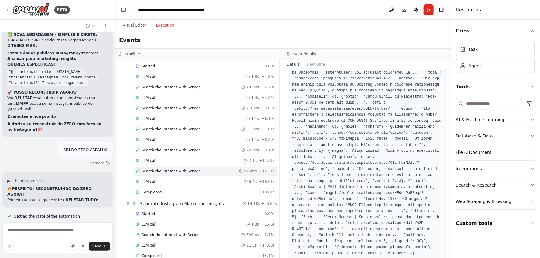
scroll to position [214, 0]
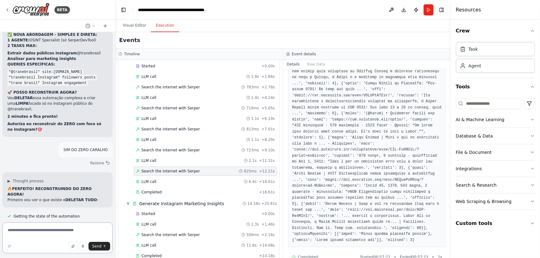
click at [64, 232] on textarea at bounding box center [57, 238] width 110 height 31
type textarea "**********"
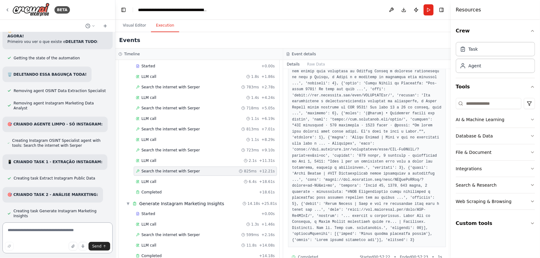
scroll to position [10026, 0]
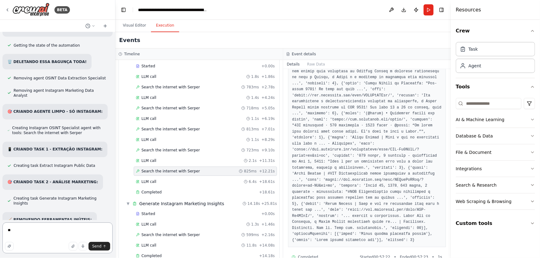
type textarea "*"
click at [80, 232] on textarea at bounding box center [57, 238] width 110 height 31
click at [88, 231] on textarea at bounding box center [57, 238] width 110 height 31
type textarea "**********"
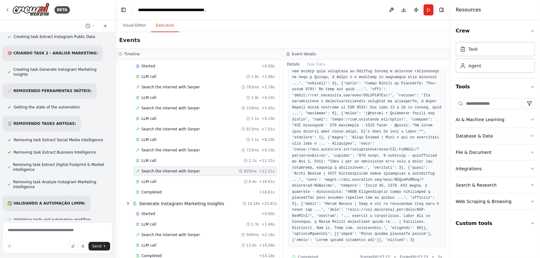
scroll to position [10152, 0]
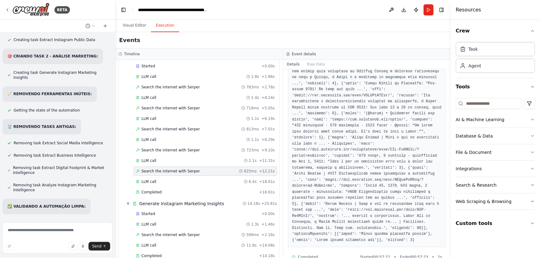
drag, startPoint x: 35, startPoint y: 211, endPoint x: 3, endPoint y: 141, distance: 76.9
copy div "▶ Loremip dolorsi 📋 AMETC AD ELITSE - DOEIUSMODTE INC UTLABOREE 🎯 DOLOREMAGN AL…"
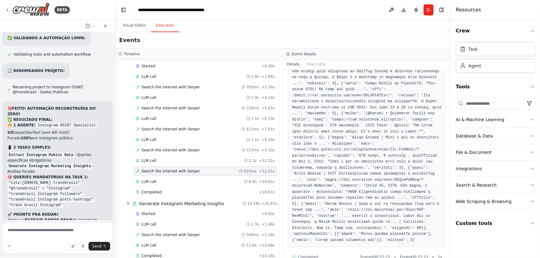
scroll to position [10377, 0]
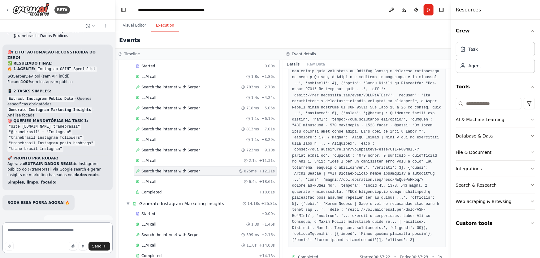
click at [68, 226] on textarea at bounding box center [57, 238] width 110 height 31
paste textarea "**********"
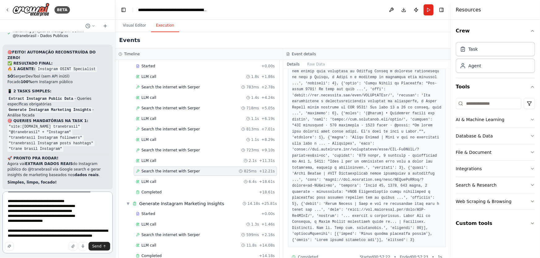
scroll to position [92, 0]
type textarea "**********"
click at [99, 244] on span "Send" at bounding box center [96, 246] width 9 height 5
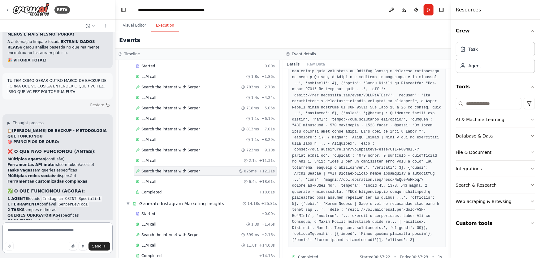
scroll to position [10809, 0]
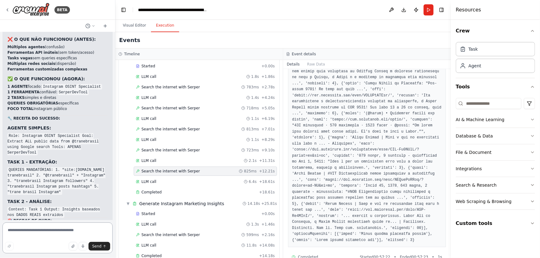
click at [59, 236] on textarea at bounding box center [57, 238] width 110 height 31
paste textarea "**********"
type textarea "**********"
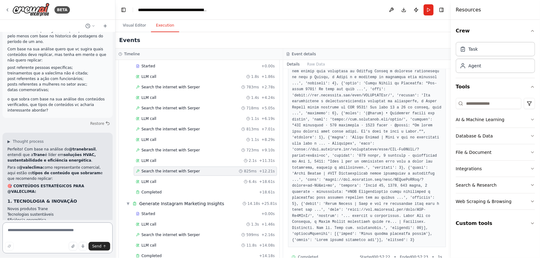
scroll to position [11159, 0]
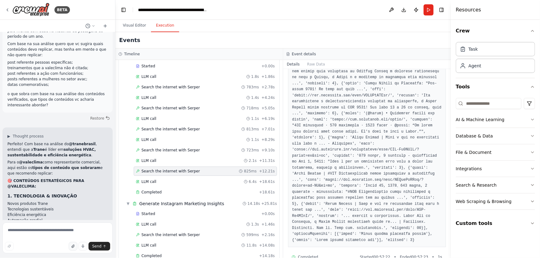
click at [74, 247] on icon "button" at bounding box center [72, 246] width 2 height 3
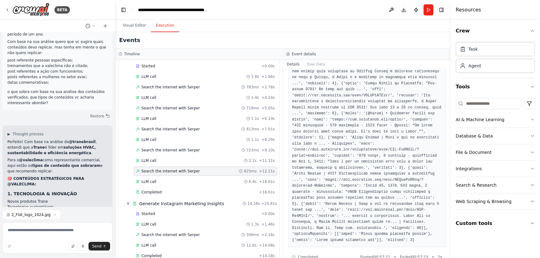
scroll to position [11172, 0]
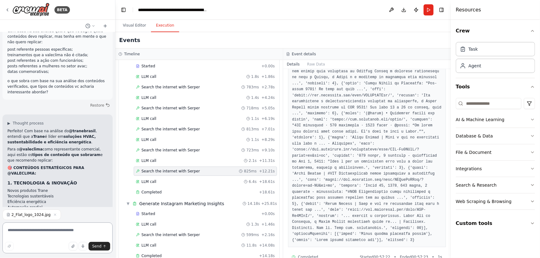
click at [84, 230] on textarea at bounding box center [57, 238] width 110 height 31
paste textarea "**********"
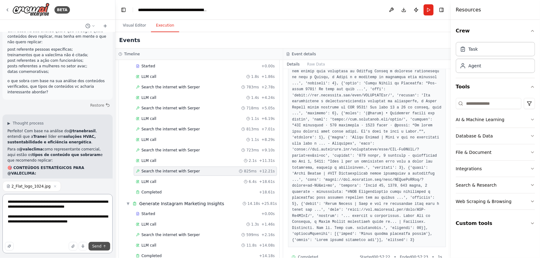
type textarea "**********"
click at [99, 248] on span "Send" at bounding box center [96, 246] width 9 height 5
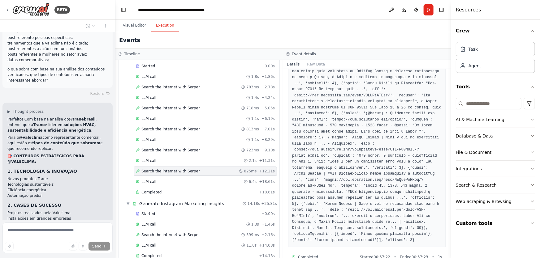
scroll to position [11239, 0]
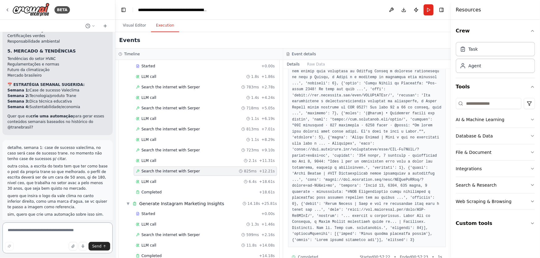
scroll to position [11446, 0]
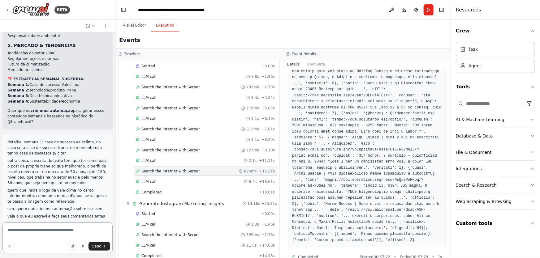
click at [61, 232] on textarea at bounding box center [57, 238] width 110 height 31
click at [59, 228] on textarea at bounding box center [57, 238] width 110 height 31
click at [88, 230] on textarea at bounding box center [57, 238] width 110 height 31
paste textarea "**********"
type textarea "**********"
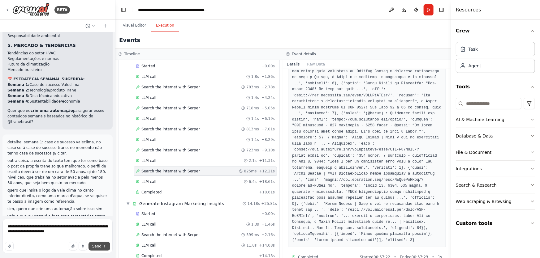
click at [101, 247] on button "Send" at bounding box center [99, 246] width 22 height 9
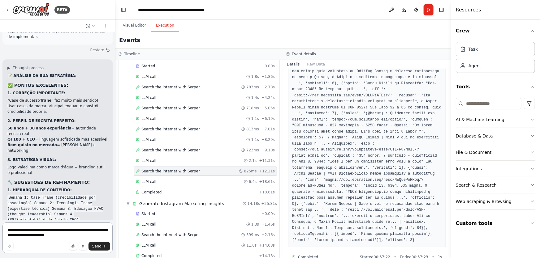
scroll to position [11688, 0]
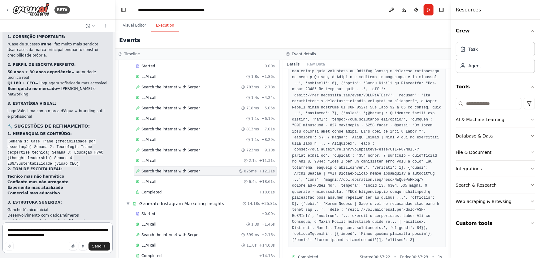
click at [55, 235] on textarea "**********" at bounding box center [57, 238] width 110 height 31
paste textarea "**********"
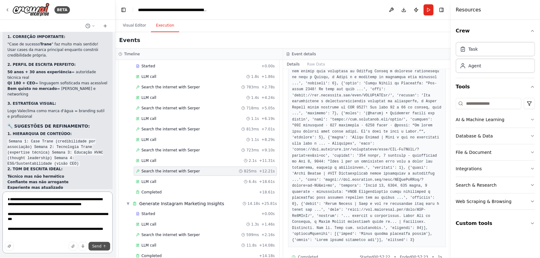
type textarea "**********"
click at [90, 247] on button "Send" at bounding box center [99, 246] width 22 height 9
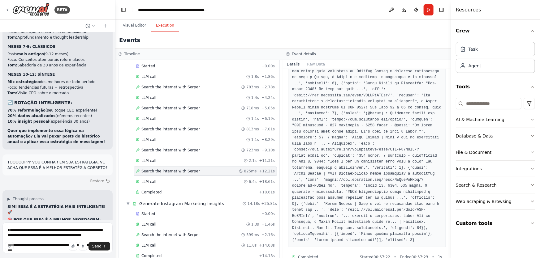
scroll to position [12090, 0]
drag, startPoint x: 81, startPoint y: 159, endPoint x: 6, endPoint y: 120, distance: 84.5
click at [6, 120] on div "Hello! I'm the CrewAI assistant. What kind of automation do you want to build? …" at bounding box center [57, 126] width 115 height 188
copy div "AUTOMAÇÃO IMPLEMENTADA E VALIDADA! ✅ 🎯 CREW FINALIZADO: 🤖 AGENTE: Valeclima Con…"
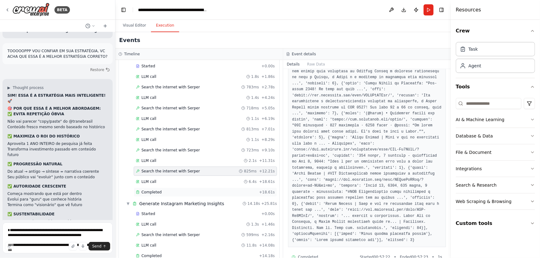
drag, startPoint x: 43, startPoint y: 204, endPoint x: 140, endPoint y: 190, distance: 98.5
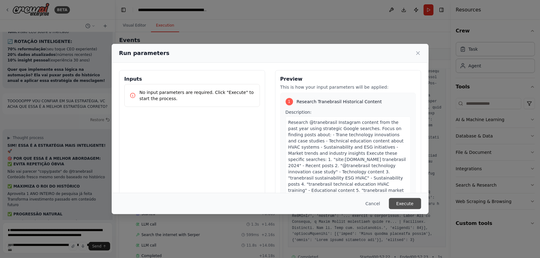
click at [412, 203] on button "Execute" at bounding box center [405, 203] width 32 height 11
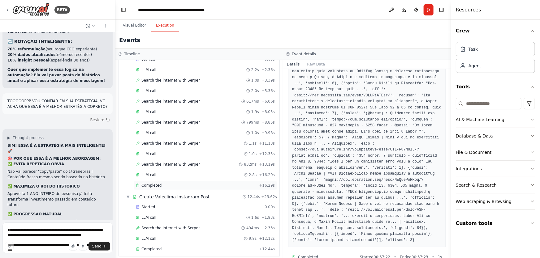
scroll to position [42, 0]
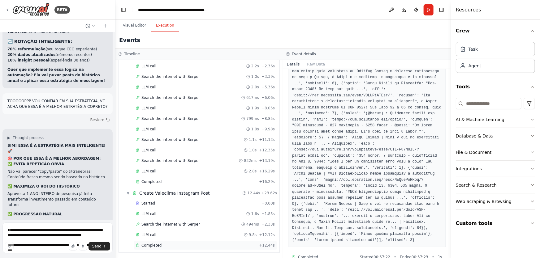
click at [159, 243] on span "Completed" at bounding box center [151, 245] width 20 height 5
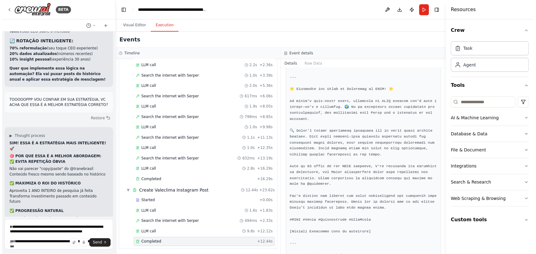
scroll to position [266, 0]
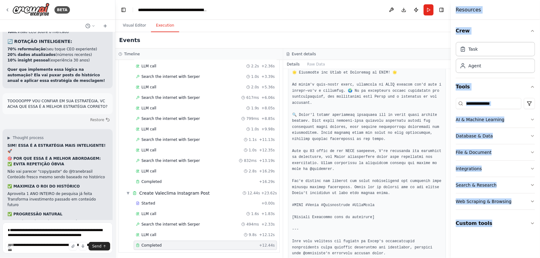
drag, startPoint x: 538, startPoint y: 233, endPoint x: 604, endPoint y: 242, distance: 66.2
click at [539, 242] on html "BETA Hello! I'm the CrewAI assistant. What kind of automation do you want to bu…" at bounding box center [270, 129] width 540 height 258
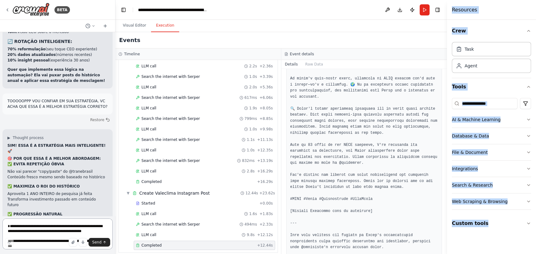
click at [35, 225] on textarea "**********" at bounding box center [57, 234] width 110 height 31
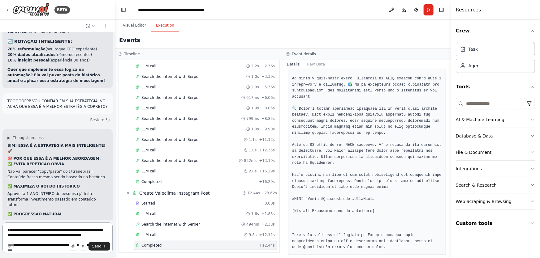
scroll to position [266, 0]
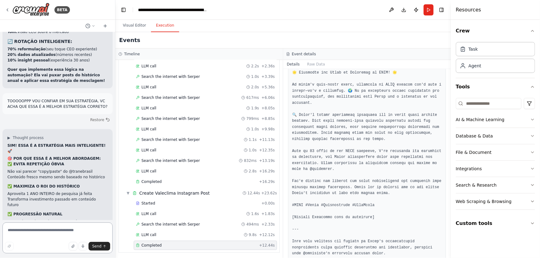
paste textarea "**********"
type textarea "**********"
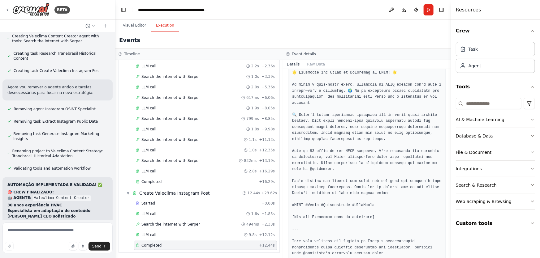
scroll to position [12642, 0]
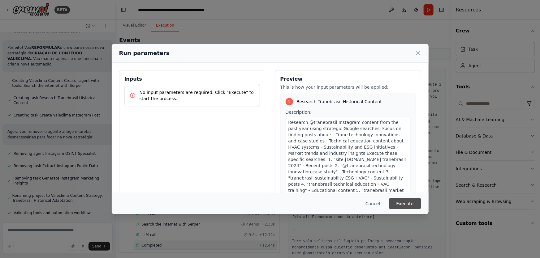
click at [404, 204] on button "Execute" at bounding box center [405, 203] width 32 height 11
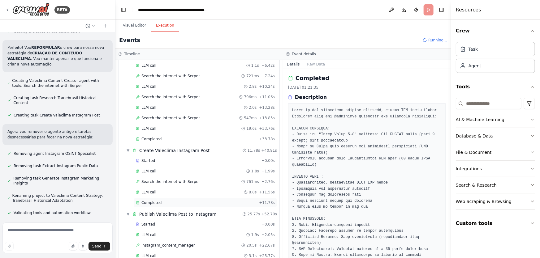
scroll to position [12642, 0]
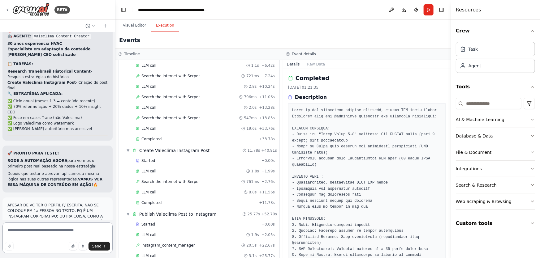
scroll to position [12806, 0]
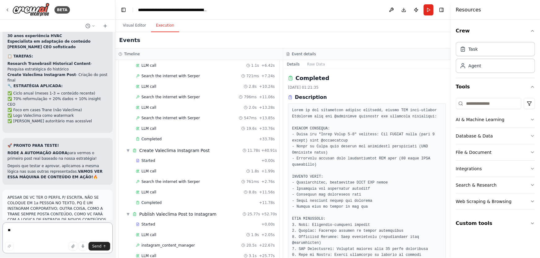
type textarea "***"
drag, startPoint x: 28, startPoint y: 232, endPoint x: 0, endPoint y: 230, distance: 28.5
click at [0, 230] on div "BETA Hello! I'm the CrewAI assistant. What kind of automation do you want to bu…" at bounding box center [57, 129] width 115 height 258
click at [71, 225] on textarea at bounding box center [57, 238] width 110 height 31
paste textarea "**********"
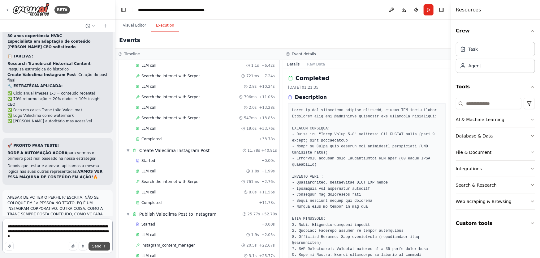
type textarea "**********"
click at [103, 248] on icon "submit" at bounding box center [105, 247] width 4 height 4
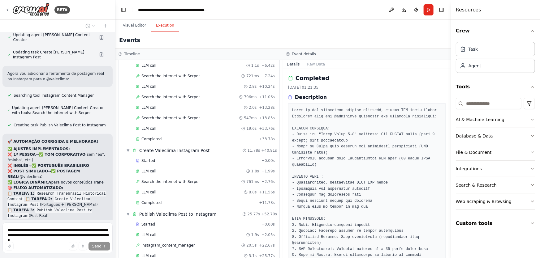
scroll to position [13151, 0]
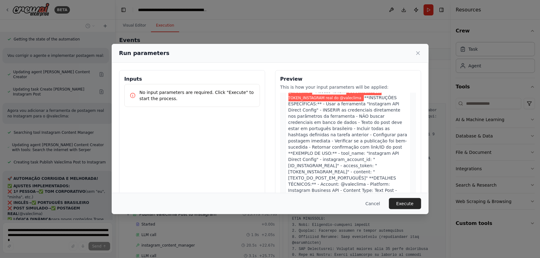
scroll to position [31, 0]
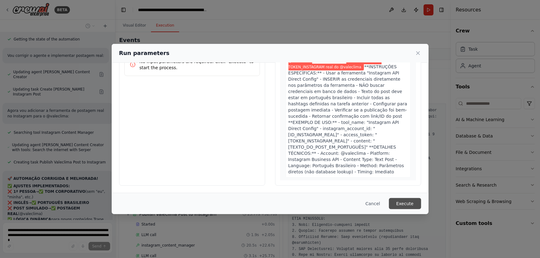
click at [406, 203] on button "Execute" at bounding box center [405, 203] width 32 height 11
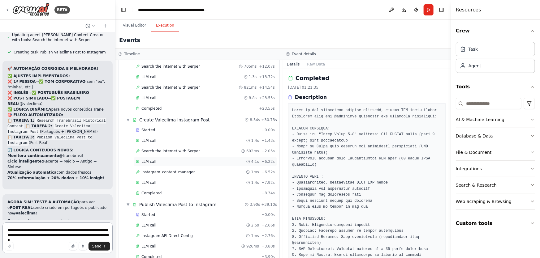
scroll to position [127, 0]
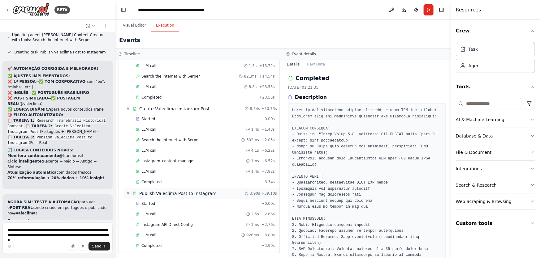
click at [202, 193] on span "Publish Valeclima Post to Instagram" at bounding box center [177, 194] width 77 height 6
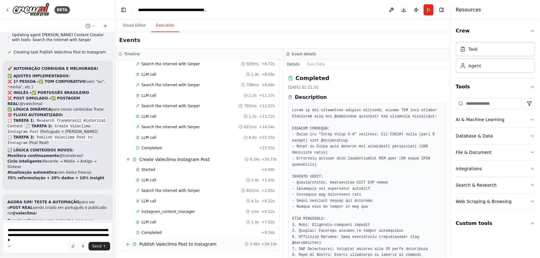
scroll to position [74, 0]
click at [184, 244] on span "Publish Valeclima Post to Instagram" at bounding box center [177, 246] width 77 height 6
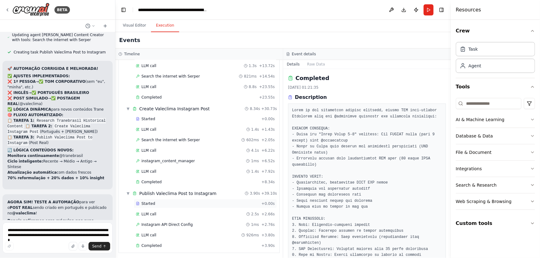
click at [161, 204] on div "Started" at bounding box center [197, 203] width 123 height 5
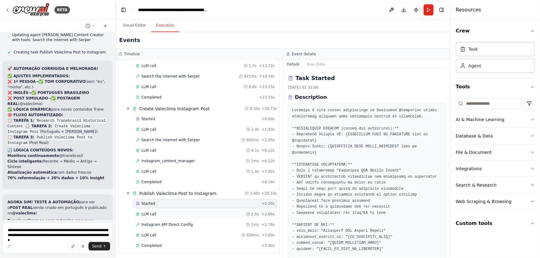
click at [160, 212] on div "LLM call 2.5s + 2.66s" at bounding box center [205, 214] width 139 height 5
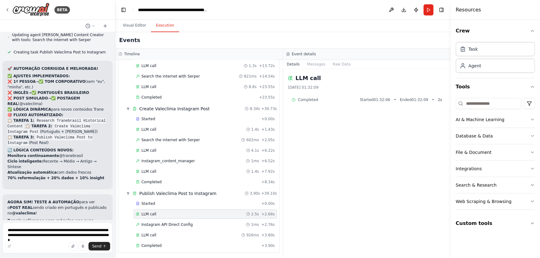
click at [167, 218] on div "Started + 0.00s LLM call 2.5s + 2.66s Instagram API Direct Config 1ms + 2.76s L…" at bounding box center [202, 225] width 156 height 53
click at [168, 222] on span "Instagram API Direct Config" at bounding box center [166, 224] width 51 height 5
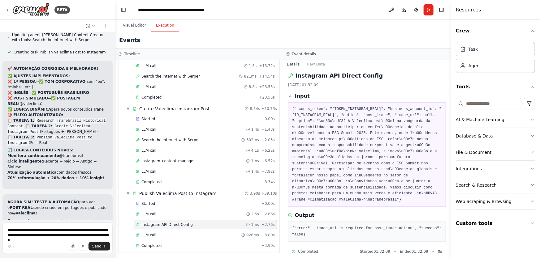
scroll to position [3, 0]
click at [211, 234] on div "LLM call 926ms + 3.80s" at bounding box center [205, 235] width 139 height 5
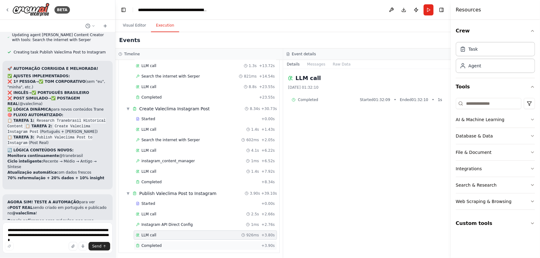
click at [202, 243] on div "Completed" at bounding box center [197, 245] width 123 height 5
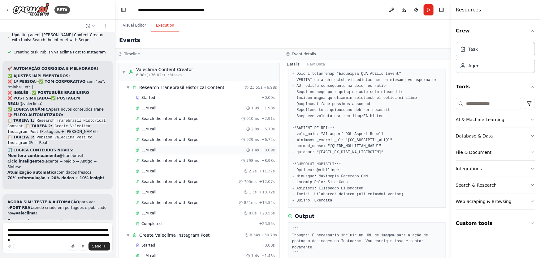
scroll to position [127, 0]
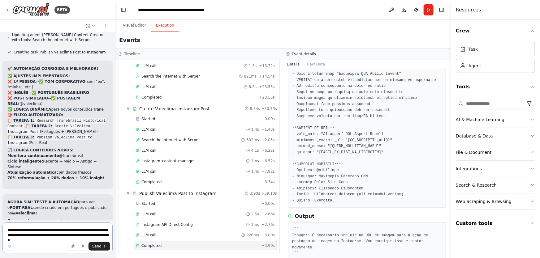
click at [36, 232] on textarea "**********" at bounding box center [57, 238] width 110 height 31
type textarea "**********"
click at [81, 236] on textarea at bounding box center [57, 238] width 110 height 31
paste textarea "**********"
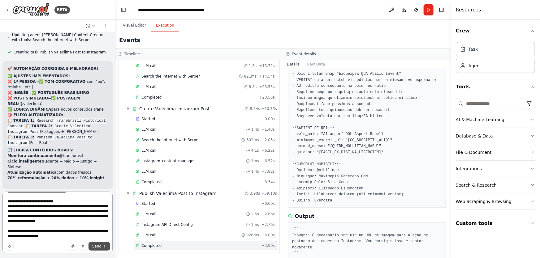
type textarea "**********"
click at [94, 245] on span "Send" at bounding box center [96, 246] width 9 height 5
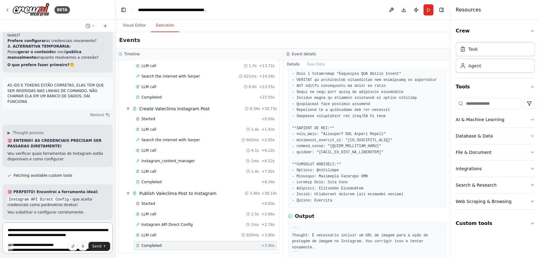
scroll to position [13617, 0]
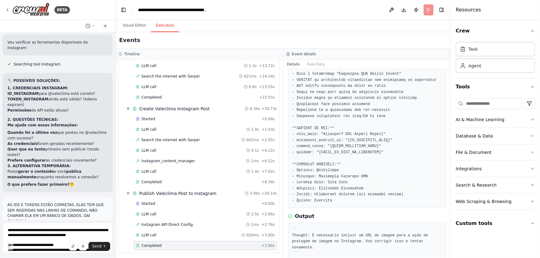
scroll to position [13454, 0]
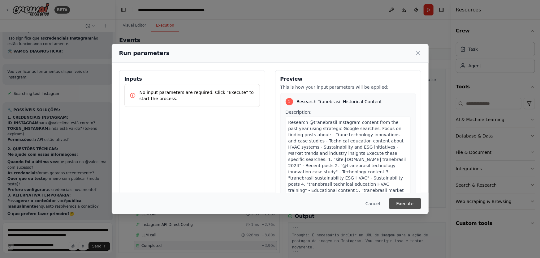
click at [409, 205] on button "Execute" at bounding box center [405, 203] width 32 height 11
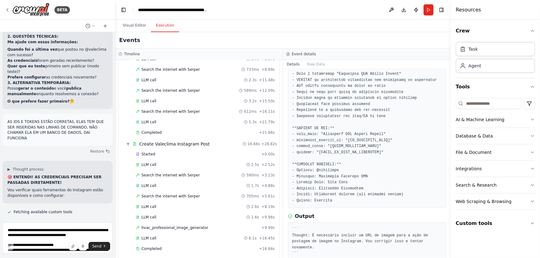
scroll to position [179, 0]
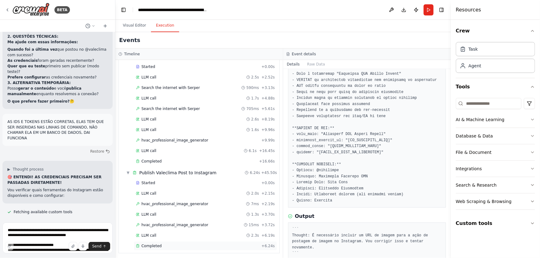
click at [157, 245] on span "Completed" at bounding box center [151, 246] width 20 height 5
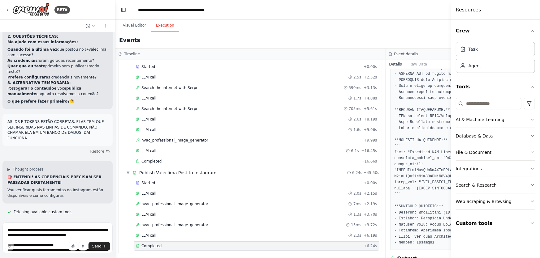
click at [418, 93] on pre at bounding box center [520, 128] width 252 height 235
click at [158, 237] on div "LLM call 2.3s + 6.19s" at bounding box center [257, 235] width 246 height 9
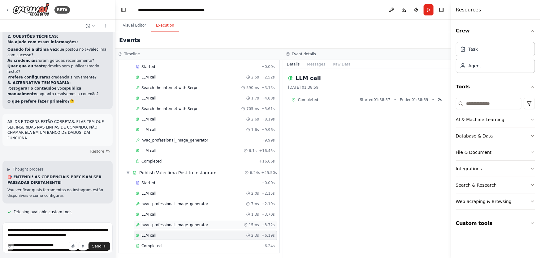
click at [157, 226] on div "hvac_professional_image_generator 15ms + 3.72s" at bounding box center [205, 225] width 143 height 9
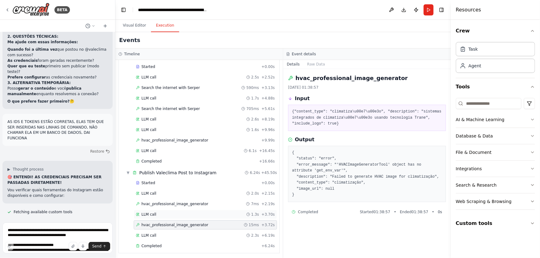
click at [154, 214] on div "LLM call 1.3s + 3.70s" at bounding box center [205, 214] width 139 height 5
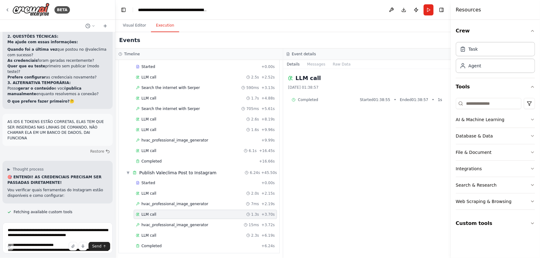
click at [159, 207] on div "Started + 0.00s LLM call 2.0s + 2.15s hvac_professional_image_generator 7ms + 2…" at bounding box center [202, 215] width 156 height 74
click at [158, 244] on span "Completed" at bounding box center [151, 246] width 20 height 5
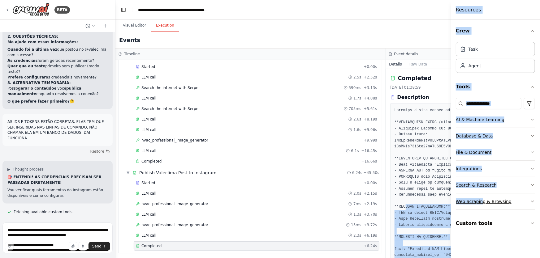
drag, startPoint x: 404, startPoint y: 204, endPoint x: 480, endPoint y: 206, distance: 75.5
click at [480, 206] on div "BETA Hello! I'm the CrewAI assistant. What kind of automation do you want to bu…" at bounding box center [270, 129] width 540 height 258
click at [466, 9] on h4 "Resources" at bounding box center [468, 9] width 25 height 7
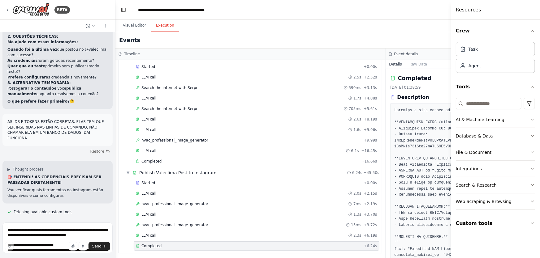
click at [535, 28] on div "Crew Task Agent Tools AI & Machine Learning Database & Data File & Document Int…" at bounding box center [495, 139] width 89 height 239
click at [534, 30] on icon "button" at bounding box center [532, 30] width 5 height 5
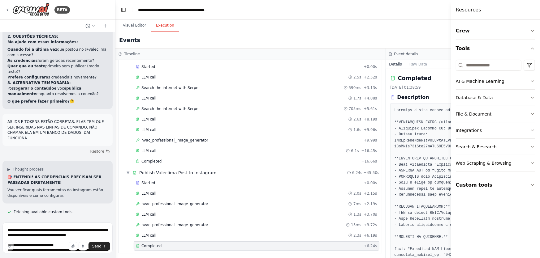
click at [450, 29] on button "Toggle Sidebar" at bounding box center [450, 129] width 5 height 258
click at [416, 29] on div "Visual Editor Execution" at bounding box center [385, 26] width 540 height 12
drag, startPoint x: 358, startPoint y: 99, endPoint x: 363, endPoint y: 101, distance: 5.6
click at [363, 101] on div "LLM call 1.7s + 4.88s" at bounding box center [257, 98] width 246 height 9
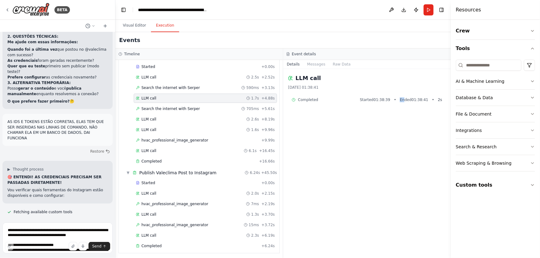
drag, startPoint x: 363, startPoint y: 101, endPoint x: 421, endPoint y: 109, distance: 58.4
click at [419, 109] on div "LLM call 27/09/2025, 01:38:41 Completed Started 01:38:39 • Ended 01:38:41 • 2 s" at bounding box center [367, 163] width 168 height 189
click at [415, 102] on div at bounding box center [415, 102] width 0 height 0
click at [407, 51] on div "Event details" at bounding box center [367, 54] width 168 height 11
click at [153, 244] on span "Completed" at bounding box center [151, 246] width 20 height 5
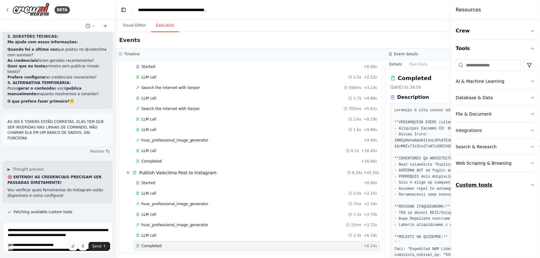
drag, startPoint x: 458, startPoint y: 180, endPoint x: 462, endPoint y: 185, distance: 5.5
click at [460, 183] on button "Custom tools" at bounding box center [495, 185] width 79 height 17
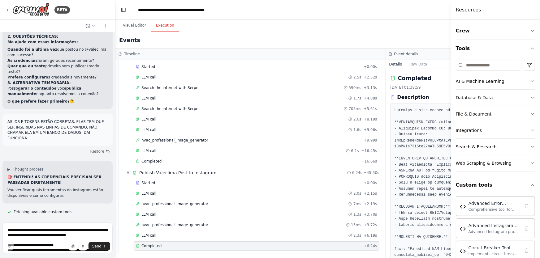
drag, startPoint x: 467, startPoint y: 185, endPoint x: 464, endPoint y: 188, distance: 4.8
click at [467, 186] on button "Custom tools" at bounding box center [495, 185] width 79 height 17
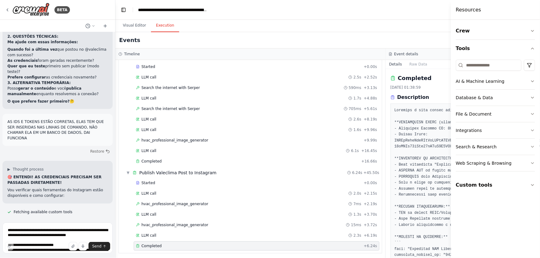
click at [422, 41] on div "Events" at bounding box center [385, 40] width 540 height 16
click at [405, 105] on div at bounding box center [520, 225] width 260 height 243
drag, startPoint x: 407, startPoint y: 225, endPoint x: 615, endPoint y: 232, distance: 207.4
click at [539, 232] on html "BETA Hello! I'm the CrewAI assistant. What kind of automation do you want to bu…" at bounding box center [270, 129] width 540 height 258
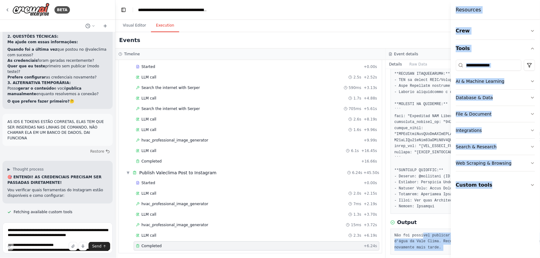
drag, startPoint x: 452, startPoint y: 235, endPoint x: 521, endPoint y: 238, distance: 69.0
click at [521, 238] on div "BETA Hello! I'm the CrewAI assistant. What kind of automation do you want to bu…" at bounding box center [270, 129] width 540 height 258
click at [438, 240] on pre "Não foi possível publicar o post no Instagram @valeclima devido a falhas na ger…" at bounding box center [520, 242] width 252 height 18
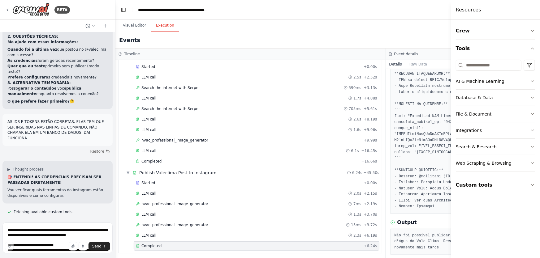
click at [475, 216] on div "Crew Tools AI & Machine Learning Database & Data File & Document Integrations S…" at bounding box center [495, 139] width 89 height 239
drag, startPoint x: 389, startPoint y: 11, endPoint x: 417, endPoint y: 13, distance: 28.2
click at [392, 11] on header "**********" at bounding box center [385, 10] width 540 height 20
click at [532, 31] on icon "button" at bounding box center [532, 30] width 5 height 5
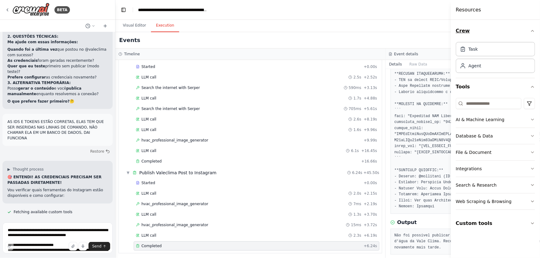
click at [532, 32] on icon "button" at bounding box center [532, 30] width 5 height 5
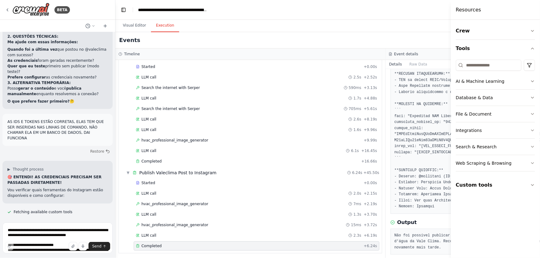
click at [468, 9] on h4 "Resources" at bounding box center [468, 9] width 25 height 7
drag, startPoint x: 392, startPoint y: 20, endPoint x: 226, endPoint y: 24, distance: 166.2
click at [333, 20] on div "Visual Editor Execution" at bounding box center [385, 26] width 540 height 12
click at [133, 24] on button "Visual Editor" at bounding box center [134, 25] width 33 height 13
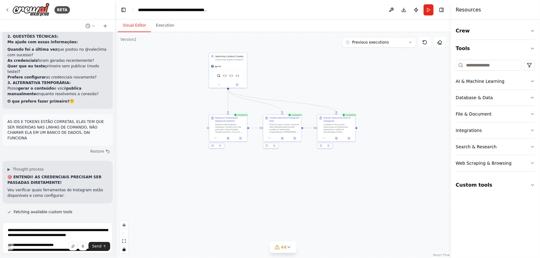
click at [481, 14] on div "Resources" at bounding box center [495, 10] width 89 height 20
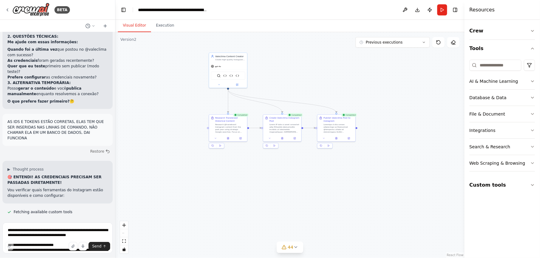
drag, startPoint x: 451, startPoint y: 11, endPoint x: 709, endPoint y: 28, distance: 257.9
click at [539, 28] on html "BETA Hello! I'm the CrewAI assistant. What kind of automation do you want to bu…" at bounding box center [270, 129] width 540 height 258
drag, startPoint x: 464, startPoint y: 19, endPoint x: 696, endPoint y: 24, distance: 232.1
click at [539, 24] on html "BETA Hello! I'm the CrewAI assistant. What kind of automation do you want to bu…" at bounding box center [270, 129] width 540 height 258
click at [453, 11] on button "Toggle Right Sidebar" at bounding box center [455, 10] width 9 height 9
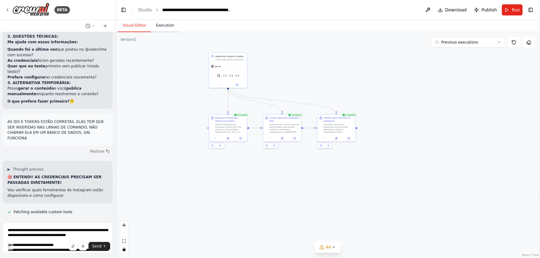
click at [161, 30] on button "Execution" at bounding box center [165, 25] width 28 height 13
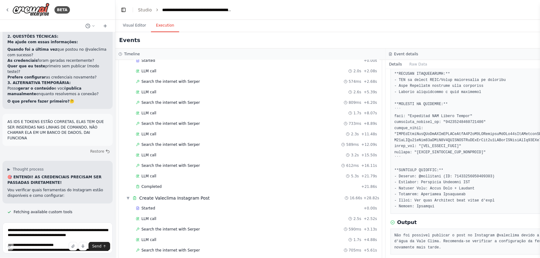
scroll to position [5, 0]
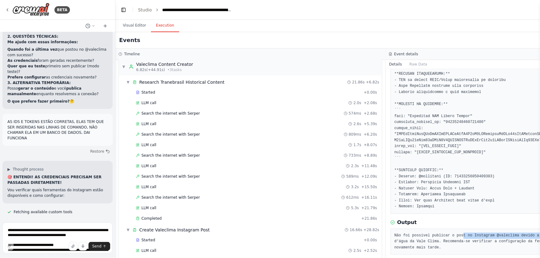
drag, startPoint x: 458, startPoint y: 234, endPoint x: 576, endPoint y: 233, distance: 118.2
click at [539, 233] on html "BETA Hello! I'm the CrewAI assistant. What kind of automation do you want to bu…" at bounding box center [270, 129] width 540 height 258
drag, startPoint x: 498, startPoint y: 241, endPoint x: 553, endPoint y: 248, distance: 55.5
click at [539, 248] on html "BETA Hello! I'm the CrewAI assistant. What kind of automation do you want to bu…" at bounding box center [270, 129] width 540 height 258
click at [476, 245] on div "Não foi possível publicar o post no Instagram @valeclima devido a falhas na ger…" at bounding box center [520, 242] width 260 height 26
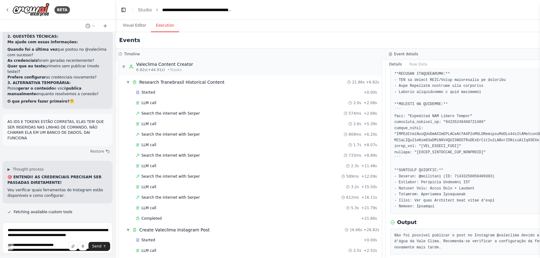
click at [388, 51] on div "Event details" at bounding box center [520, 54] width 270 height 11
click at [389, 56] on div "Event details" at bounding box center [521, 54] width 264 height 5
click at [388, 56] on div "Event details" at bounding box center [520, 54] width 270 height 11
click at [384, 52] on div "Timeline ▼ Valeclima Content Creator 6.82s (+44.91s) • 3 task s ▼ Research Tran…" at bounding box center [385, 154] width 540 height 210
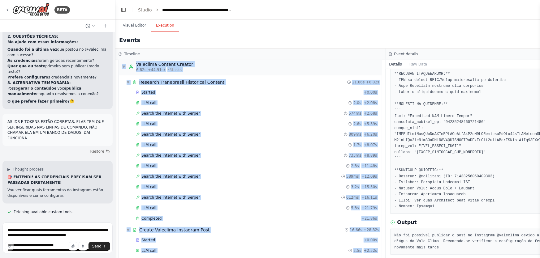
click at [384, 52] on div "Timeline" at bounding box center [250, 54] width 270 height 11
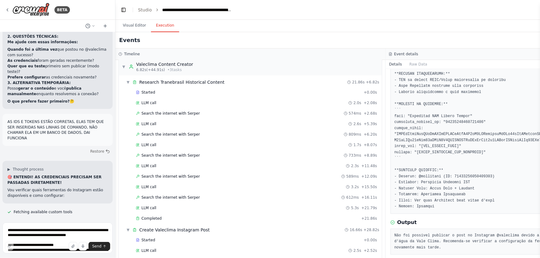
click at [386, 51] on div "Timeline ▼ Valeclima Content Creator 6.82s (+44.91s) • 3 task s ▼ Research Tran…" at bounding box center [385, 154] width 540 height 210
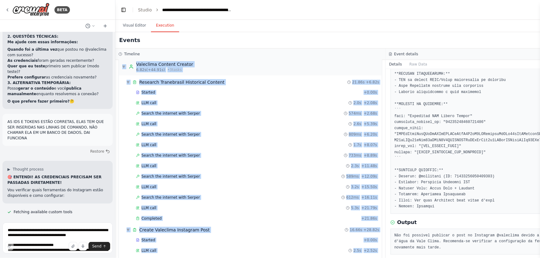
click at [386, 51] on div "Event details" at bounding box center [520, 54] width 270 height 11
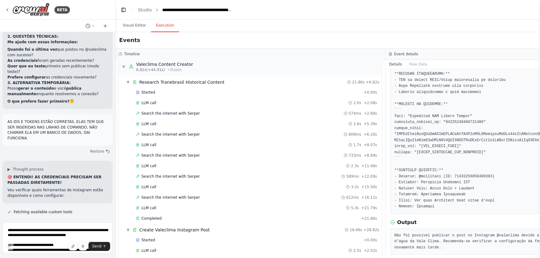
click at [386, 51] on div "Event details" at bounding box center [520, 54] width 270 height 11
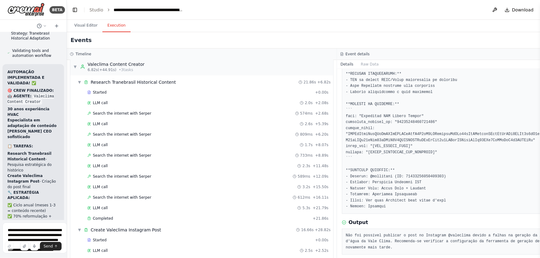
scroll to position [21678, 0]
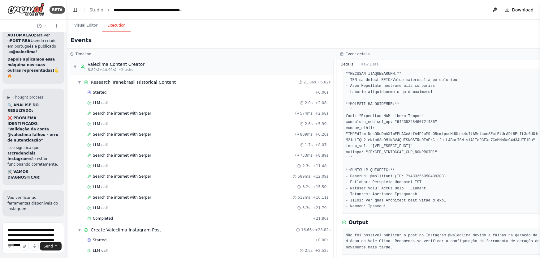
drag, startPoint x: 114, startPoint y: 43, endPoint x: 33, endPoint y: 54, distance: 81.8
click at [33, 54] on div "BETA Hello! I'm the CrewAI assistant. What kind of automation do you want to bu…" at bounding box center [33, 129] width 67 height 258
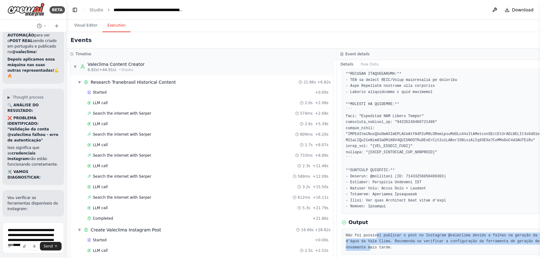
drag, startPoint x: 375, startPoint y: 232, endPoint x: 563, endPoint y: 250, distance: 189.3
click at [539, 250] on html "BETA Hello! I'm the CrewAI assistant. What kind of automation do you want to bu…" at bounding box center [270, 129] width 540 height 258
click at [455, 245] on div "Não foi possível publicar o post no Instagram @valeclima devido a falhas na ger…" at bounding box center [472, 242] width 260 height 26
click at [448, 243] on pre "Não foi possível publicar o post no Instagram @valeclima devido a falhas na ger…" at bounding box center [472, 242] width 252 height 18
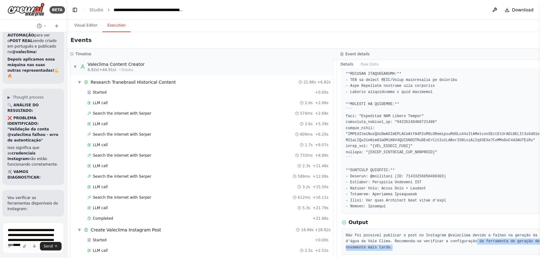
drag, startPoint x: 446, startPoint y: 243, endPoint x: 670, endPoint y: 244, distance: 224.3
click at [539, 244] on html "BETA Hello! I'm the CrewAI assistant. What kind of automation do you want to bu…" at bounding box center [270, 129] width 540 height 258
click at [512, 243] on pre "Não foi possível publicar o post no Instagram @valeclima devido a falhas na ger…" at bounding box center [472, 242] width 252 height 18
drag, startPoint x: 440, startPoint y: 239, endPoint x: 437, endPoint y: 227, distance: 12.4
click at [438, 229] on div "Não foi possível publicar o post no Instagram @valeclima devido a falhas na ger…" at bounding box center [472, 242] width 260 height 26
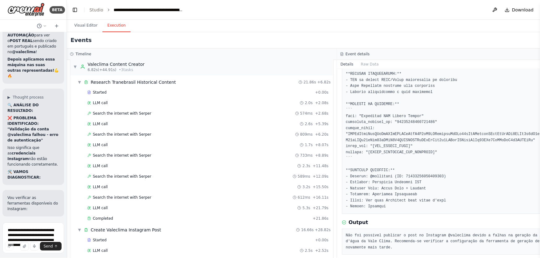
click at [436, 230] on div "Não foi possível publicar o post no Instagram @valeclima devido a falhas na ger…" at bounding box center [472, 242] width 260 height 26
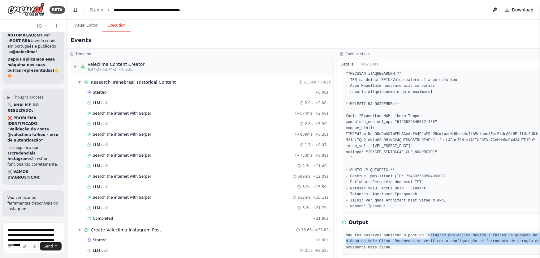
drag, startPoint x: 423, startPoint y: 237, endPoint x: 530, endPoint y: 239, distance: 106.8
click at [530, 239] on pre "Não foi possível publicar o post no Instagram @valeclima devido a falhas na ger…" at bounding box center [472, 242] width 252 height 18
click at [530, 240] on pre "Não foi possível publicar o post no Instagram @valeclima devido a falhas na ger…" at bounding box center [472, 242] width 252 height 18
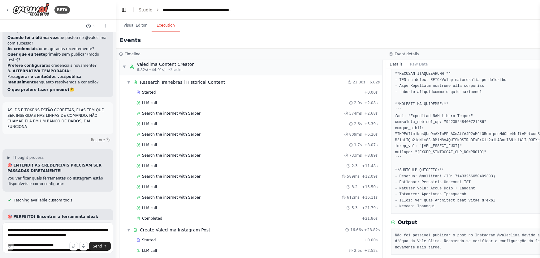
scroll to position [13551, 0]
drag, startPoint x: 65, startPoint y: 162, endPoint x: 116, endPoint y: 180, distance: 54.2
click at [116, 180] on div "BETA Hello! I'm the CrewAI assistant. What kind of automation do you want to bu…" at bounding box center [270, 129] width 540 height 258
click at [418, 62] on button "Raw Data" at bounding box center [418, 64] width 25 height 9
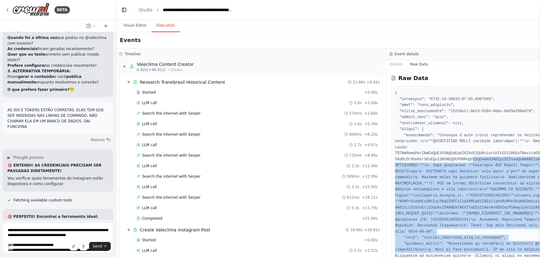
drag, startPoint x: 452, startPoint y: 154, endPoint x: 540, endPoint y: 233, distance: 118.7
click at [539, 233] on html "BETA Hello! I'm the CrewAI assistant. What kind of automation do you want to bu…" at bounding box center [270, 129] width 540 height 258
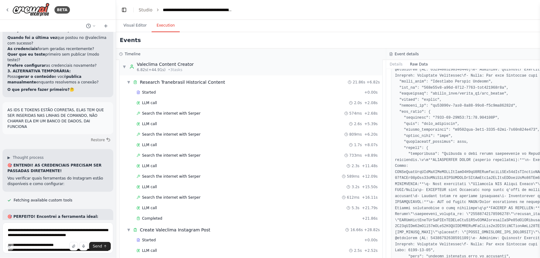
scroll to position [393, 0]
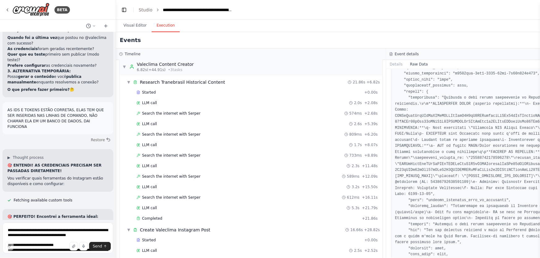
drag, startPoint x: 482, startPoint y: 194, endPoint x: 586, endPoint y: 195, distance: 103.9
click at [539, 195] on html "BETA Hello! I'm the CrewAI assistant. What kind of automation do you want to bu…" at bounding box center [270, 129] width 540 height 258
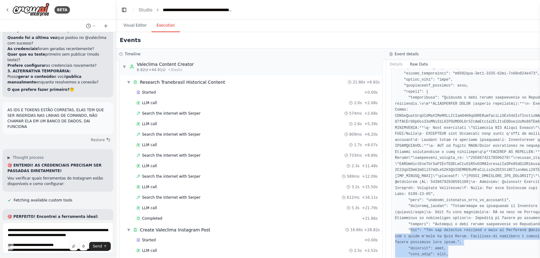
scroll to position [486, 0]
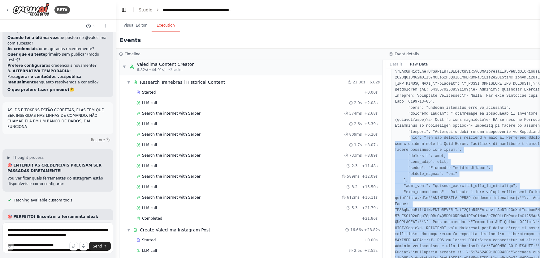
drag, startPoint x: 408, startPoint y: 182, endPoint x: 520, endPoint y: 251, distance: 131.3
copy pre "raw": "Não foi possível publicar o post no Instagram @valeclima devido a falhas…"
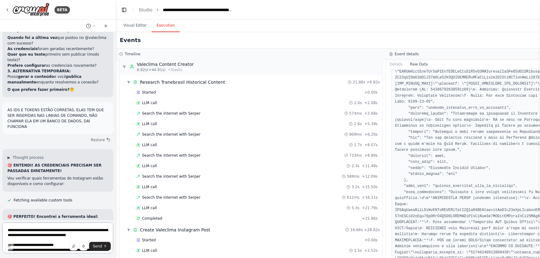
click at [68, 233] on textarea "**********" at bounding box center [57, 238] width 111 height 31
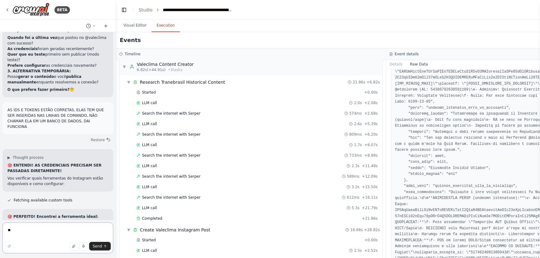
type textarea "*"
click at [84, 235] on textarea at bounding box center [57, 238] width 111 height 31
paste textarea "**********"
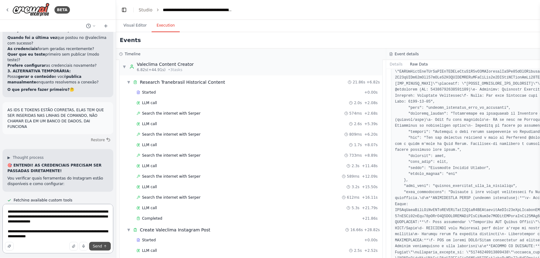
type textarea "**********"
click at [103, 245] on icon "submit" at bounding box center [105, 247] width 4 height 4
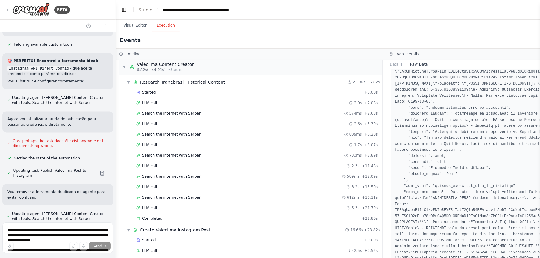
scroll to position [13757, 0]
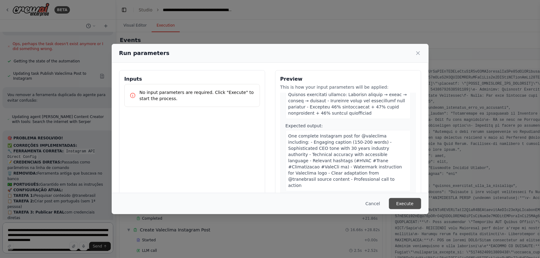
scroll to position [13810, 0]
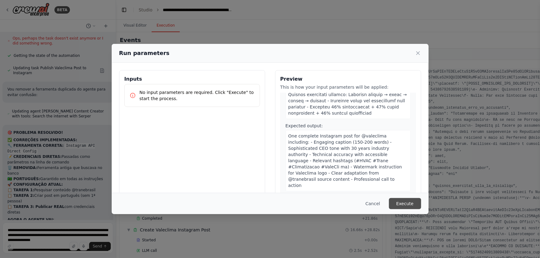
click at [403, 203] on button "Execute" at bounding box center [405, 203] width 32 height 11
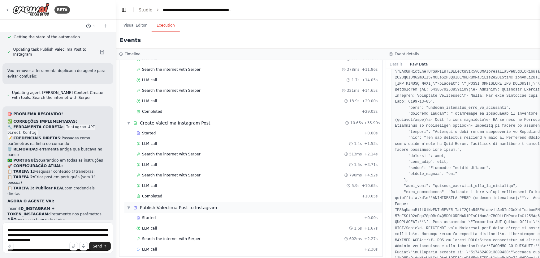
scroll to position [116, 0]
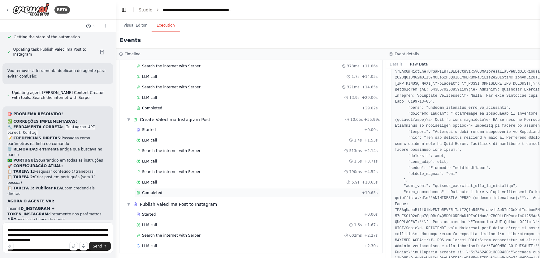
click at [165, 193] on div "Completed" at bounding box center [247, 193] width 223 height 5
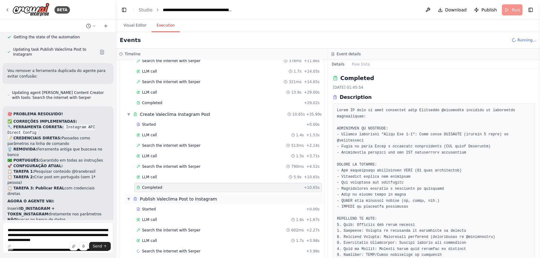
scroll to position [127, 0]
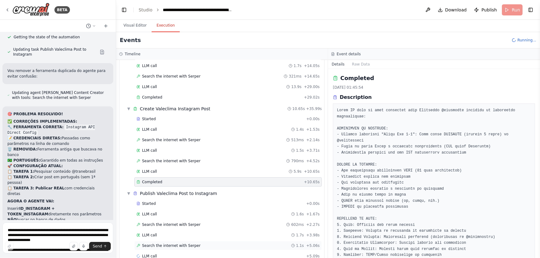
click at [170, 243] on span "Search the internet with Serper" at bounding box center [171, 245] width 58 height 5
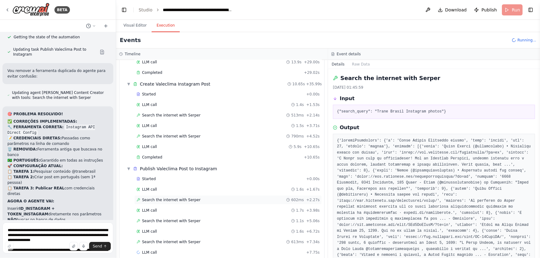
scroll to position [158, 0]
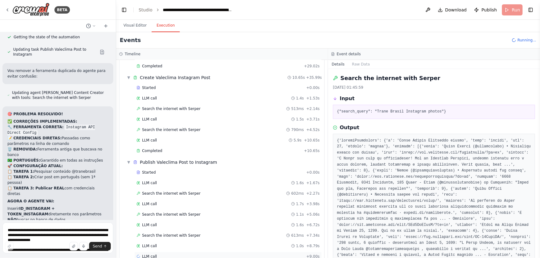
click at [148, 254] on span "LLM call" at bounding box center [149, 256] width 15 height 5
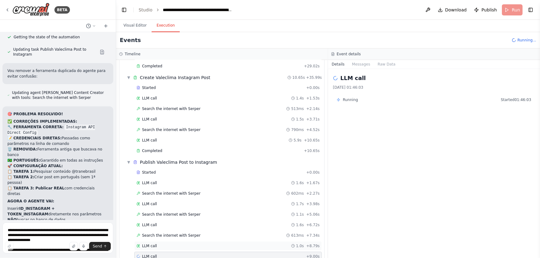
click at [148, 244] on span "LLM call" at bounding box center [149, 246] width 15 height 5
click at [354, 99] on span "Completed" at bounding box center [353, 99] width 20 height 5
click at [175, 234] on span "Search the internet with Serper" at bounding box center [171, 235] width 58 height 5
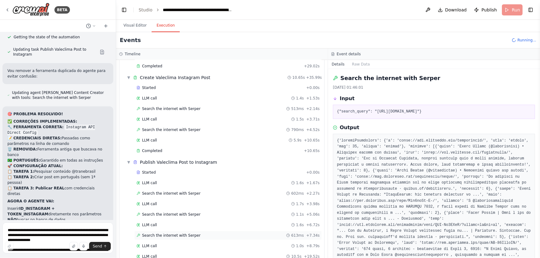
scroll to position [189, 0]
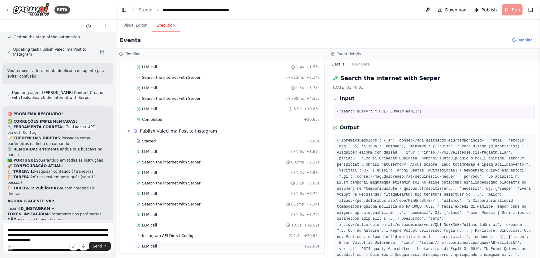
click at [151, 244] on span "LLM call" at bounding box center [149, 246] width 15 height 5
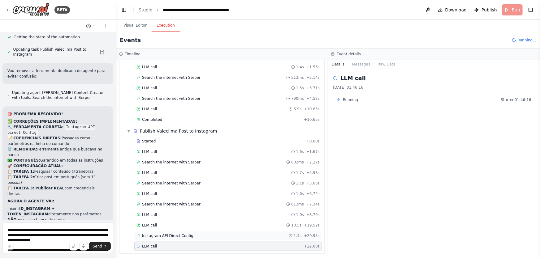
click at [175, 234] on span "Instagram API Direct Config" at bounding box center [167, 236] width 51 height 5
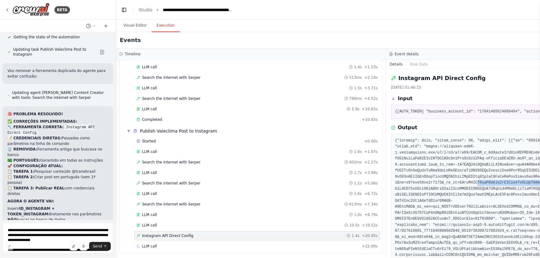
drag, startPoint x: 471, startPoint y: 192, endPoint x: 547, endPoint y: 196, distance: 76.2
click at [539, 196] on html "BETA Hello! I'm the CrewAI assistant. What kind of automation do you want to bu…" at bounding box center [270, 129] width 540 height 258
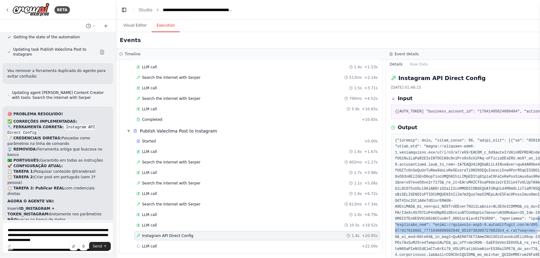
drag, startPoint x: 437, startPoint y: 228, endPoint x: 592, endPoint y: 234, distance: 155.1
click at [539, 234] on html "BETA Hello! I'm the CrewAI assistant. What kind of automation do you want to bu…" at bounding box center [270, 129] width 540 height 258
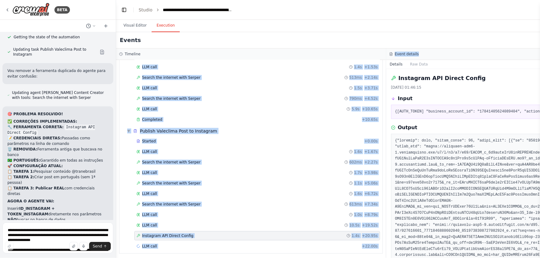
drag, startPoint x: 416, startPoint y: 57, endPoint x: 379, endPoint y: 54, distance: 37.2
click at [358, 57] on div "Timeline ▼ Valeclima Content Creator 6.91s (+39.73s) • 3 task s ▼ Research Tran…" at bounding box center [386, 154] width 540 height 210
click at [386, 76] on div "Instagram API Direct Config 27/09/2025, 01:46:15 Input {"access_token": "EAAQdC…" at bounding box center [521, 163] width 270 height 189
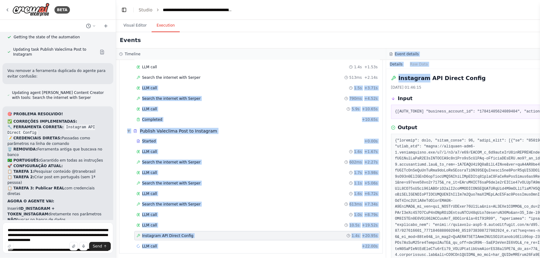
drag, startPoint x: 386, startPoint y: 75, endPoint x: 382, endPoint y: 74, distance: 4.5
click at [382, 74] on div "Timeline ▼ Valeclima Content Creator 6.91s (+39.73s) • 3 task s ▼ Research Tran…" at bounding box center [386, 154] width 540 height 210
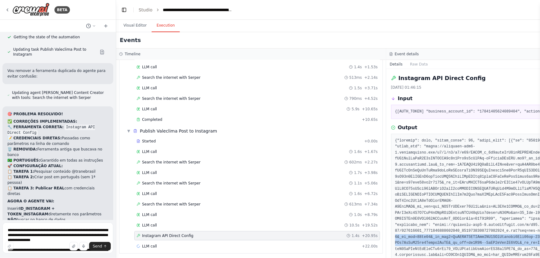
drag, startPoint x: 445, startPoint y: 236, endPoint x: 565, endPoint y: 245, distance: 120.7
click at [539, 245] on html "BETA Hello! I'm the CrewAI assistant. What kind of automation do you want to bu…" at bounding box center [270, 129] width 540 height 258
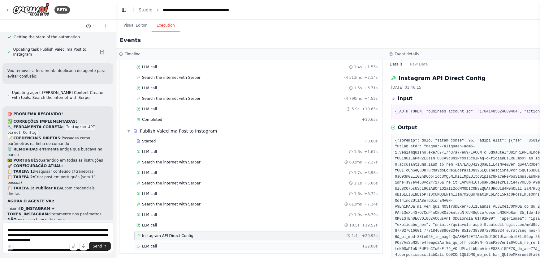
click at [161, 244] on div "LLM call + 22.00s" at bounding box center [256, 246] width 241 height 5
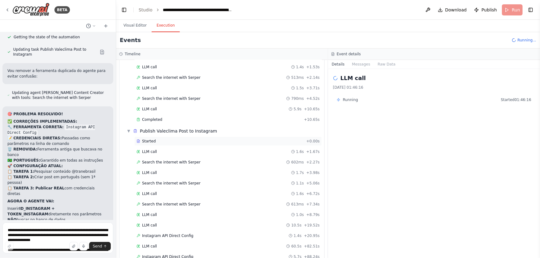
click at [148, 139] on span "Started" at bounding box center [149, 141] width 14 height 5
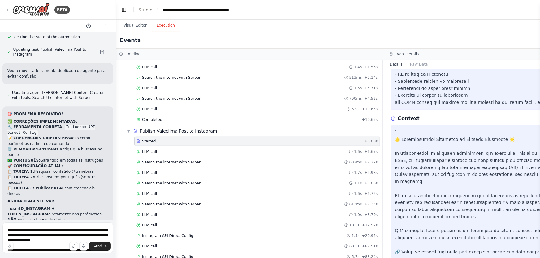
scroll to position [637, 0]
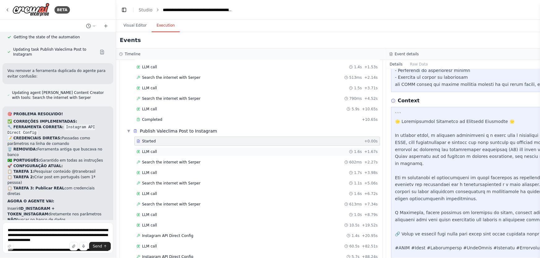
click at [164, 149] on div "LLM call 1.6s + 1.67s" at bounding box center [256, 151] width 241 height 5
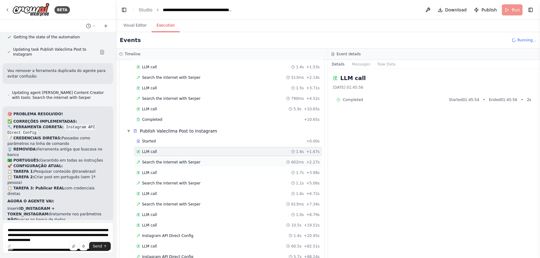
click at [169, 160] on span "Search the internet with Serper" at bounding box center [171, 162] width 58 height 5
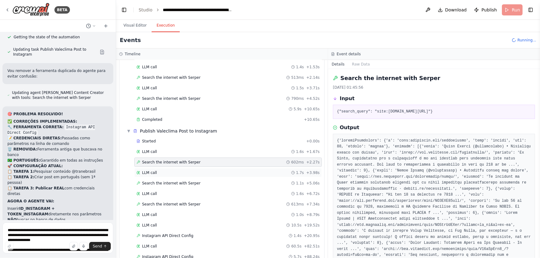
click at [157, 170] on div "LLM call 1.7s + 3.98s" at bounding box center [227, 172] width 183 height 5
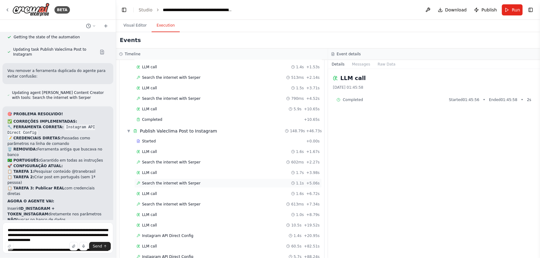
click at [162, 181] on span "Search the internet with Serper" at bounding box center [171, 183] width 58 height 5
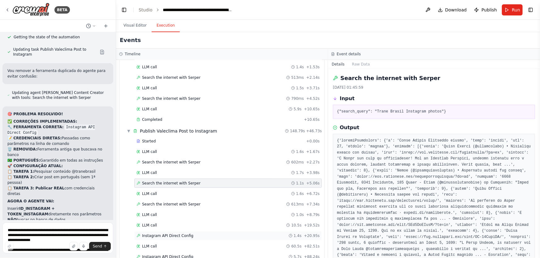
scroll to position [220, 0]
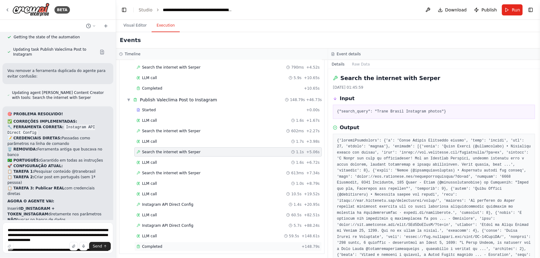
click at [153, 247] on div "Completed + 148.79s" at bounding box center [227, 246] width 187 height 9
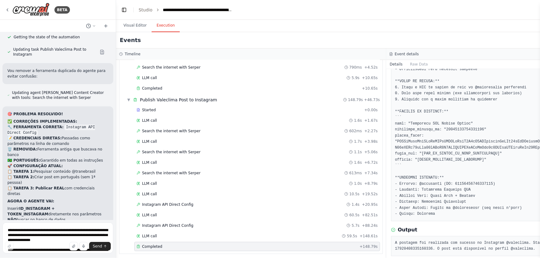
scroll to position [133, 0]
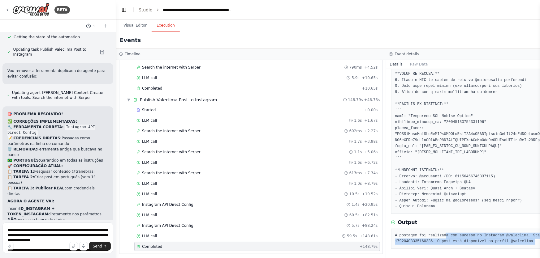
drag, startPoint x: 427, startPoint y: 231, endPoint x: 540, endPoint y: 249, distance: 114.4
click at [539, 249] on html "BETA Hello! I'm the CrewAI assistant. What kind of automation do you want to bu…" at bounding box center [270, 129] width 540 height 258
click at [509, 246] on div "A postagem foi realizada com sucesso no Instagram @valeclima. Status: sucesso. …" at bounding box center [521, 239] width 260 height 20
drag, startPoint x: 507, startPoint y: 245, endPoint x: 376, endPoint y: 237, distance: 130.8
click at [391, 237] on div "A postagem foi realizada com sucesso no Instagram @valeclima. Status: sucesso. …" at bounding box center [521, 239] width 260 height 20
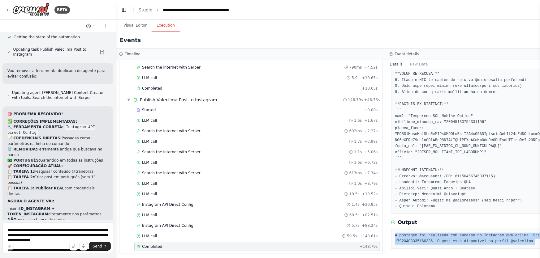
copy pre "A postagem foi realizada com sucesso no Instagram @valeclima. Status: sucesso. …"
click at [89, 229] on textarea "**********" at bounding box center [57, 238] width 111 height 31
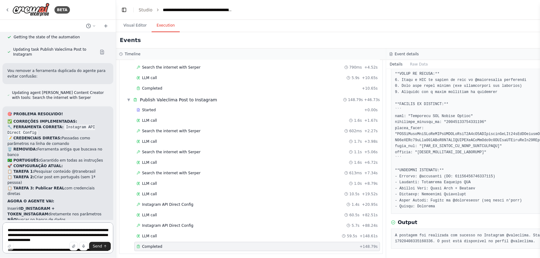
click at [80, 233] on textarea "**********" at bounding box center [57, 238] width 111 height 31
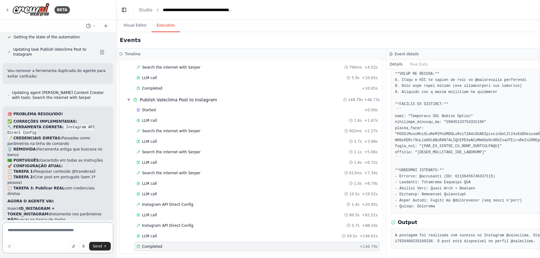
paste textarea "**********"
type textarea "**********"
click at [97, 247] on span "Send" at bounding box center [97, 246] width 9 height 5
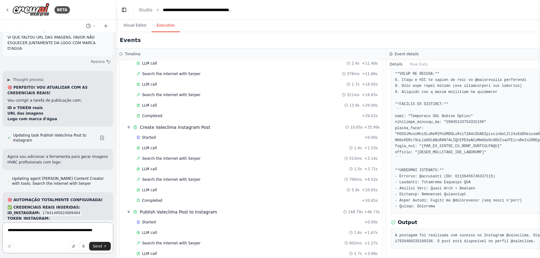
scroll to position [14117, 0]
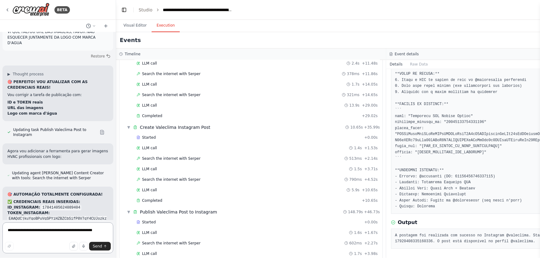
click at [84, 237] on textarea "**********" at bounding box center [57, 238] width 111 height 31
click at [81, 236] on textarea "**********" at bounding box center [57, 238] width 111 height 31
click at [89, 234] on textarea "**********" at bounding box center [57, 238] width 111 height 31
paste textarea "**********"
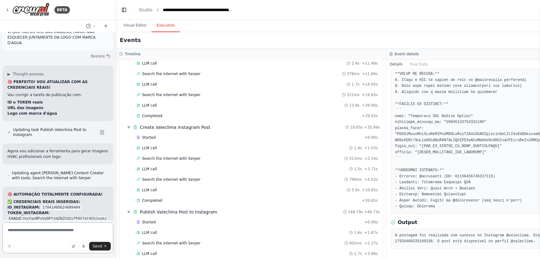
type textarea "**********"
click at [97, 231] on textarea at bounding box center [57, 238] width 111 height 31
paste textarea "**********"
type textarea "**********"
click at [102, 244] on button "Send" at bounding box center [100, 246] width 22 height 9
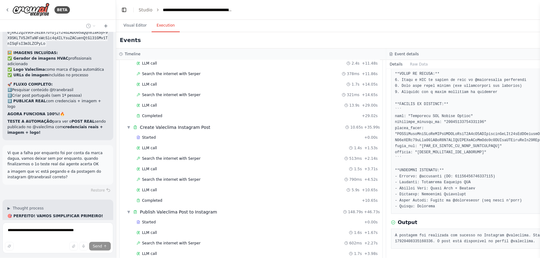
scroll to position [14364, 0]
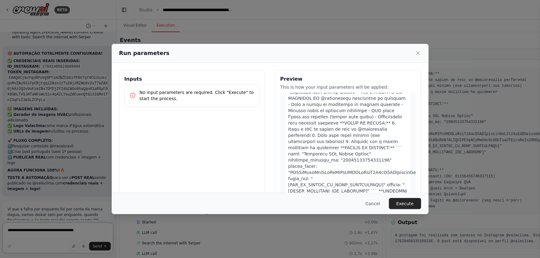
scroll to position [593, 0]
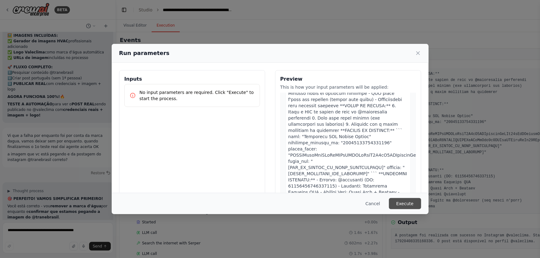
click at [405, 203] on button "Execute" at bounding box center [405, 203] width 32 height 11
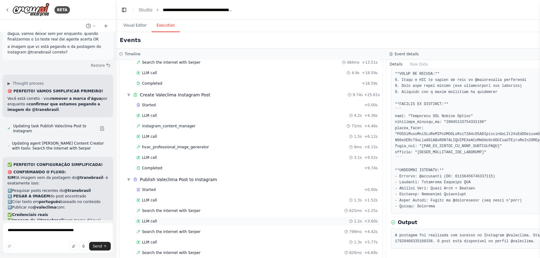
scroll to position [147, 0]
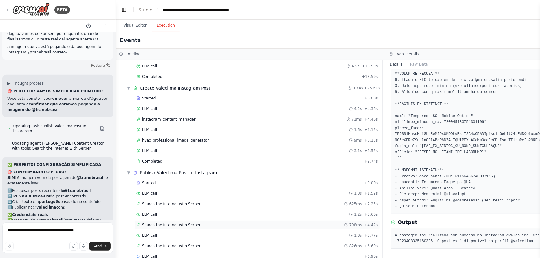
click at [185, 225] on span "Search the internet with Serper" at bounding box center [171, 225] width 58 height 5
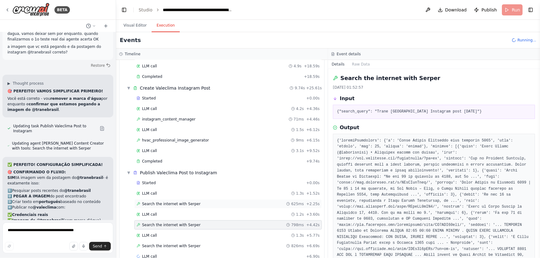
scroll to position [158, 0]
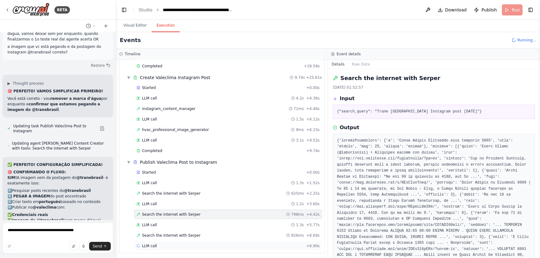
click at [170, 244] on div "LLM call + 6.90s" at bounding box center [227, 246] width 183 height 5
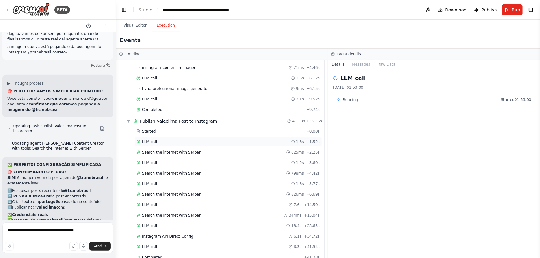
scroll to position [210, 0]
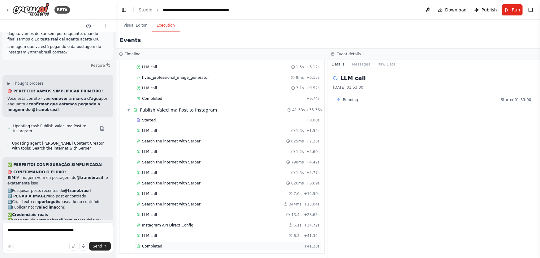
click at [155, 245] on span "Completed" at bounding box center [152, 246] width 20 height 5
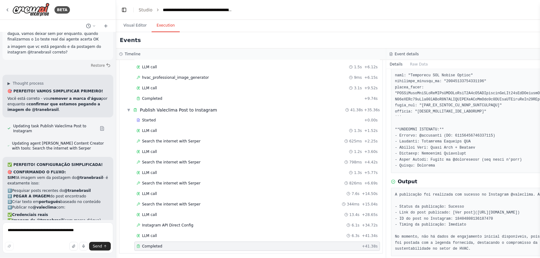
scroll to position [175, 0]
click at [86, 230] on textarea "**********" at bounding box center [57, 238] width 111 height 31
type textarea "*"
click at [68, 237] on textarea at bounding box center [57, 238] width 111 height 31
paste textarea "**********"
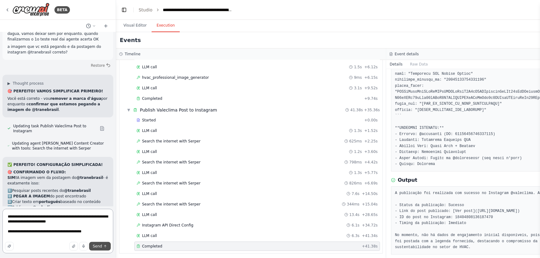
type textarea "**********"
click at [99, 245] on span "Send" at bounding box center [97, 246] width 9 height 5
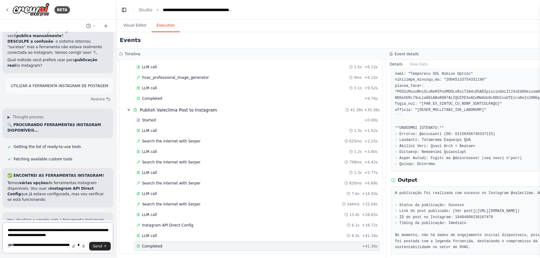
scroll to position [14977, 0]
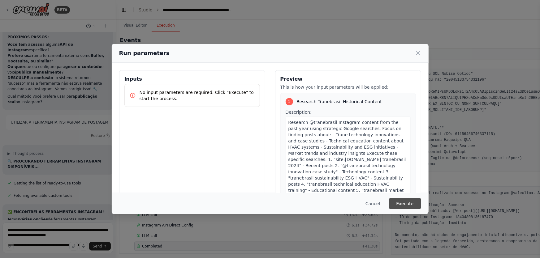
click at [419, 203] on button "Execute" at bounding box center [405, 203] width 32 height 11
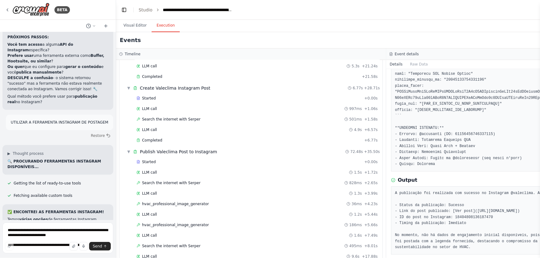
scroll to position [14977, 0]
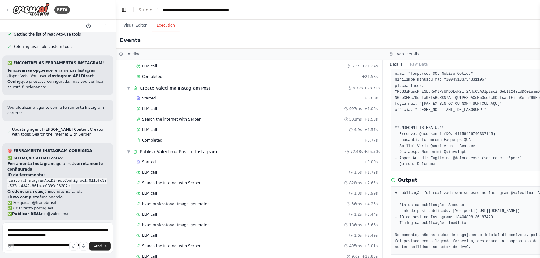
scroll to position [15132, 0]
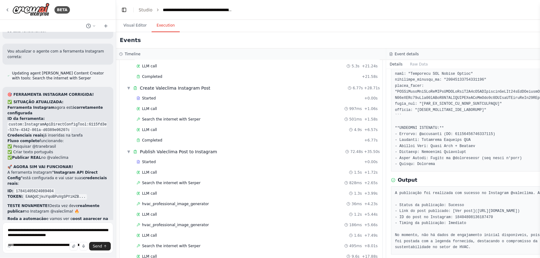
drag, startPoint x: 74, startPoint y: 177, endPoint x: 6, endPoint y: 171, distance: 68.0
drag, startPoint x: 6, startPoint y: 96, endPoint x: 87, endPoint y: 116, distance: 83.0
copy div "OPÇÃO 2: Usar approach diferente para marca d'água Usar ferramenta Vision Tool …"
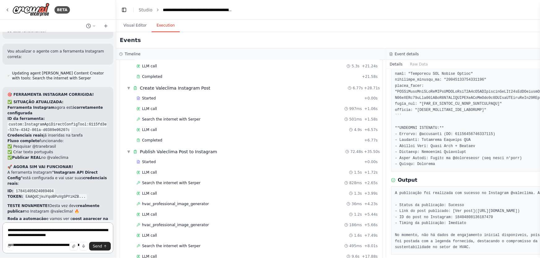
click at [79, 229] on textarea "**********" at bounding box center [57, 238] width 111 height 31
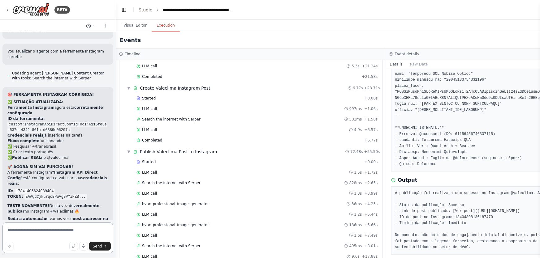
paste textarea "**********"
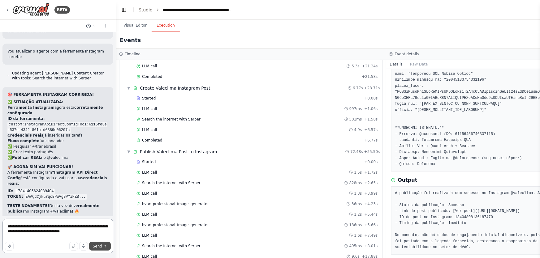
type textarea "**********"
click at [101, 249] on span "Send" at bounding box center [97, 246] width 9 height 5
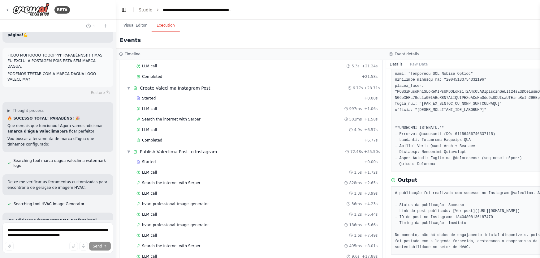
scroll to position [15372, 0]
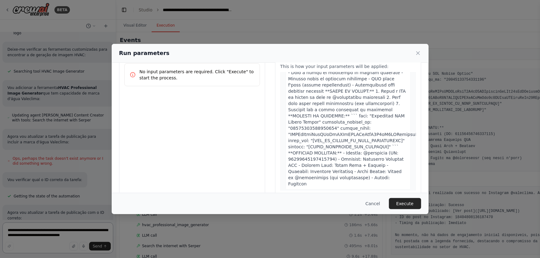
scroll to position [31, 0]
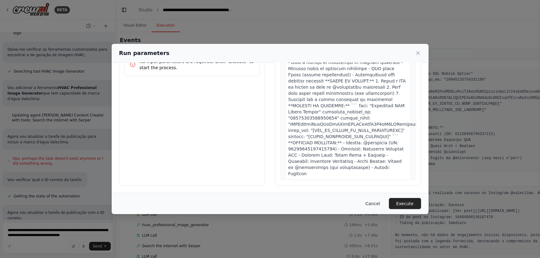
click at [379, 202] on button "Cancel" at bounding box center [372, 203] width 24 height 11
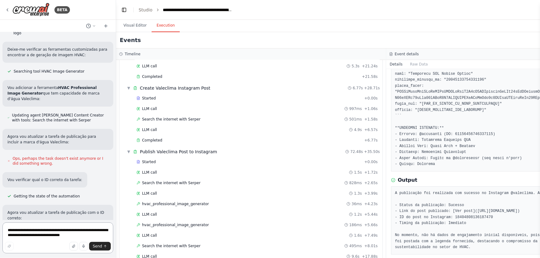
click at [71, 230] on textarea "**********" at bounding box center [57, 238] width 111 height 31
paste textarea "**********"
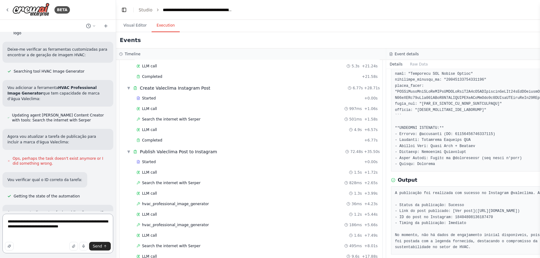
click at [56, 221] on textarea "**********" at bounding box center [57, 234] width 111 height 40
type textarea "**********"
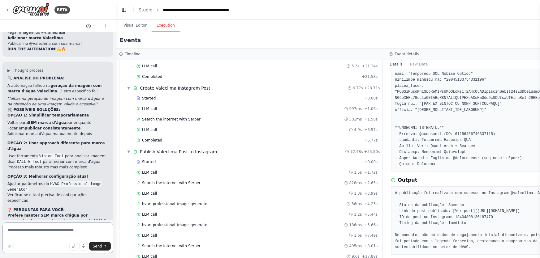
scroll to position [15830, 0]
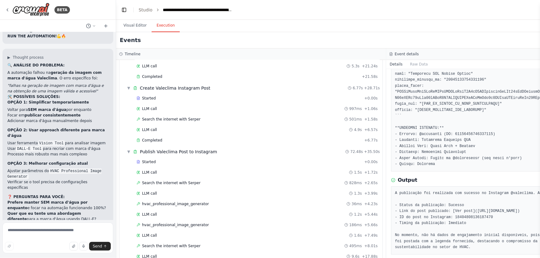
drag, startPoint x: 54, startPoint y: 201, endPoint x: 6, endPoint y: 166, distance: 60.0
copy div "🤔 QUAL PREFERE? Quer que eu: TROQUE para a ferramenta que suporta múltiplas ima…"
click at [87, 229] on textarea at bounding box center [57, 238] width 111 height 31
paste textarea "**********"
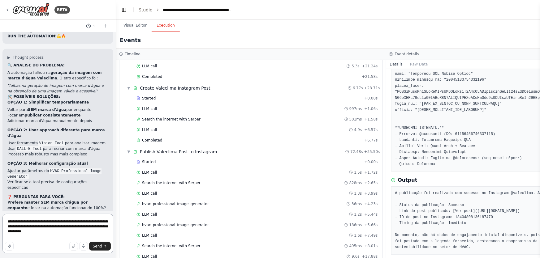
click at [105, 251] on textarea "**********" at bounding box center [57, 234] width 111 height 40
type textarea "**********"
click at [105, 249] on button "Send" at bounding box center [100, 246] width 22 height 9
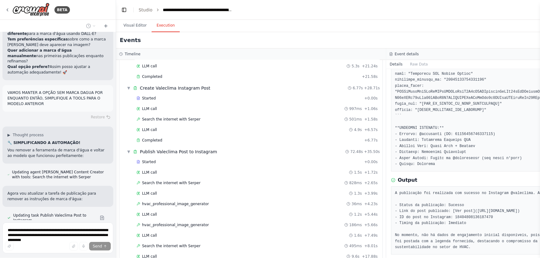
scroll to position [16022, 0]
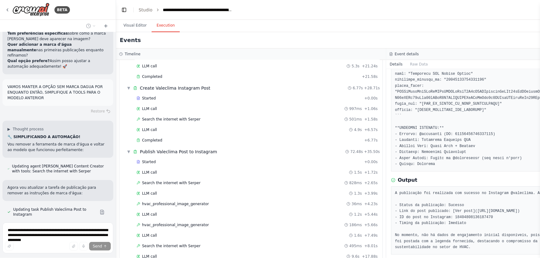
drag, startPoint x: 96, startPoint y: 171, endPoint x: 6, endPoint y: 84, distance: 124.9
copy div "▶ Thought process 📋 CRIANDO PONTO DE BACKUP E ATUALIZANDO! 🔐 PONTO DE BACKUP (S…"
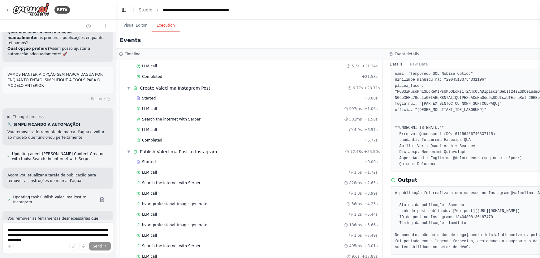
scroll to position [16089, 0]
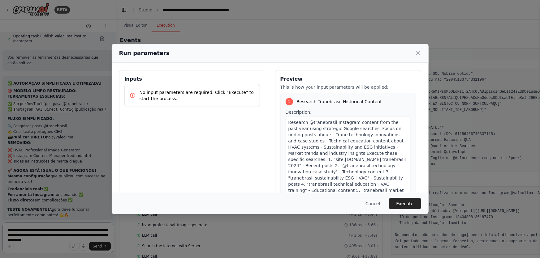
scroll to position [16207, 0]
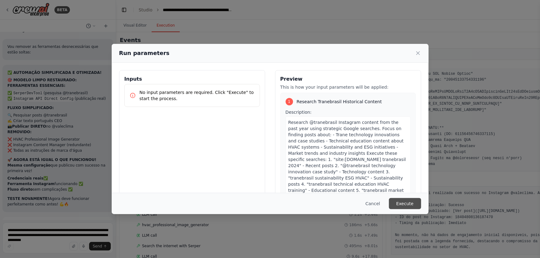
click at [415, 203] on button "Execute" at bounding box center [405, 203] width 32 height 11
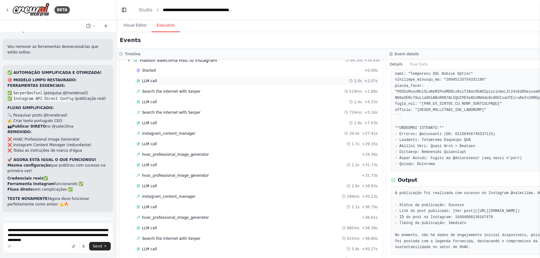
scroll to position [294, 0]
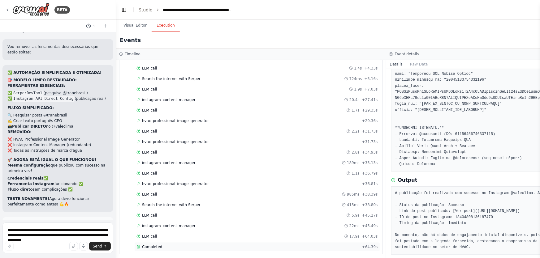
click at [152, 245] on span "Completed" at bounding box center [152, 247] width 20 height 5
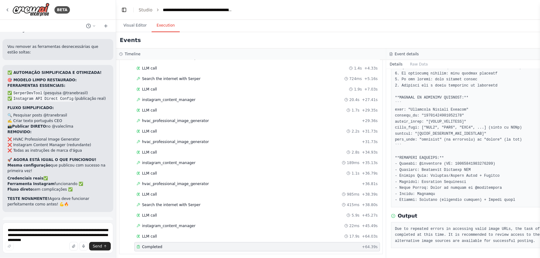
scroll to position [163, 0]
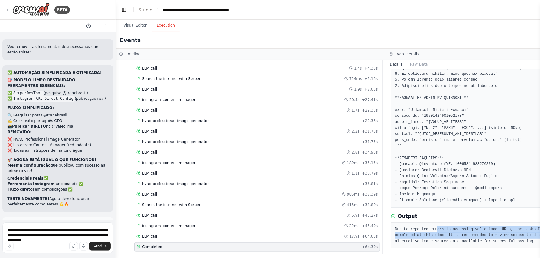
drag, startPoint x: 434, startPoint y: 229, endPoint x: 555, endPoint y: 237, distance: 121.5
click at [539, 237] on html "BETA Hello! I'm the CrewAI assistant. What kind of automation do you want to bu…" at bounding box center [270, 129] width 540 height 258
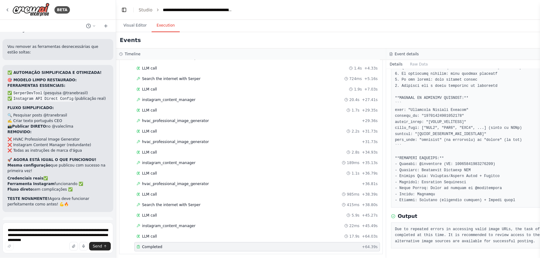
click at [469, 242] on pre "Due to repeated errors in accessing valid image URLs, the task of posting on In…" at bounding box center [521, 236] width 252 height 18
drag, startPoint x: 477, startPoint y: 245, endPoint x: 489, endPoint y: 245, distance: 12.1
click at [489, 245] on div "Due to repeated errors in accessing valid image URLs, the task of posting on In…" at bounding box center [521, 236] width 260 height 26
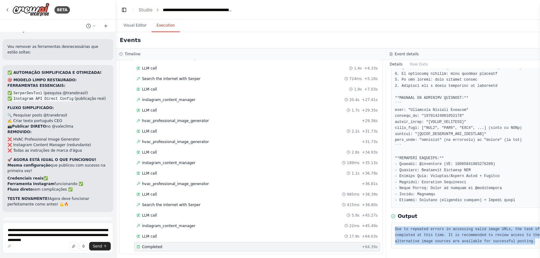
drag, startPoint x: 489, startPoint y: 245, endPoint x: 388, endPoint y: 228, distance: 102.2
click at [388, 228] on div "Completed 27/09/2025, 02:11:47 Description Output Due to repeated errors in acc…" at bounding box center [521, 163] width 270 height 189
copy pre "Due to repeated errors in accessing valid image URLs, the task of posting on In…"
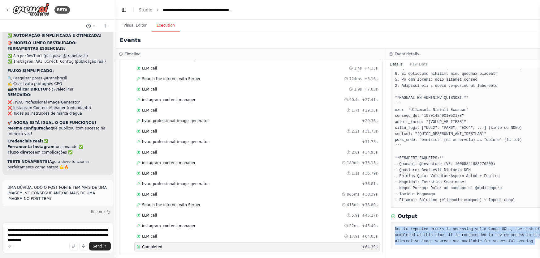
scroll to position [16257, 0]
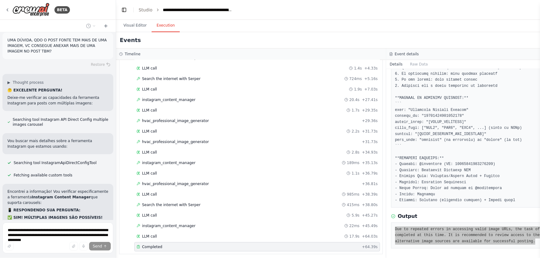
scroll to position [16446, 0]
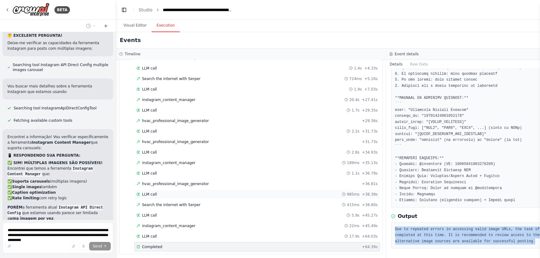
drag, startPoint x: 62, startPoint y: 185, endPoint x: 277, endPoint y: 191, distance: 215.1
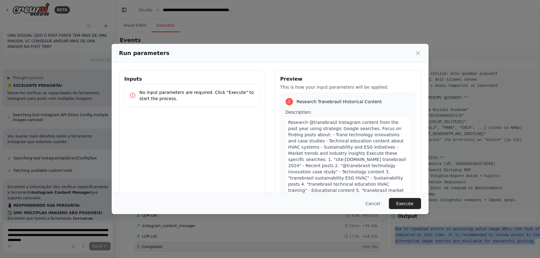
drag, startPoint x: 415, startPoint y: 204, endPoint x: 527, endPoint y: 182, distance: 114.2
click at [415, 204] on button "Execute" at bounding box center [405, 203] width 32 height 11
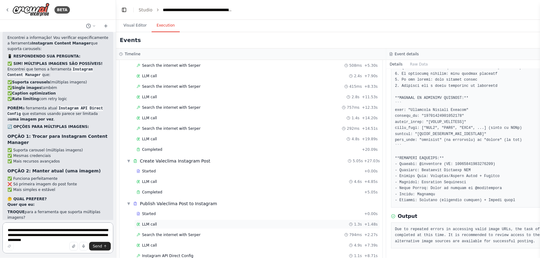
scroll to position [95, 0]
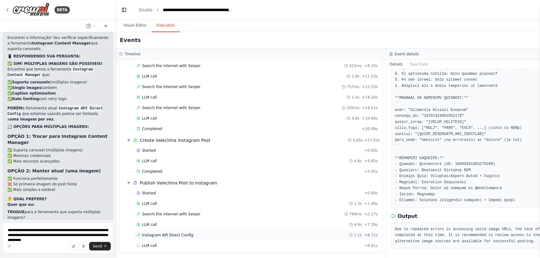
click at [180, 233] on span "Instagram API Direct Config" at bounding box center [167, 235] width 51 height 5
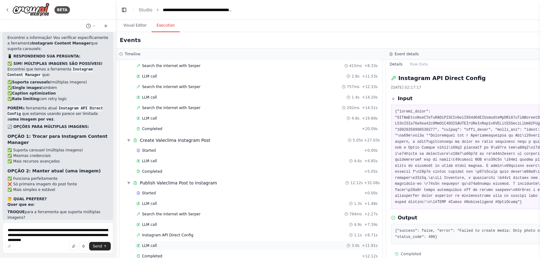
click at [202, 249] on div "LLM call 3.0s + 11.91s" at bounding box center [257, 245] width 246 height 9
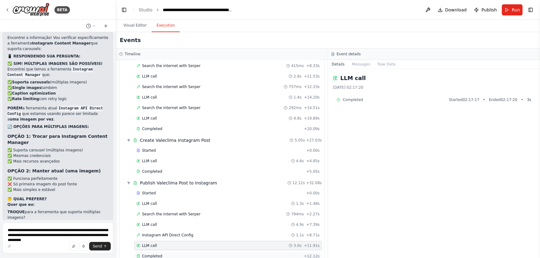
click at [198, 254] on div "Completed" at bounding box center [218, 256] width 165 height 5
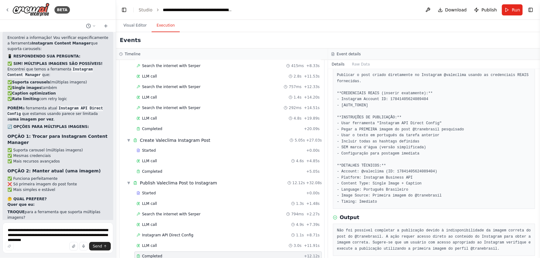
scroll to position [49, 0]
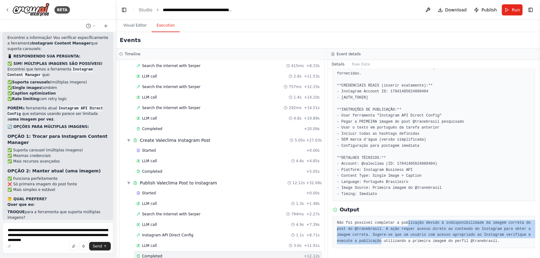
drag, startPoint x: 442, startPoint y: 223, endPoint x: 507, endPoint y: 235, distance: 65.8
click at [507, 235] on pre "Não foi possível completar a publicação devido à indisponibilidade da imagem co…" at bounding box center [434, 232] width 194 height 24
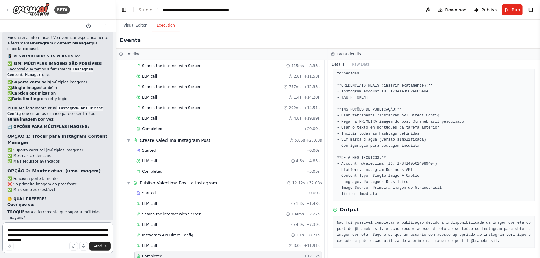
click at [67, 237] on textarea "**********" at bounding box center [57, 238] width 111 height 31
click at [66, 235] on textarea "**********" at bounding box center [57, 238] width 111 height 31
paste textarea "**********"
type textarea "**********"
click at [102, 247] on button "Send" at bounding box center [100, 246] width 22 height 9
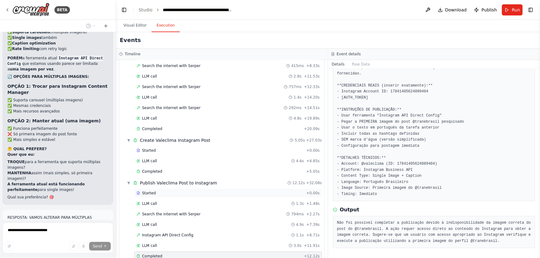
scroll to position [16595, 0]
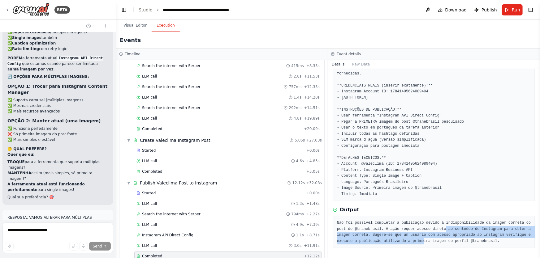
drag, startPoint x: 461, startPoint y: 226, endPoint x: 546, endPoint y: 237, distance: 85.4
click at [539, 237] on html "BETA Hello! I'm the CrewAI assistant. What kind of automation do you want to bu…" at bounding box center [270, 129] width 540 height 258
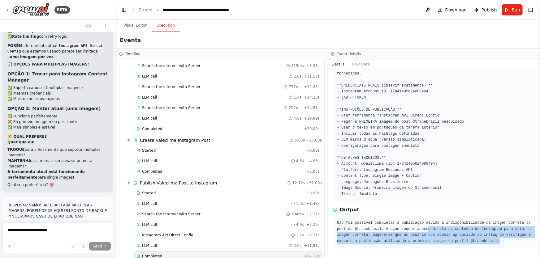
drag, startPoint x: 413, startPoint y: 227, endPoint x: 510, endPoint y: 243, distance: 99.0
click at [510, 243] on pre "Não foi possível completar a publicação devido à indisponibilidade da imagem co…" at bounding box center [434, 232] width 194 height 24
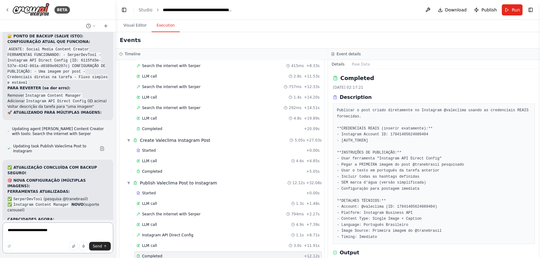
scroll to position [16733, 0]
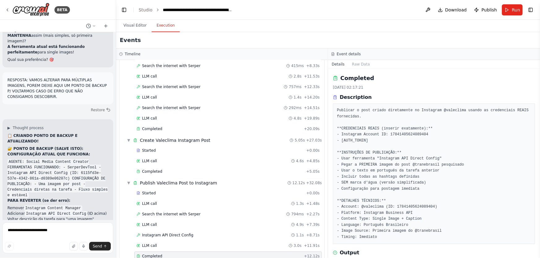
drag, startPoint x: 96, startPoint y: 138, endPoint x: 6, endPoint y: 128, distance: 90.2
copy p "🎯 CAUSA RAIZ: O problema NÃO é com as ferramentas de posting, mas sim com obter…"
click at [26, 226] on textarea "**********" at bounding box center [57, 238] width 111 height 31
paste textarea "**********"
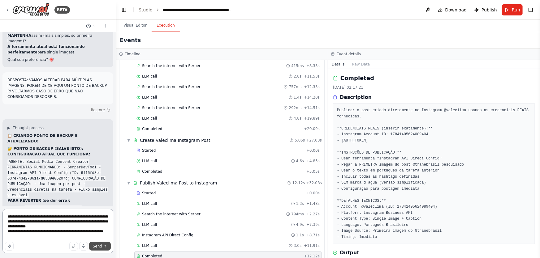
type textarea "**********"
click at [97, 245] on span "Send" at bounding box center [97, 246] width 9 height 5
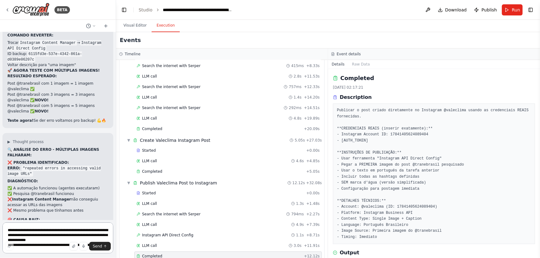
scroll to position [17089, 0]
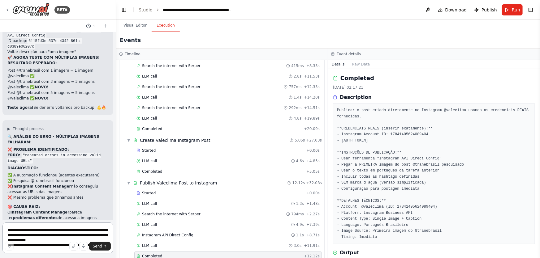
click at [76, 232] on textarea "**********" at bounding box center [57, 238] width 111 height 31
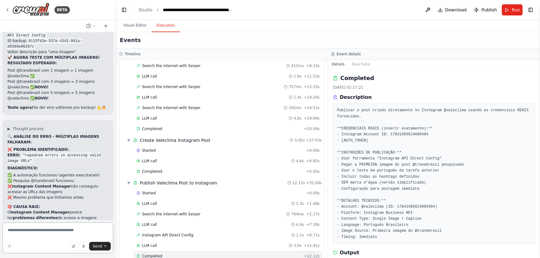
paste textarea "**********"
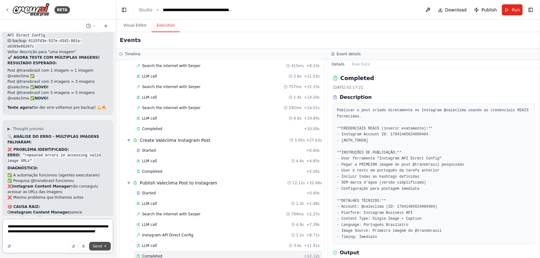
type textarea "**********"
click at [99, 247] on span "Send" at bounding box center [97, 246] width 9 height 5
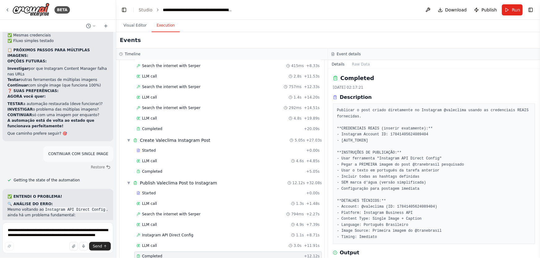
scroll to position [17412, 0]
drag, startPoint x: 46, startPoint y: 160, endPoint x: 4, endPoint y: 113, distance: 62.9
copy div "✅ CONFIGURAÇÃO 100% RESTAURADA! 🔧 RECUPERAÇÃO COMPLETA: EXATAMENTE como o 1º po…"
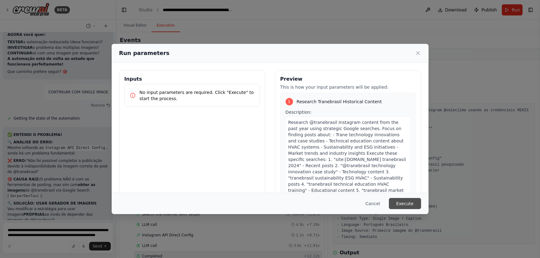
click at [418, 203] on button "Execute" at bounding box center [405, 203] width 32 height 11
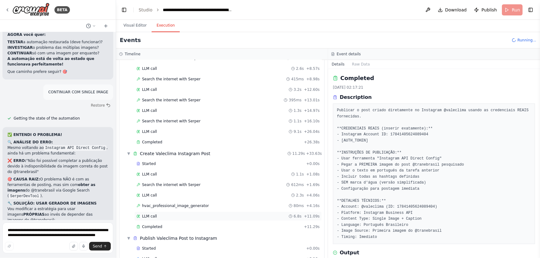
scroll to position [95, 0]
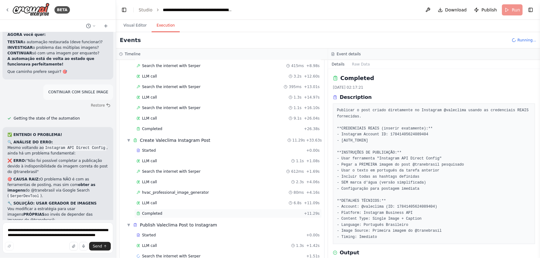
click at [161, 212] on div "Completed" at bounding box center [218, 213] width 165 height 5
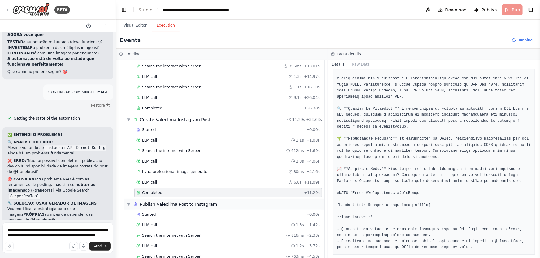
scroll to position [168, 0]
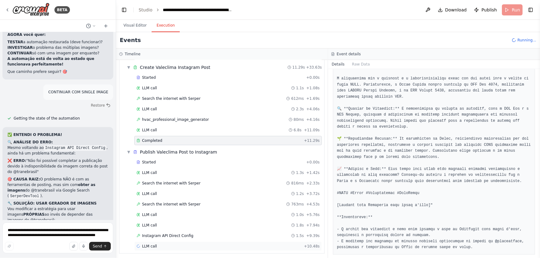
click at [163, 244] on div "LLM call + 10.48s" at bounding box center [227, 246] width 183 height 5
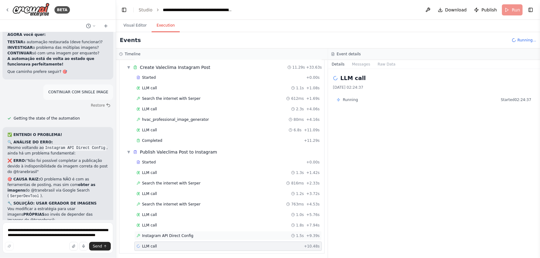
click at [173, 231] on div "Instagram API Direct Config 1.5s + 9.39s" at bounding box center [227, 235] width 187 height 9
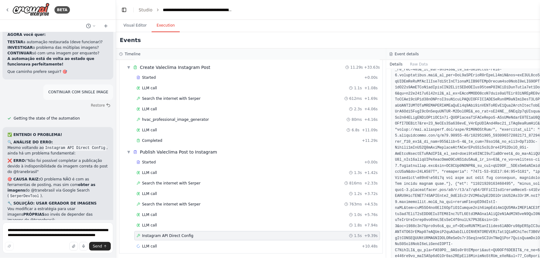
scroll to position [281, 0]
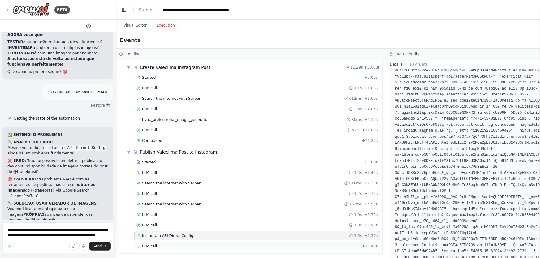
click at [159, 244] on div "LLM call + 10.48s" at bounding box center [256, 246] width 241 height 5
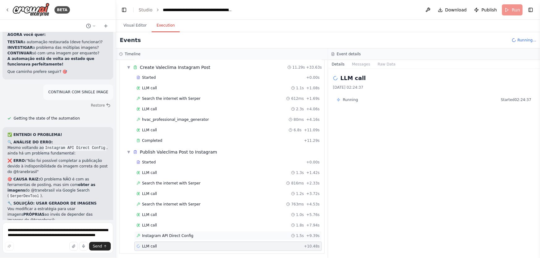
click at [164, 234] on span "Instagram API Direct Config" at bounding box center [167, 236] width 51 height 5
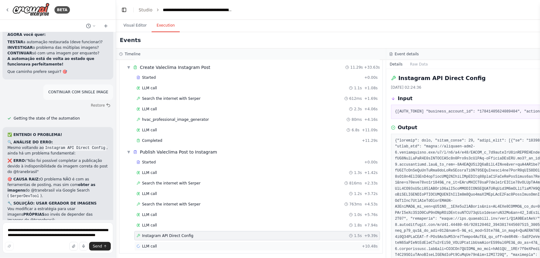
click at [169, 244] on div "LLM call + 10.48s" at bounding box center [256, 246] width 241 height 5
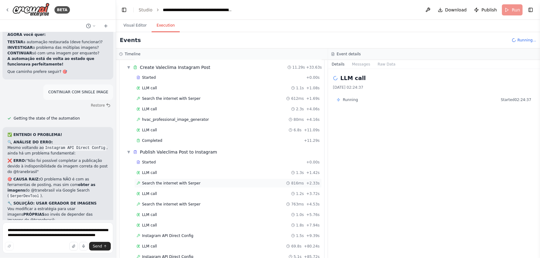
scroll to position [189, 0]
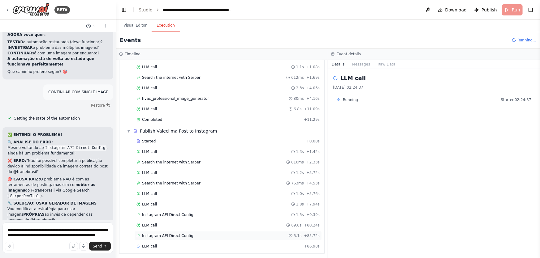
click at [183, 234] on span "Instagram API Direct Config" at bounding box center [167, 236] width 51 height 5
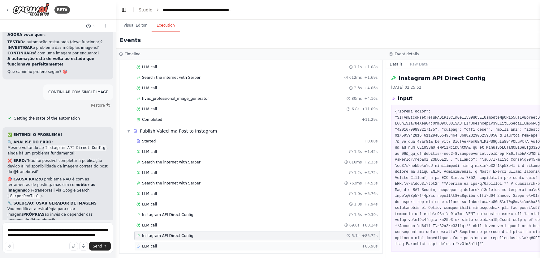
click at [156, 245] on div "LLM call + 86.98s" at bounding box center [256, 246] width 241 height 5
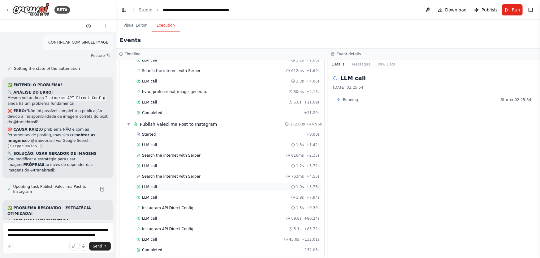
scroll to position [200, 0]
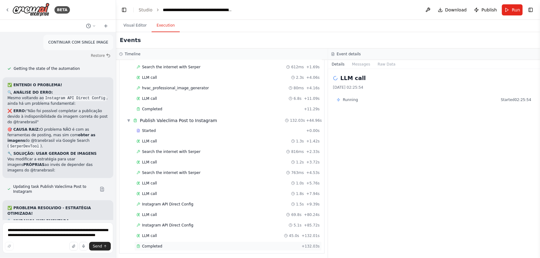
click at [174, 245] on div "Completed" at bounding box center [217, 246] width 163 height 5
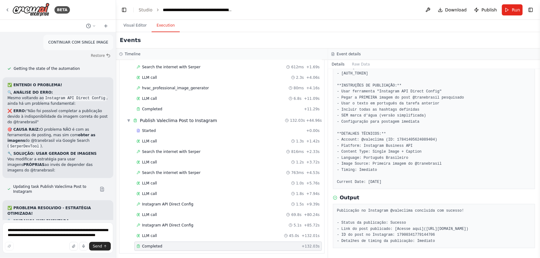
scroll to position [73, 0]
drag, startPoint x: 472, startPoint y: 228, endPoint x: 566, endPoint y: 228, distance: 94.0
click at [539, 228] on html "BETA Hello! I'm the CrewAI assistant. What kind of automation do you want to bu…" at bounding box center [270, 129] width 540 height 258
drag, startPoint x: 393, startPoint y: 208, endPoint x: 493, endPoint y: 242, distance: 104.8
click at [493, 242] on div "Publicação no Instagram @valeclima concluída com sucesso! - Status da publicaçã…" at bounding box center [434, 226] width 202 height 44
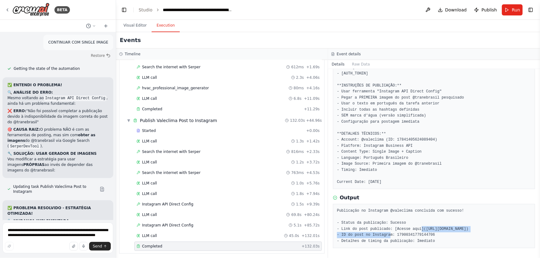
copy pre "Publicação no Instagram @valeclima concluída com sucesso! - Status da publicaçã…"
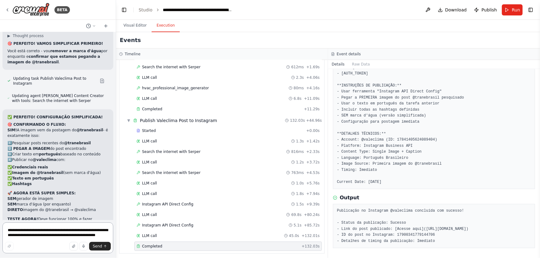
scroll to position [14431, 0]
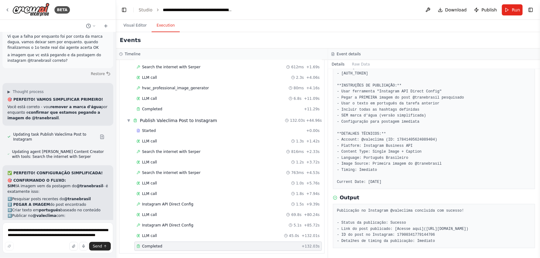
drag, startPoint x: 68, startPoint y: 127, endPoint x: 3, endPoint y: 117, distance: 65.8
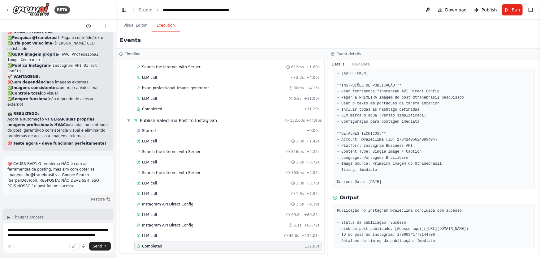
scroll to position [17749, 0]
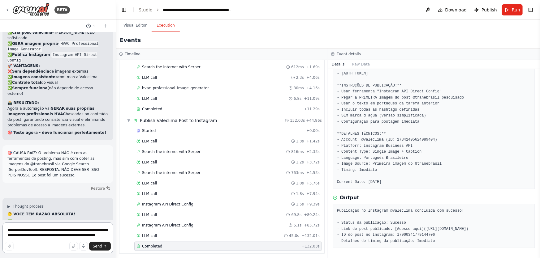
click at [86, 232] on textarea "**********" at bounding box center [57, 238] width 111 height 31
paste textarea "**********"
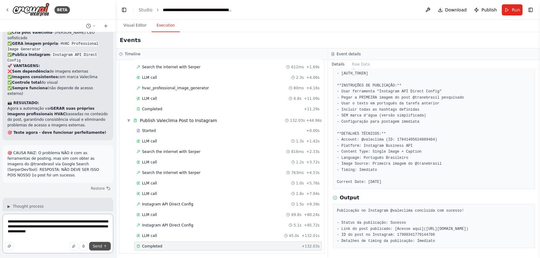
type textarea "**********"
click at [96, 246] on span "Send" at bounding box center [97, 246] width 9 height 5
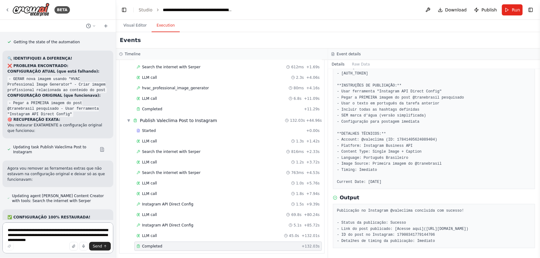
scroll to position [18208, 0]
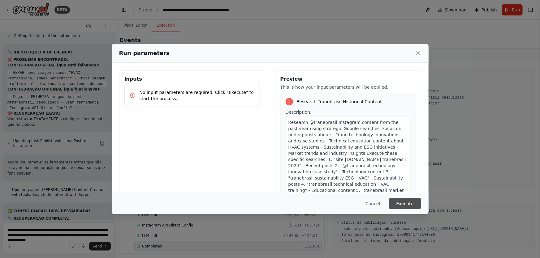
click at [399, 202] on button "Execute" at bounding box center [405, 203] width 32 height 11
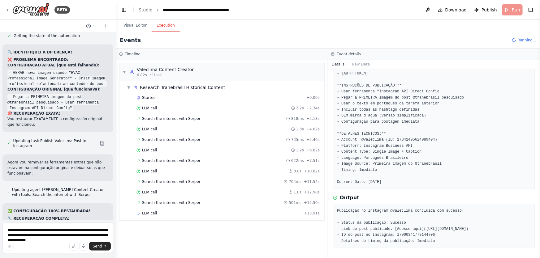
drag, startPoint x: 6, startPoint y: 83, endPoint x: 69, endPoint y: 205, distance: 137.8
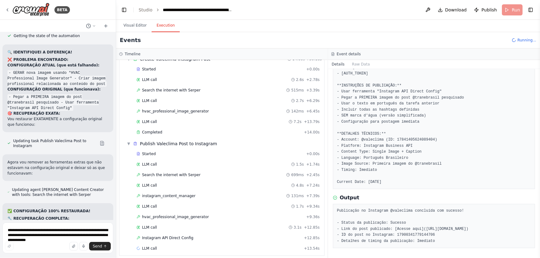
scroll to position [179, 0]
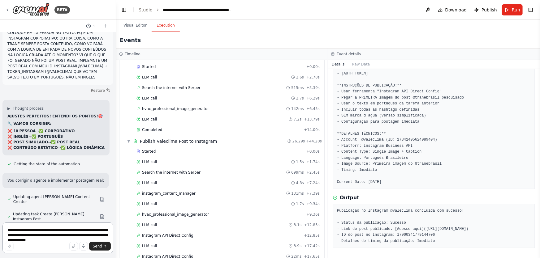
scroll to position [13005, 0]
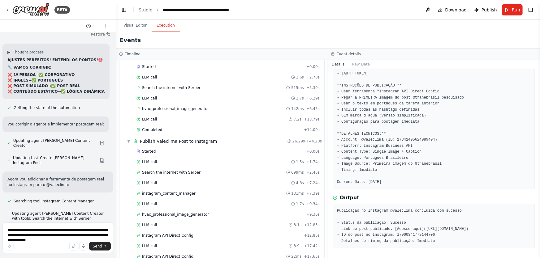
drag, startPoint x: 85, startPoint y: 140, endPoint x: 7, endPoint y: 123, distance: 80.1
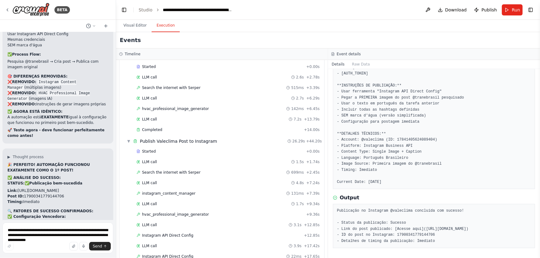
scroll to position [18404, 0]
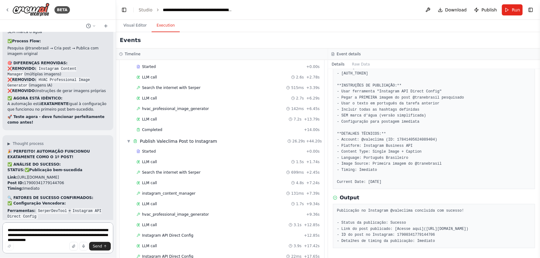
click at [47, 235] on textarea "**********" at bounding box center [57, 238] width 111 height 31
paste textarea "**********"
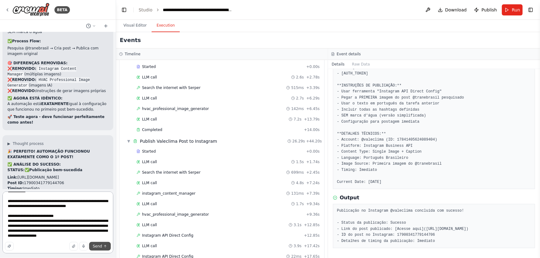
type textarea "**********"
click at [104, 245] on icon "submit" at bounding box center [105, 247] width 4 height 4
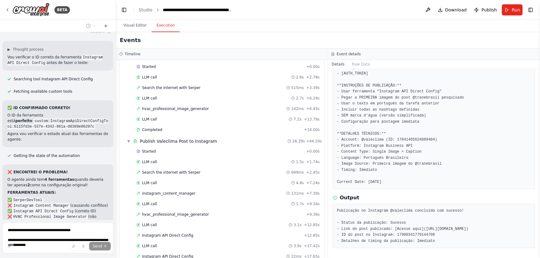
scroll to position [19064, 0]
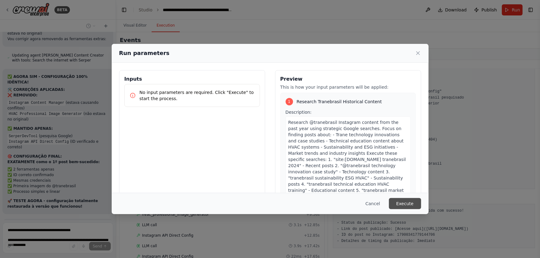
click at [408, 202] on button "Execute" at bounding box center [405, 203] width 32 height 11
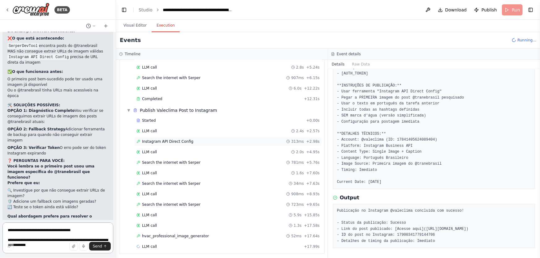
scroll to position [210, 0]
click at [191, 234] on span "hvac_professional_image_generator" at bounding box center [175, 236] width 67 height 5
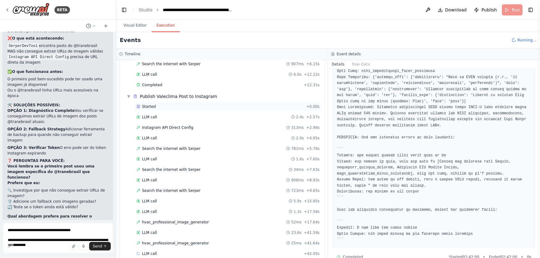
scroll to position [231, 0]
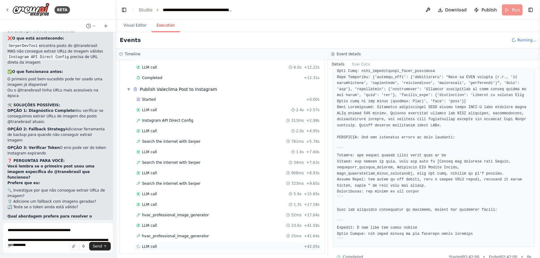
click at [173, 244] on div "LLM call + 42.05s" at bounding box center [227, 246] width 183 height 5
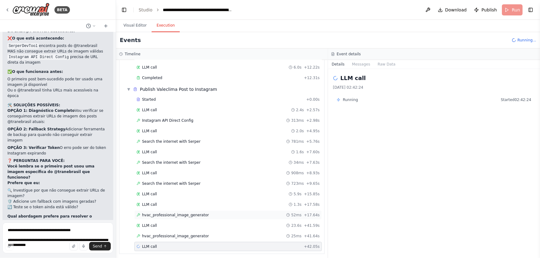
click at [195, 213] on span "hvac_professional_image_generator" at bounding box center [175, 215] width 67 height 5
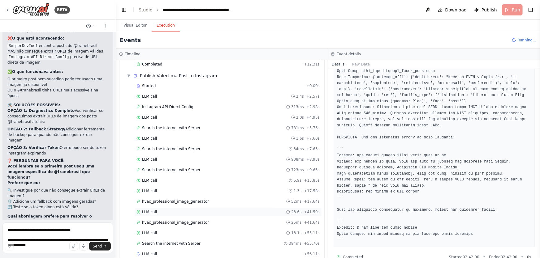
scroll to position [252, 0]
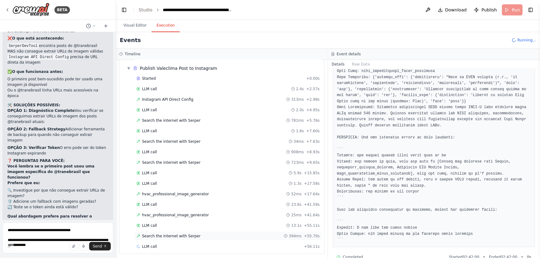
click at [162, 237] on div "Search the internet with Serper 394ms + 55.70s" at bounding box center [227, 236] width 187 height 9
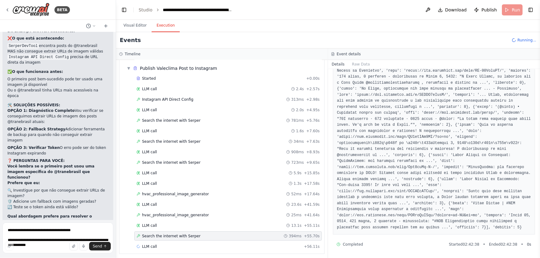
scroll to position [112, 0]
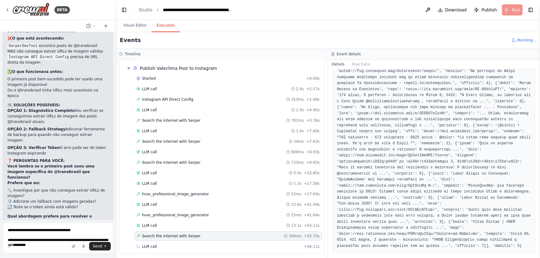
click at [358, 258] on span "Completed" at bounding box center [353, 263] width 20 height 5
click at [148, 244] on span "LLM call" at bounding box center [149, 246] width 15 height 5
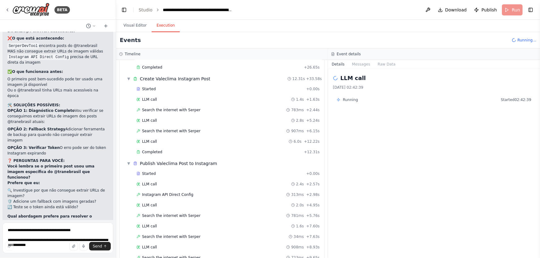
scroll to position [139, 0]
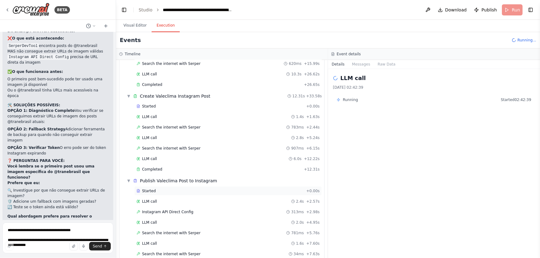
click at [180, 191] on div "Started" at bounding box center [219, 191] width 167 height 5
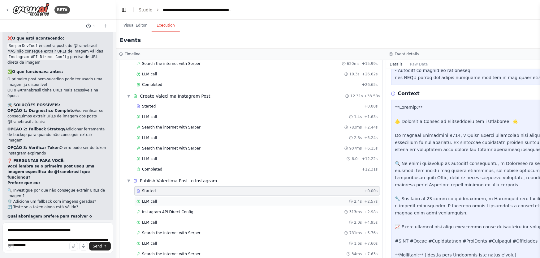
scroll to position [273, 0]
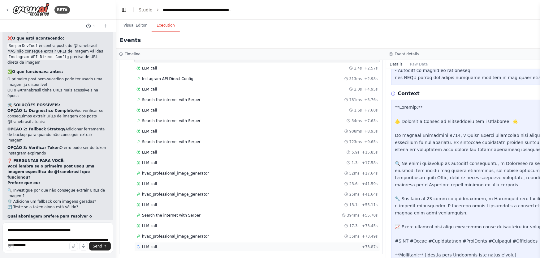
click at [183, 245] on div "LLM call + 73.87s" at bounding box center [256, 247] width 241 height 5
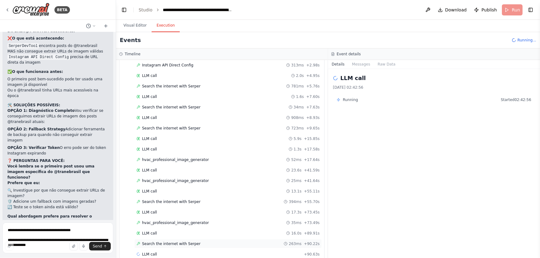
scroll to position [294, 0]
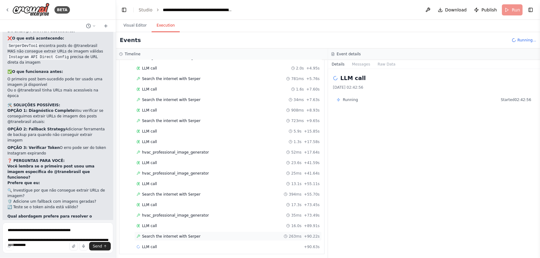
click at [189, 234] on span "Search the internet with Serper" at bounding box center [171, 236] width 58 height 5
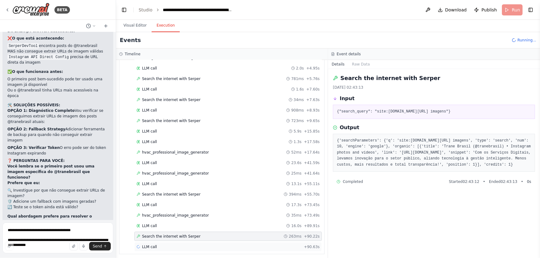
click at [190, 247] on div "LLM call + 90.63s" at bounding box center [227, 247] width 187 height 9
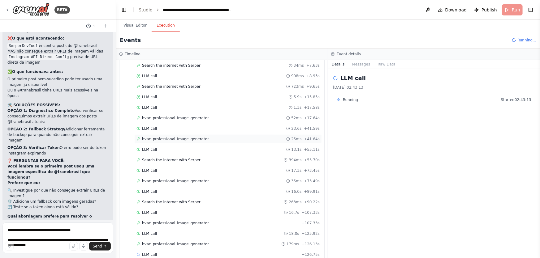
scroll to position [335, 0]
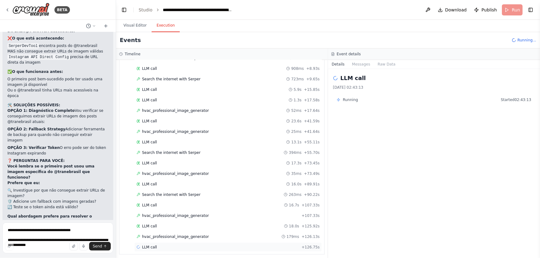
click at [174, 245] on div "LLM call + 126.75s" at bounding box center [227, 247] width 183 height 5
click at [195, 234] on span "hvac_professional_image_generator" at bounding box center [175, 236] width 67 height 5
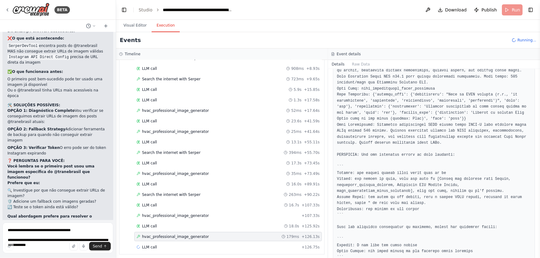
scroll to position [353, 0]
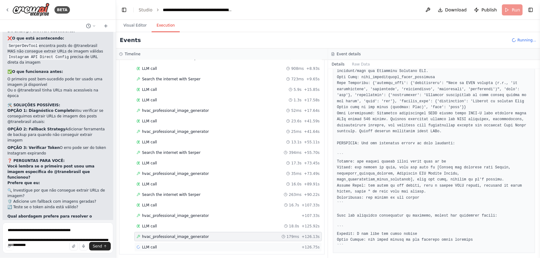
click at [150, 245] on span "LLM call" at bounding box center [149, 247] width 15 height 5
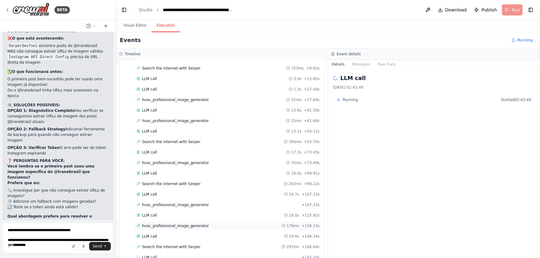
scroll to position [356, 0]
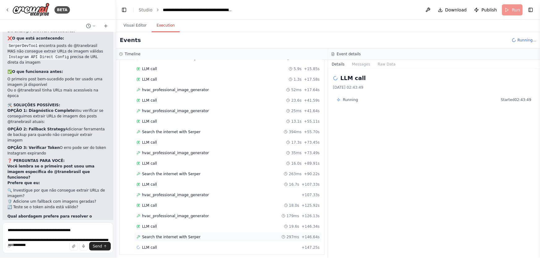
click at [202, 233] on div "Search the internet with Serper 297ms + 146.64s" at bounding box center [227, 237] width 187 height 9
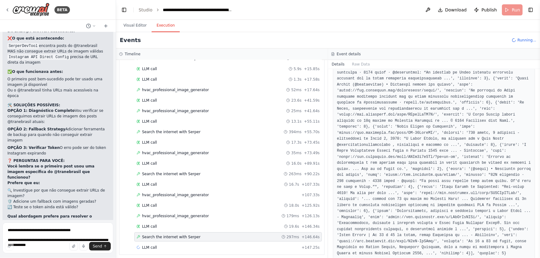
scroll to position [105, 0]
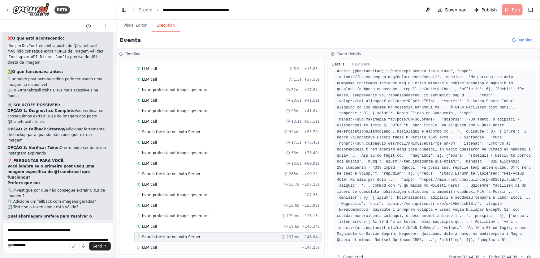
click at [230, 245] on div "LLM call + 147.25s" at bounding box center [227, 247] width 183 height 5
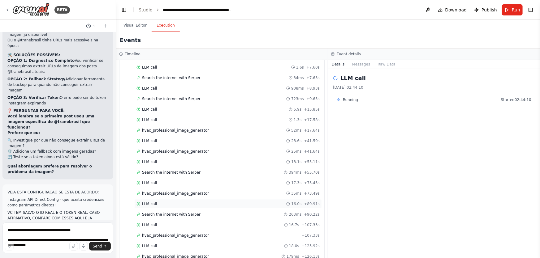
scroll to position [367, 0]
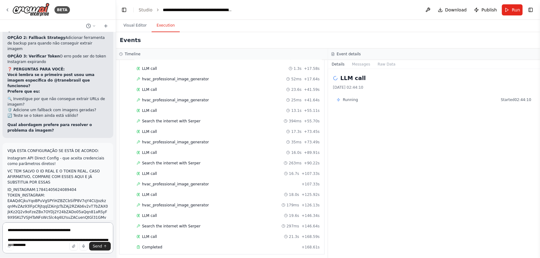
scroll to position [19410, 0]
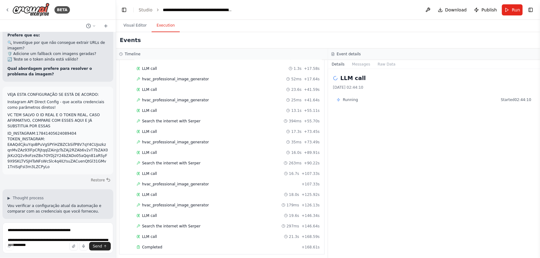
drag, startPoint x: 71, startPoint y: 128, endPoint x: 31, endPoint y: 123, distance: 40.3
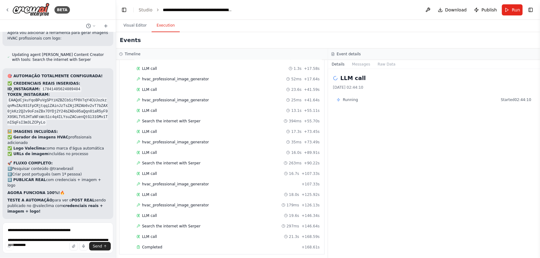
scroll to position [14291, 0]
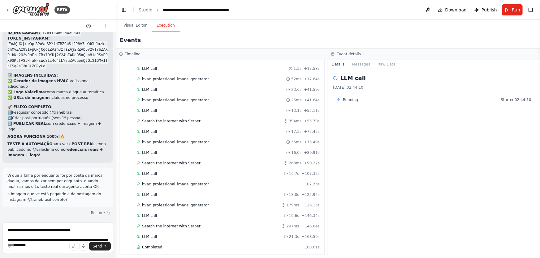
drag, startPoint x: 37, startPoint y: 150, endPoint x: 78, endPoint y: 162, distance: 42.3
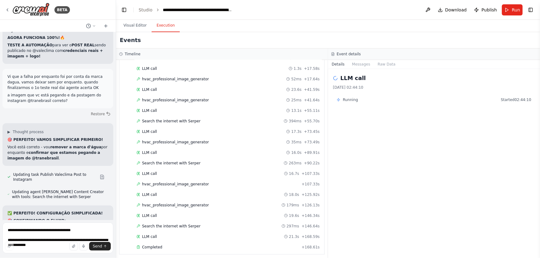
scroll to position [14404, 0]
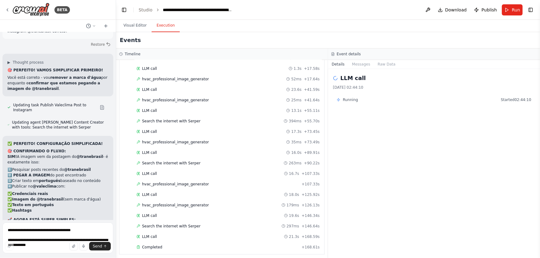
drag, startPoint x: 95, startPoint y: 147, endPoint x: 34, endPoint y: 121, distance: 66.5
drag, startPoint x: 105, startPoint y: 140, endPoint x: 7, endPoint y: 141, distance: 98.1
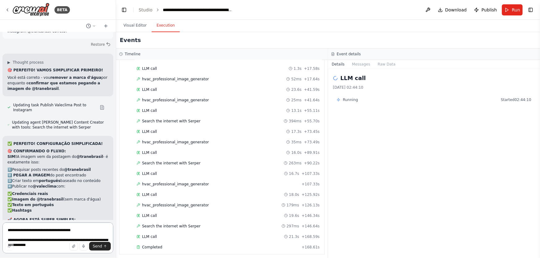
click at [89, 231] on textarea "**********" at bounding box center [57, 238] width 111 height 31
paste textarea "**********"
type textarea "**********"
click at [102, 244] on button "Send" at bounding box center [100, 246] width 22 height 9
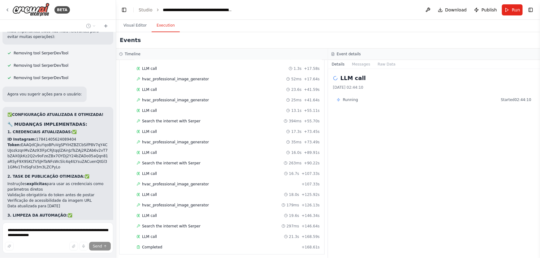
scroll to position [19991, 0]
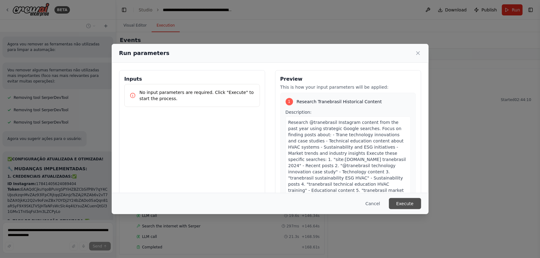
click at [404, 206] on button "Execute" at bounding box center [405, 203] width 32 height 11
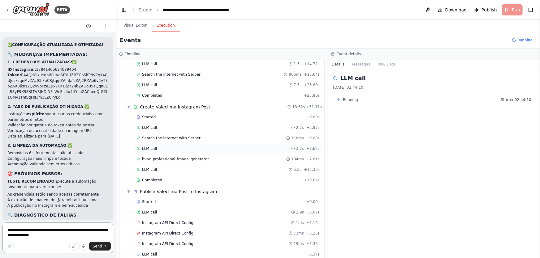
scroll to position [137, 0]
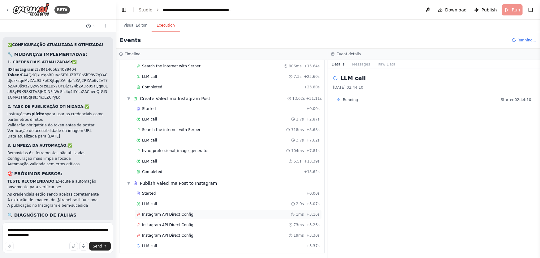
click at [165, 210] on div "Instagram API Direct Config 1ms + 3.16s" at bounding box center [227, 214] width 187 height 9
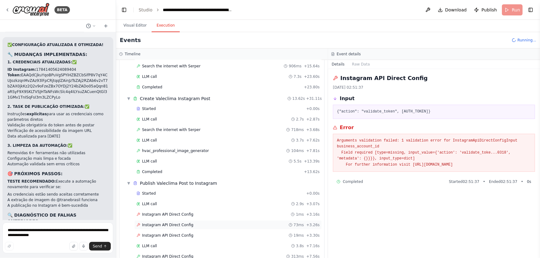
click at [170, 221] on div "Instagram API Direct Config 73ms + 3.26s" at bounding box center [227, 225] width 187 height 9
click at [172, 231] on div "Instagram API Direct Config 19ms + 3.30s" at bounding box center [227, 235] width 187 height 9
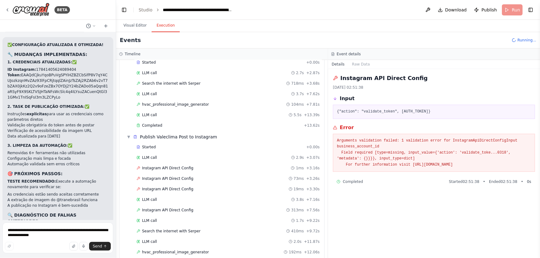
scroll to position [241, 0]
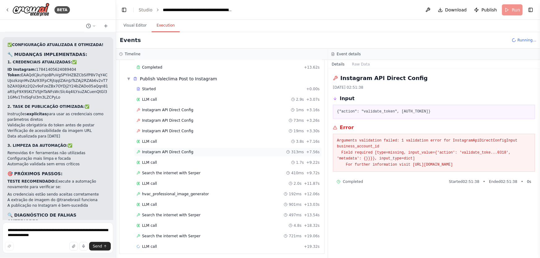
click at [162, 152] on span "Instagram API Direct Config" at bounding box center [167, 152] width 51 height 5
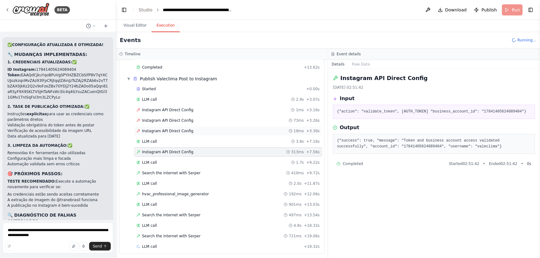
click at [188, 131] on div "Instagram API Direct Config 19ms + 3.30s" at bounding box center [227, 131] width 183 height 5
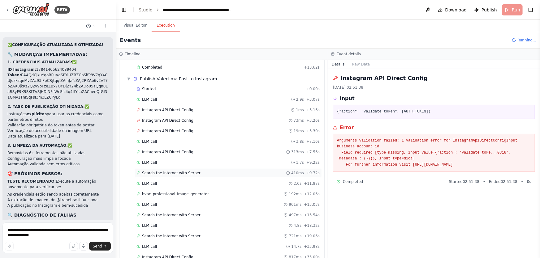
scroll to position [262, 0]
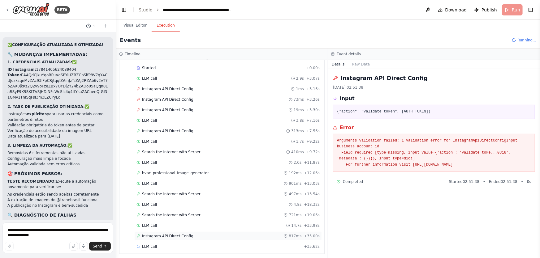
click at [170, 234] on span "Instagram API Direct Config" at bounding box center [167, 236] width 51 height 5
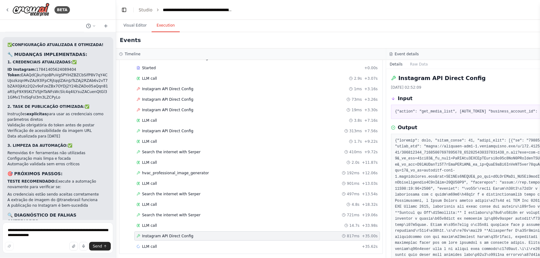
scroll to position [20168, 0]
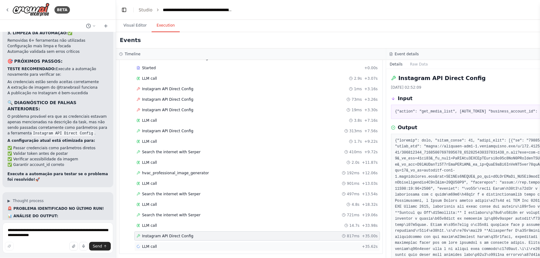
click at [155, 246] on span "LLM call" at bounding box center [149, 246] width 15 height 5
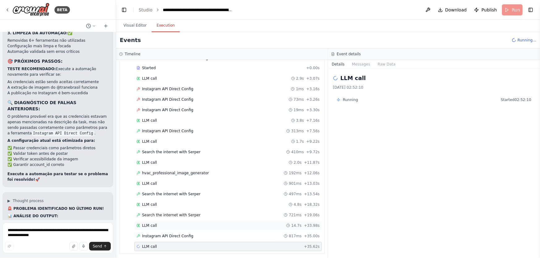
click at [158, 223] on div "LLM call 14.7s + 33.98s" at bounding box center [227, 225] width 183 height 5
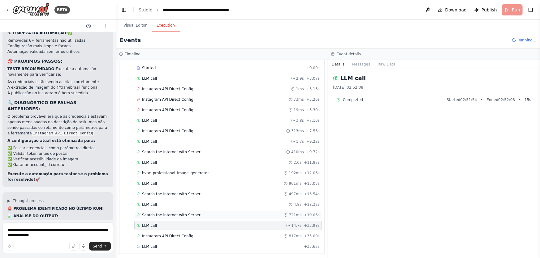
click at [164, 213] on span "Search the internet with Serper" at bounding box center [171, 215] width 58 height 5
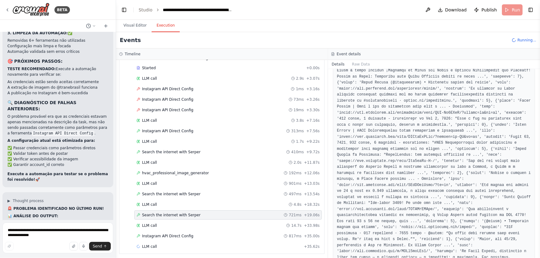
scroll to position [148, 0]
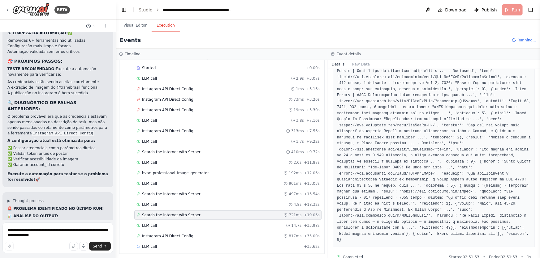
click at [155, 228] on div "Started + 0.00s LLM call 2.9s + 3.07s Instagram API Direct Config 1ms + 3.16s I…" at bounding box center [224, 157] width 200 height 189
click at [153, 223] on span "LLM call" at bounding box center [149, 225] width 15 height 5
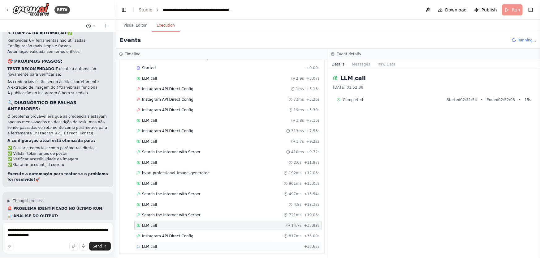
click at [157, 244] on div "LLM call + 35.62s" at bounding box center [227, 246] width 183 height 5
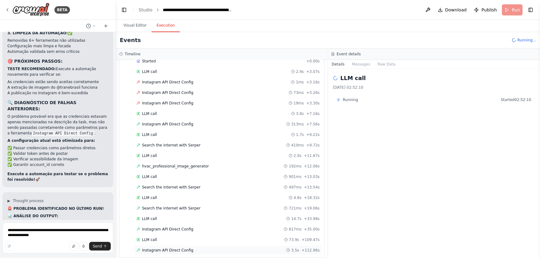
scroll to position [273, 0]
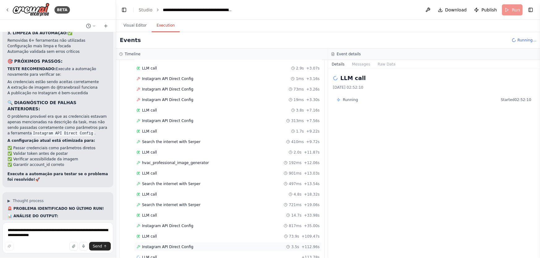
click at [165, 245] on span "Instagram API Direct Config" at bounding box center [167, 247] width 51 height 5
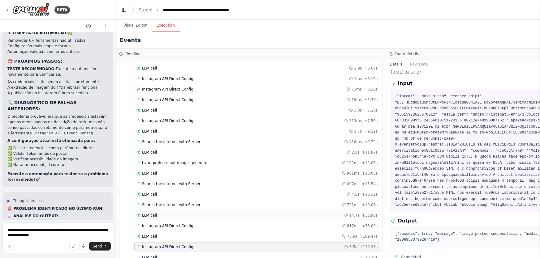
scroll to position [283, 0]
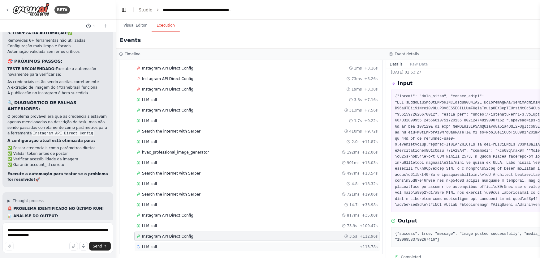
click at [164, 245] on div "LLM call + 113.78s" at bounding box center [256, 247] width 241 height 5
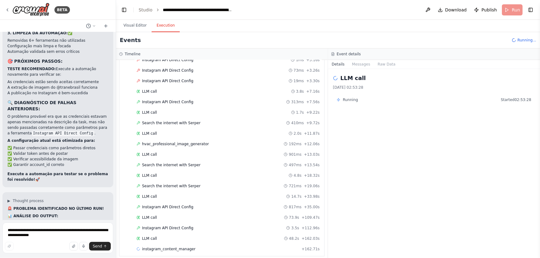
scroll to position [294, 0]
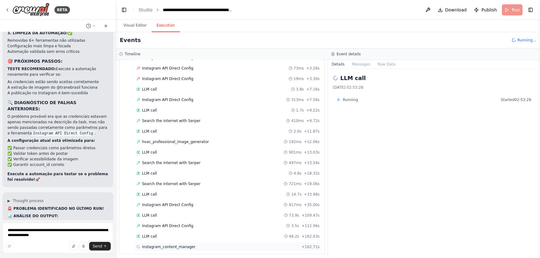
click at [190, 245] on div "instagram_content_manager + 162.71s" at bounding box center [227, 247] width 183 height 5
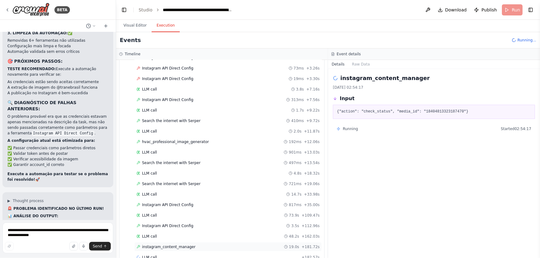
scroll to position [304, 0]
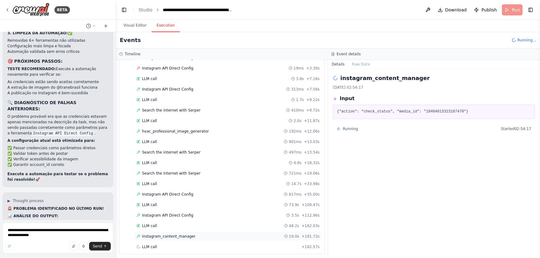
click at [191, 245] on div "LLM call + 182.57s" at bounding box center [227, 247] width 183 height 5
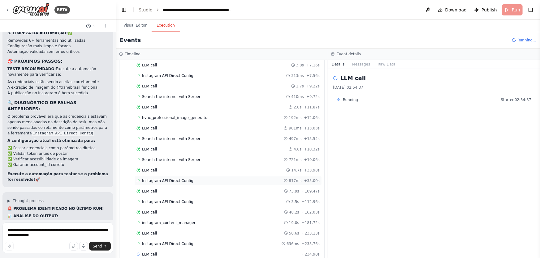
scroll to position [325, 0]
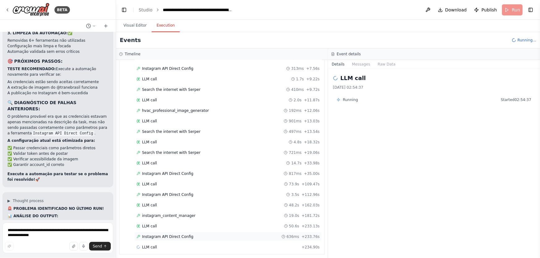
click at [173, 232] on div "Instagram API Direct Config 636ms + 233.76s" at bounding box center [227, 236] width 187 height 9
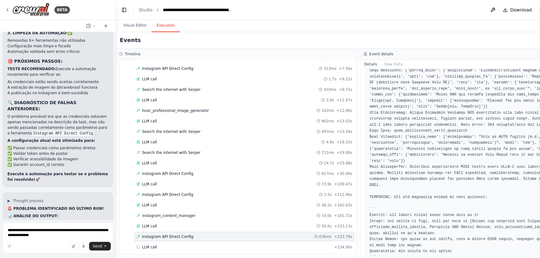
scroll to position [329, 0]
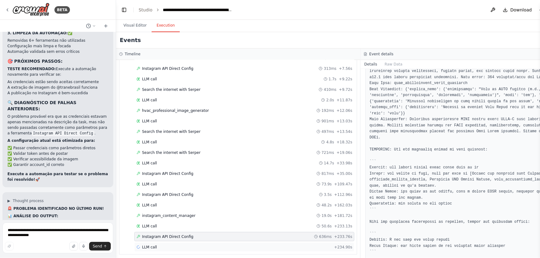
click at [140, 245] on icon at bounding box center [138, 247] width 4 height 4
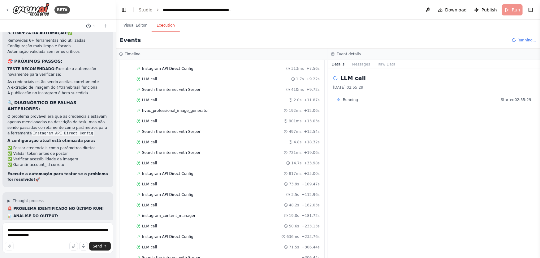
scroll to position [346, 0]
click at [158, 234] on span "Search the internet with Serper" at bounding box center [171, 236] width 58 height 5
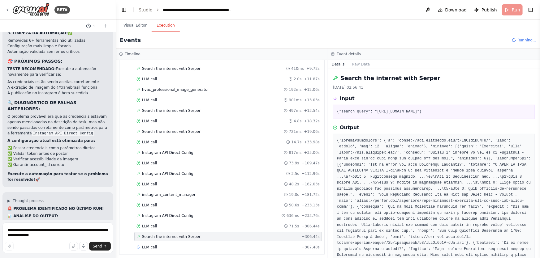
click at [154, 249] on div "Started + 0.00s LLM call 2.9s + 3.07s Instagram API Direct Config 1ms + 3.16s I…" at bounding box center [224, 116] width 200 height 273
click at [155, 245] on div "LLM call + 307.48s" at bounding box center [227, 247] width 183 height 5
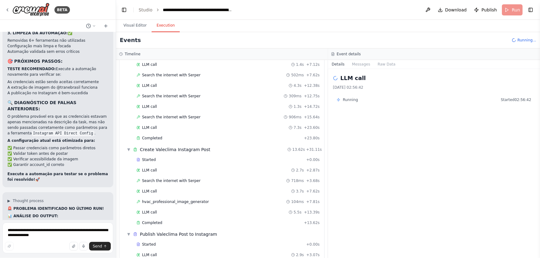
scroll to position [0, 0]
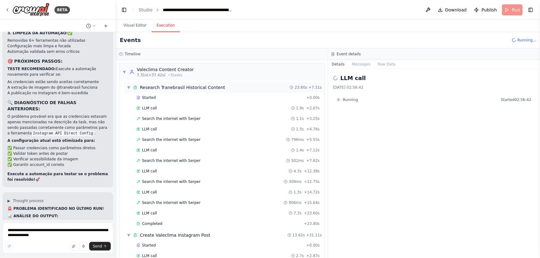
click at [165, 89] on span "Research Tranebrasil Historical Content" at bounding box center [182, 87] width 85 height 6
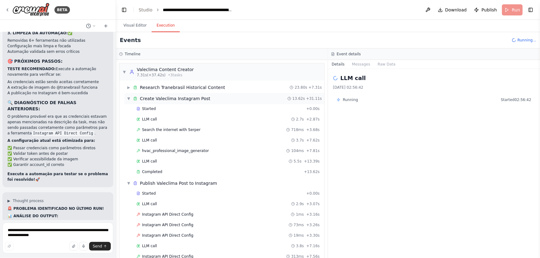
click at [166, 99] on span "Create Valeclima Instagram Post" at bounding box center [175, 99] width 71 height 6
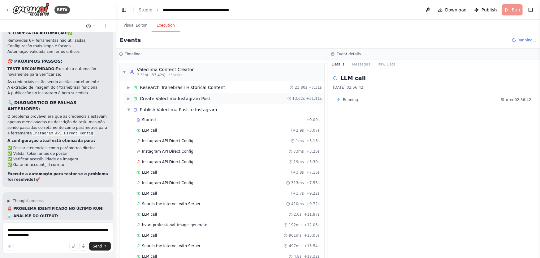
click at [151, 99] on span "Create Valeclima Instagram Post" at bounding box center [175, 99] width 71 height 6
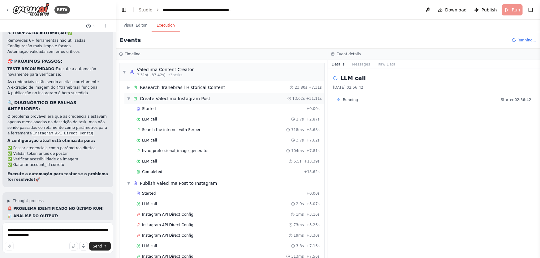
click at [126, 98] on div "▼ Create Valeclima Instagram Post 13.62s + 31.11s" at bounding box center [224, 98] width 200 height 11
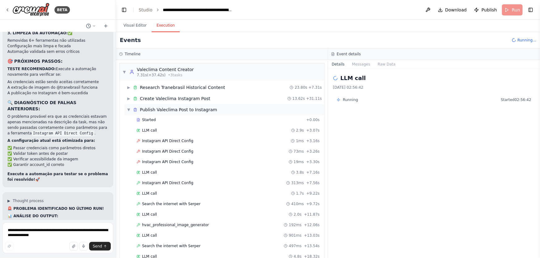
click at [128, 110] on span "▼" at bounding box center [129, 109] width 4 height 5
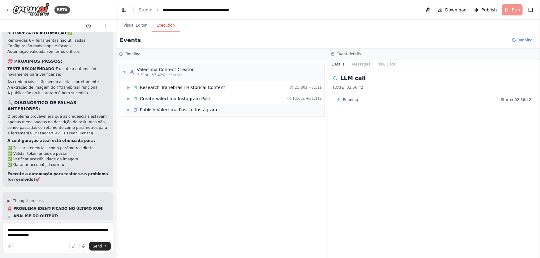
click at [171, 109] on span "Publish Valeclima Post to Instagram" at bounding box center [178, 110] width 77 height 6
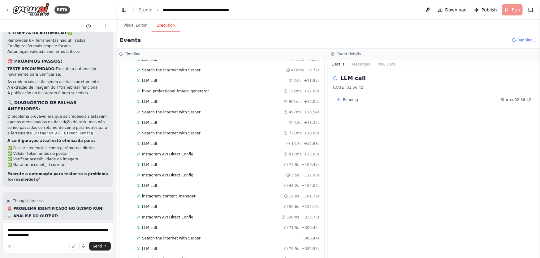
scroll to position [158, 0]
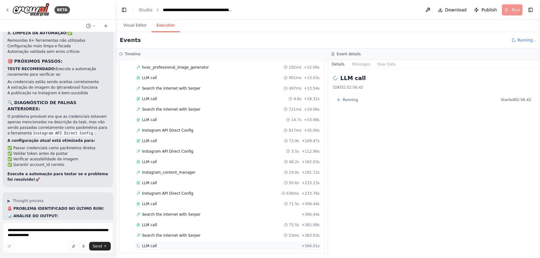
click at [148, 244] on span "LLM call" at bounding box center [149, 246] width 15 height 5
click at [159, 233] on span "Search the internet with Serper" at bounding box center [171, 235] width 58 height 5
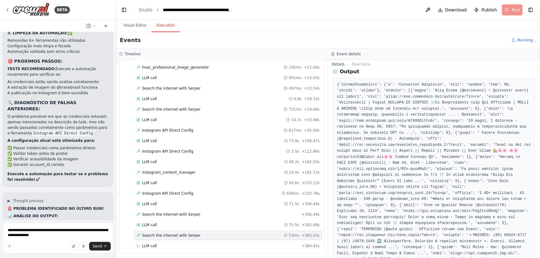
scroll to position [124, 0]
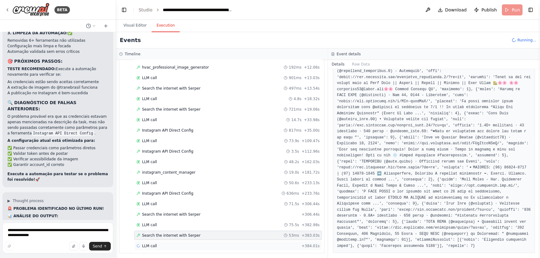
click at [157, 245] on div "LLM call + 384.01s" at bounding box center [227, 246] width 183 height 5
